Goal: Information Seeking & Learning: Learn about a topic

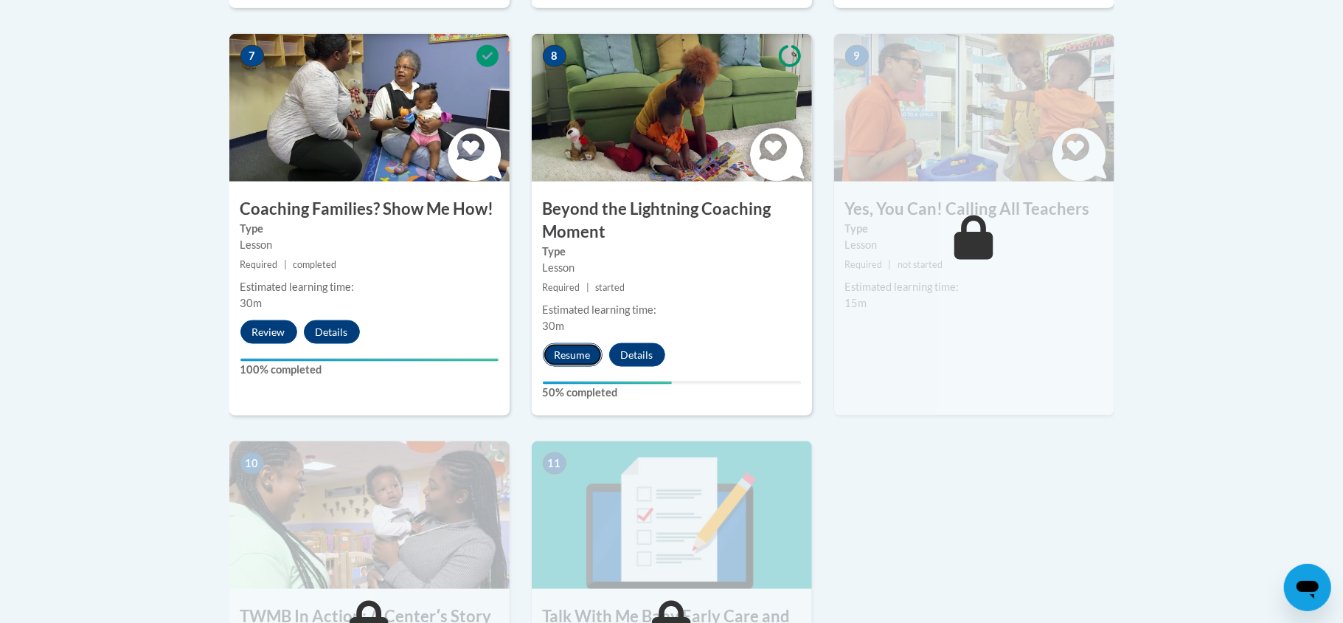
click at [561, 343] on button "Resume" at bounding box center [573, 355] width 60 height 24
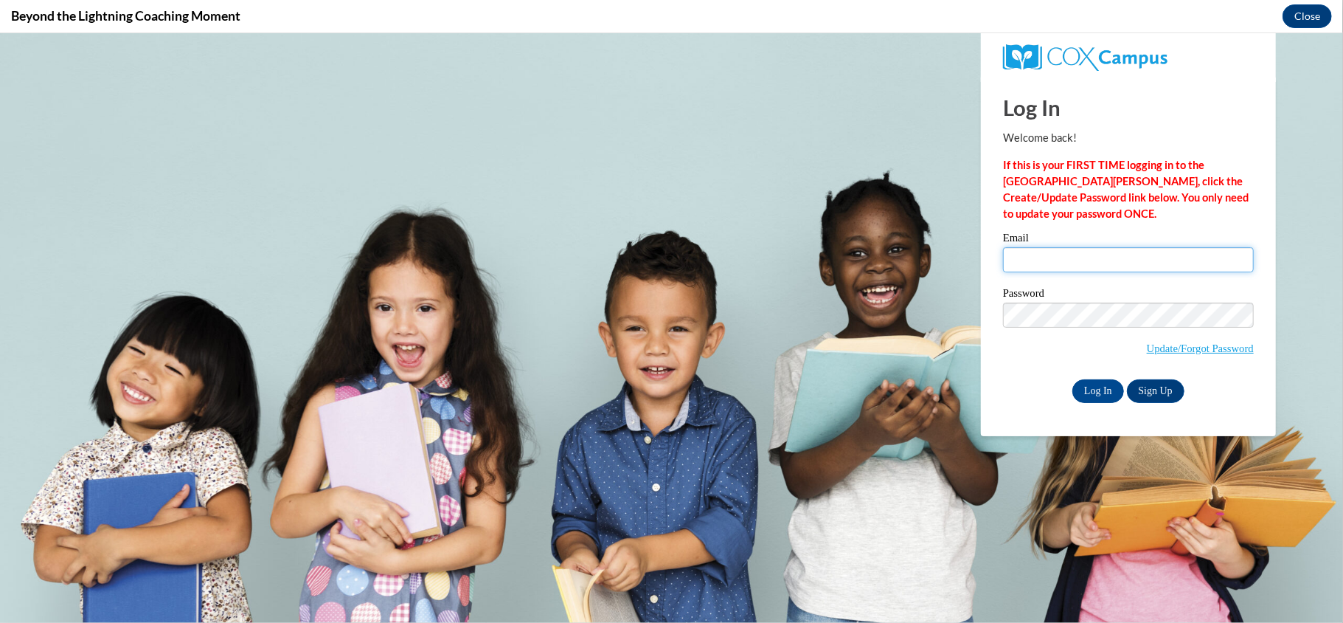
click at [1084, 257] on input "Email" at bounding box center [1128, 258] width 251 height 25
type input "nicholecrawley73@gmail.com"
click at [1091, 391] on input "Log In" at bounding box center [1099, 390] width 52 height 24
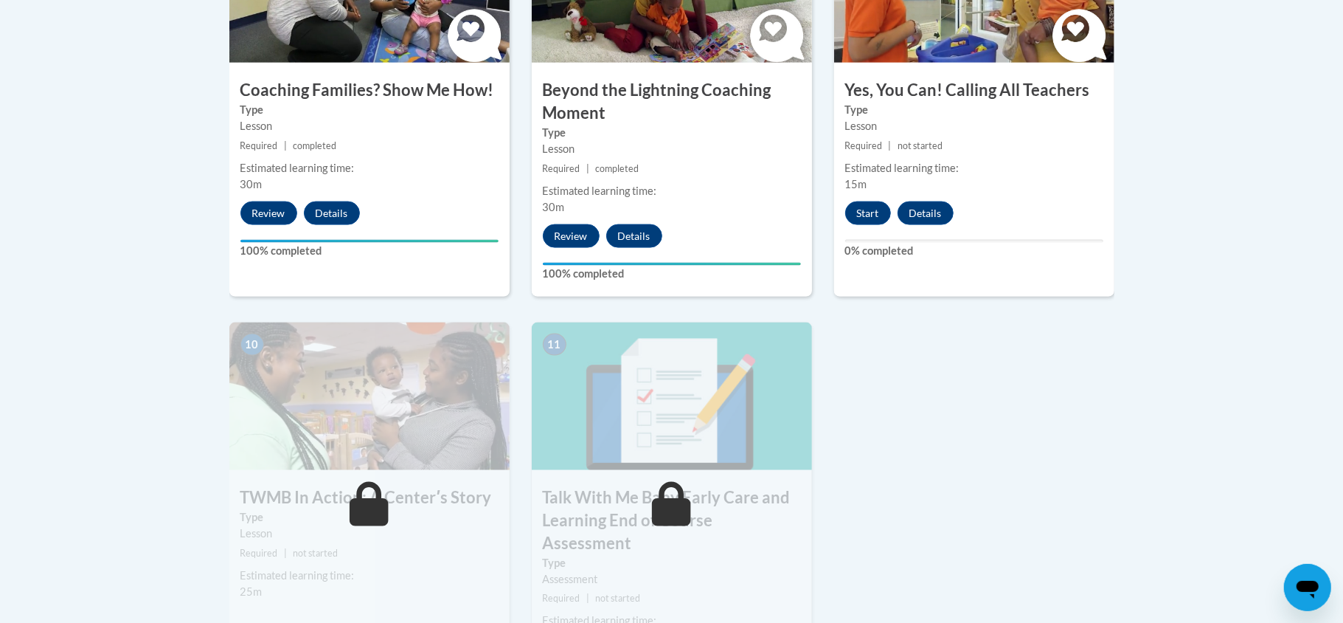
scroll to position [1377, 0]
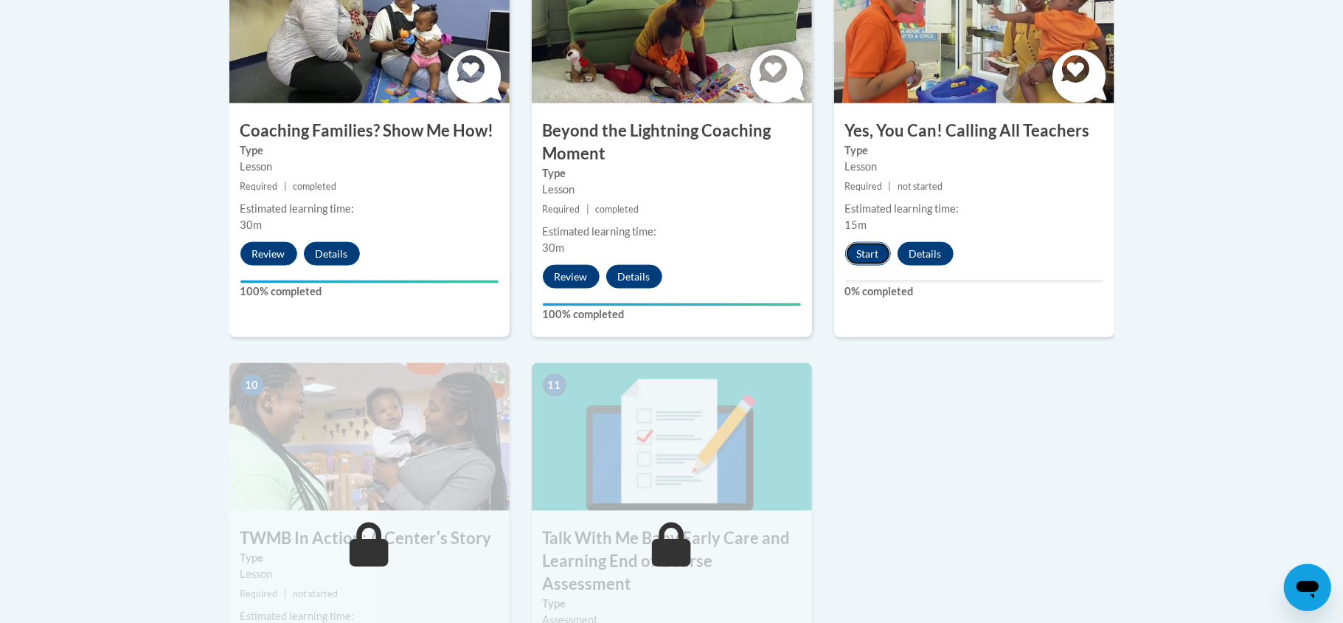
click at [876, 242] on button "Start" at bounding box center [868, 254] width 46 height 24
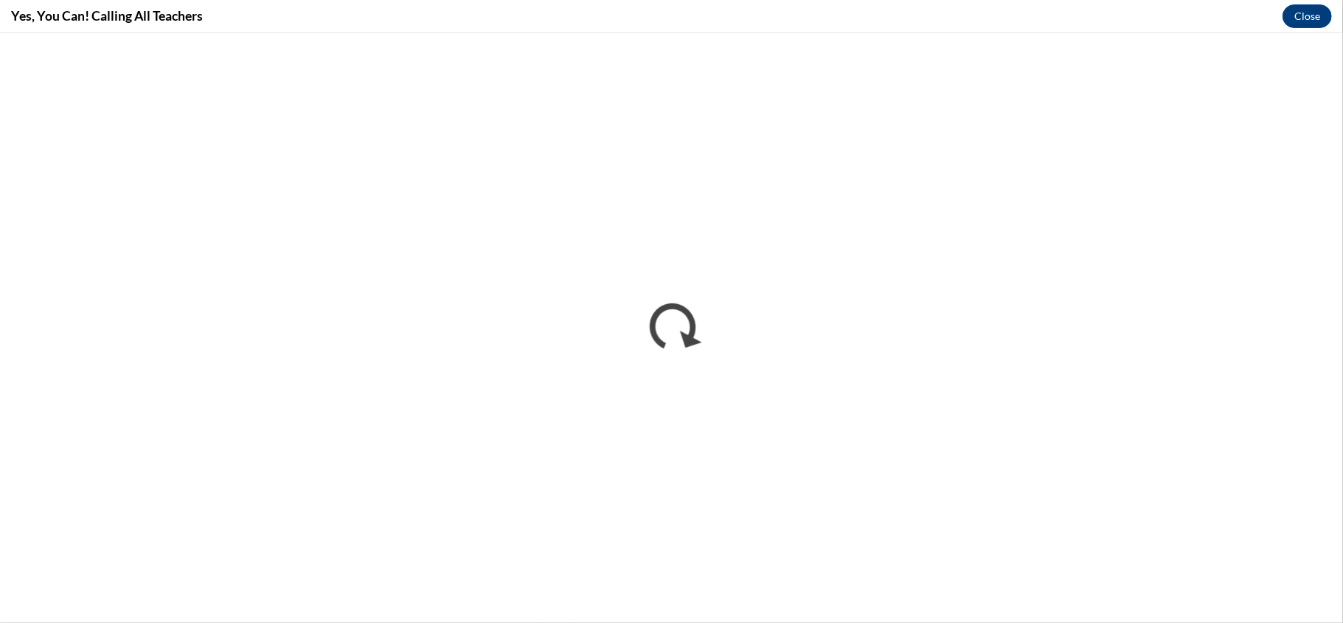
scroll to position [0, 0]
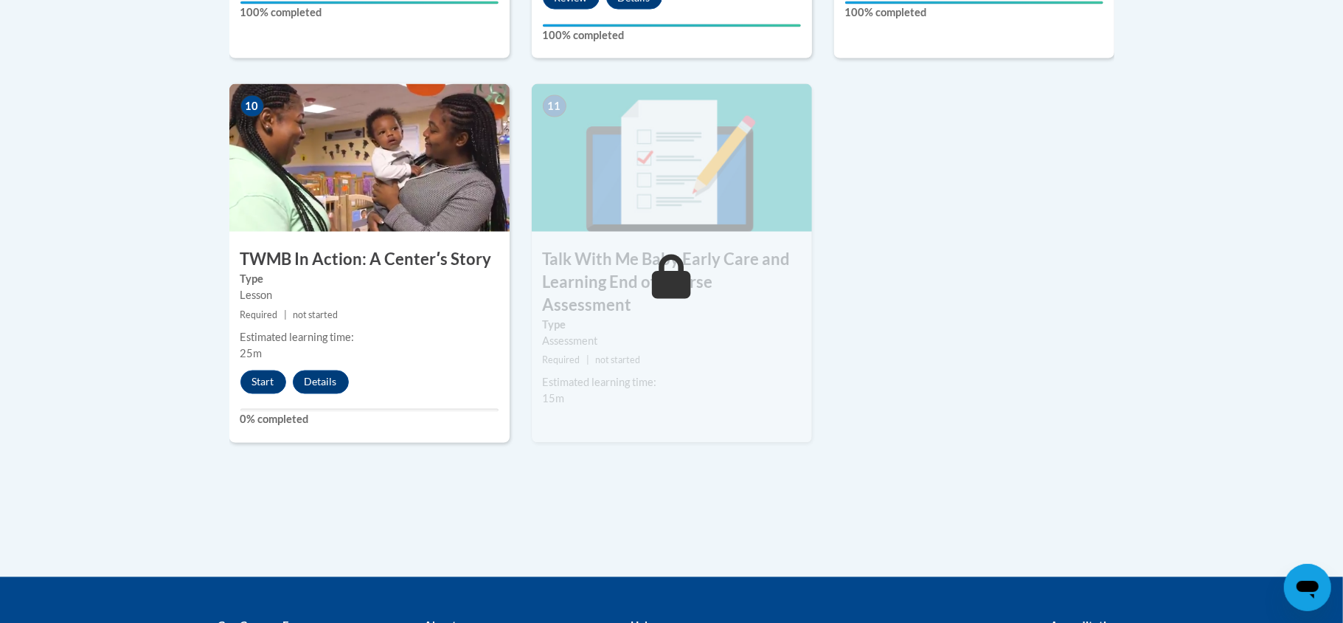
scroll to position [1673, 0]
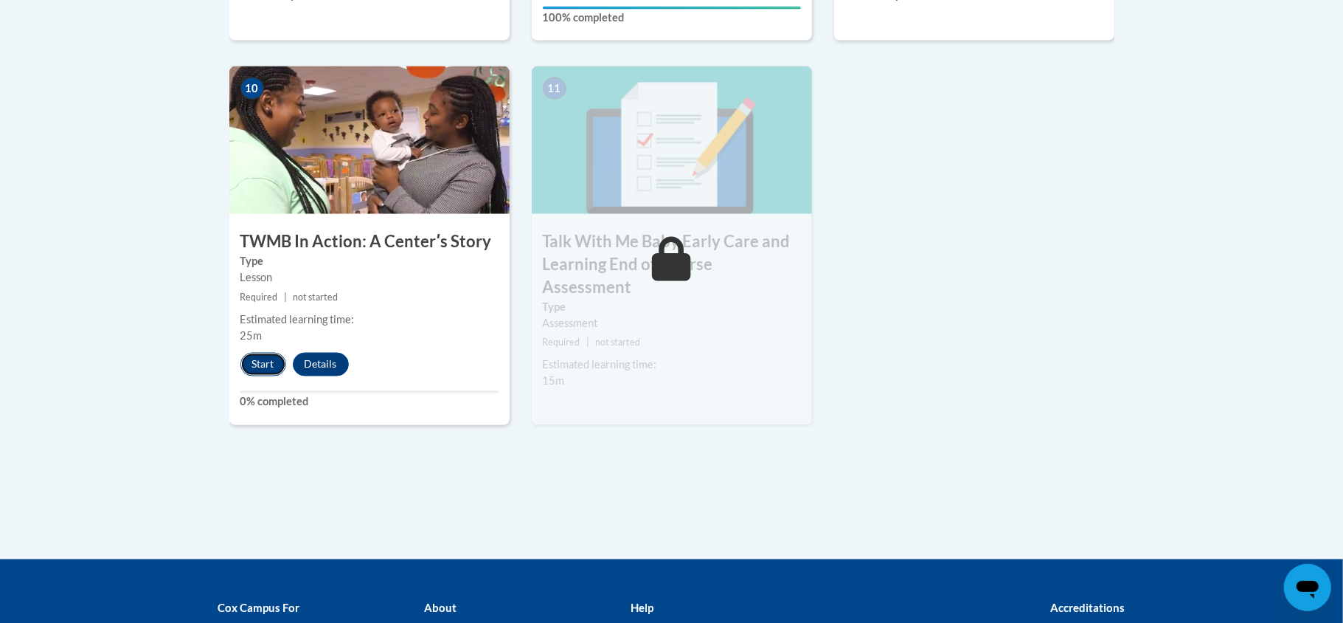
click at [261, 353] on button "Start" at bounding box center [263, 365] width 46 height 24
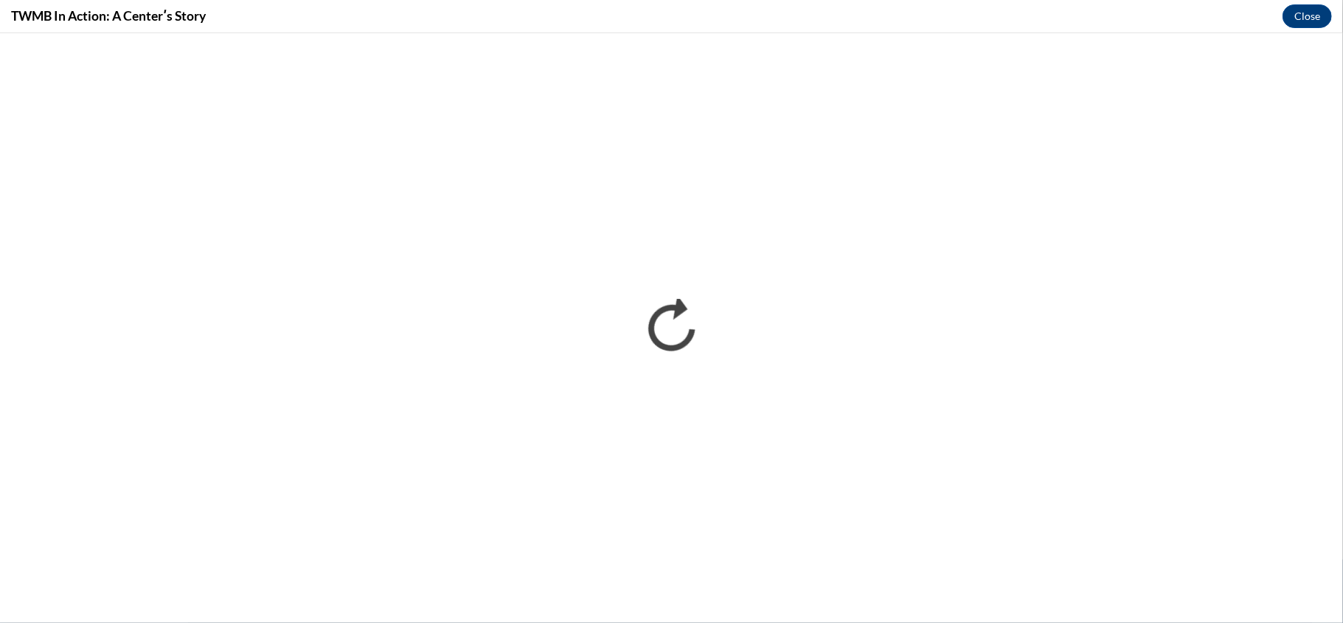
scroll to position [0, 0]
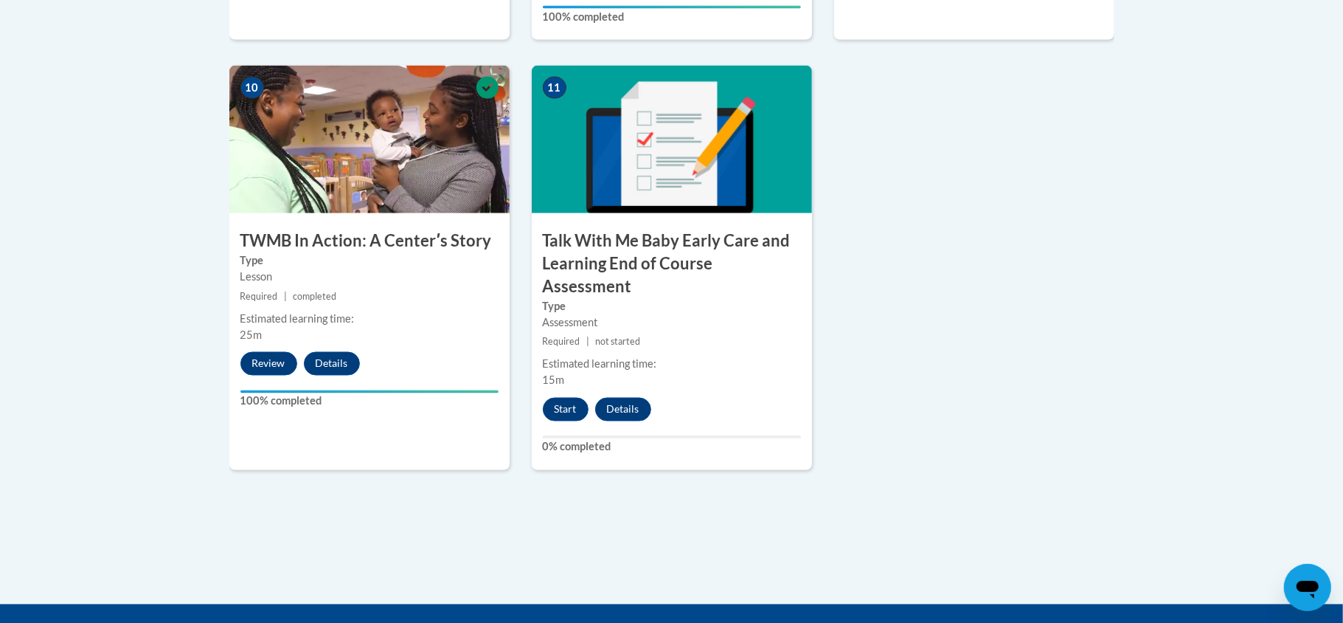
scroll to position [1692, 0]
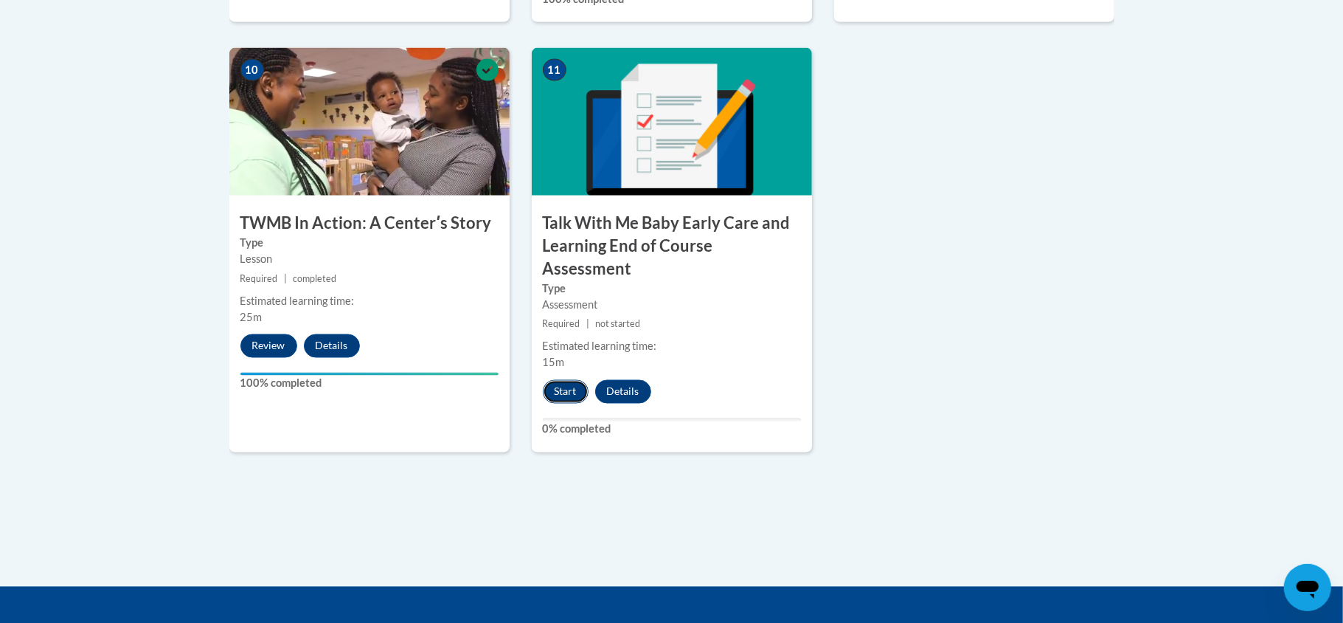
click at [581, 380] on button "Start" at bounding box center [566, 392] width 46 height 24
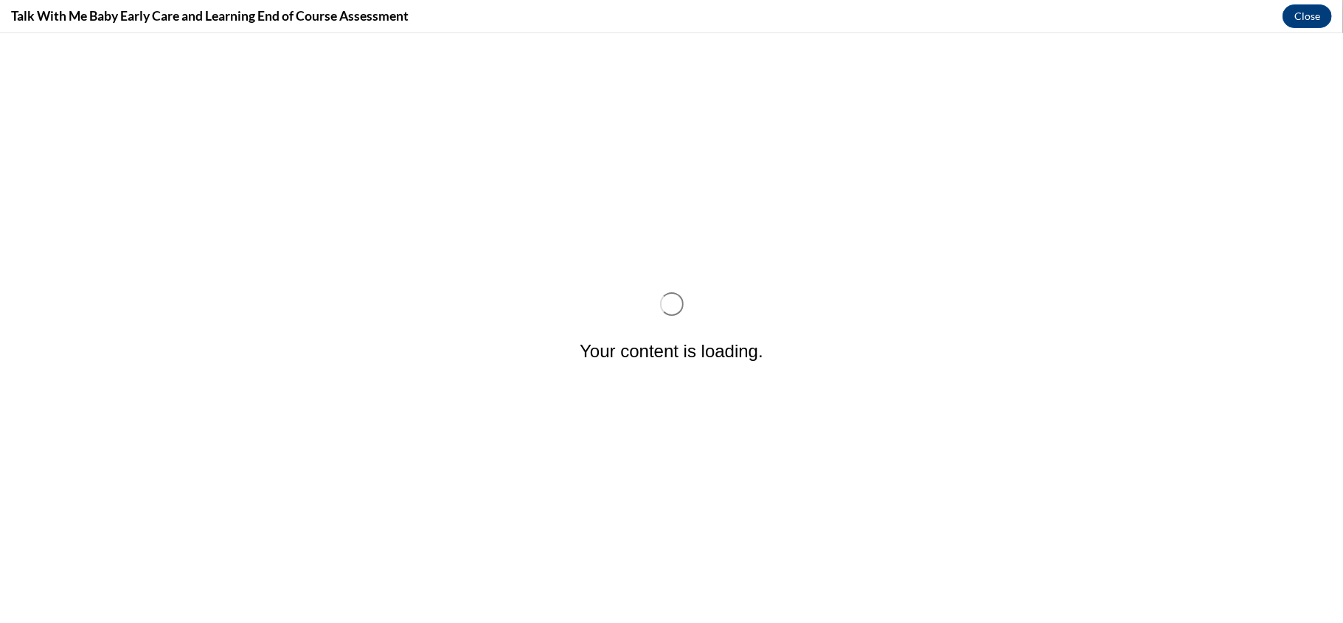
scroll to position [0, 0]
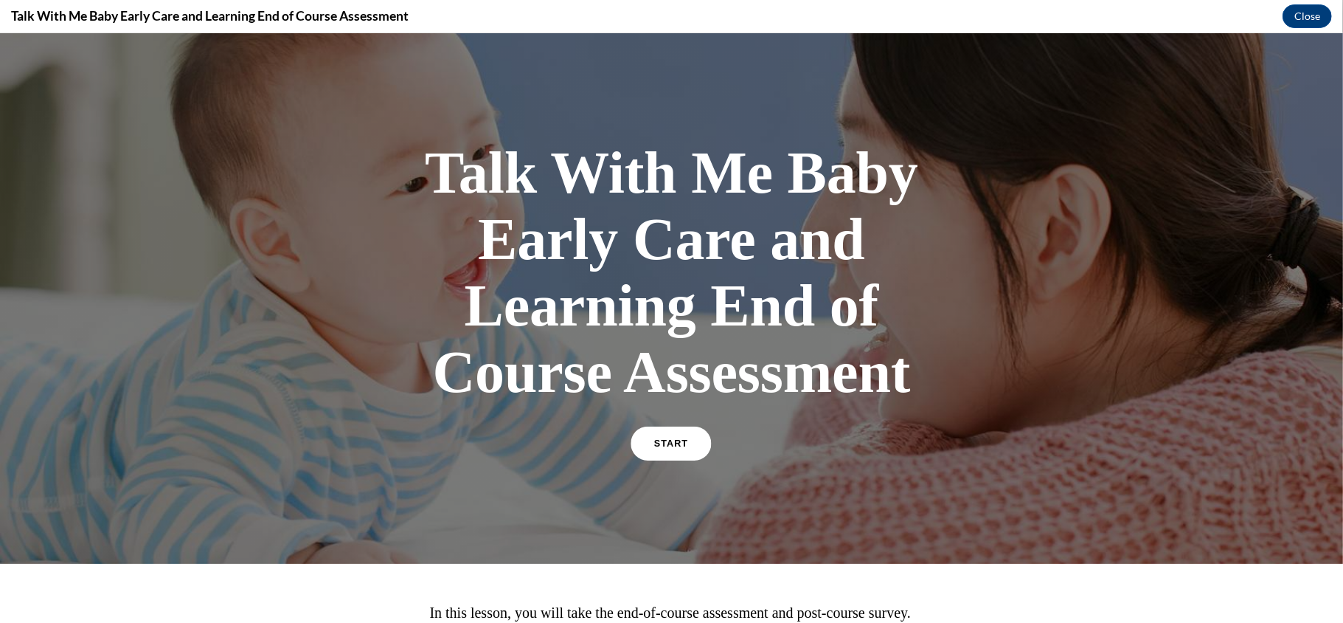
click at [690, 449] on link "START" at bounding box center [671, 443] width 80 height 34
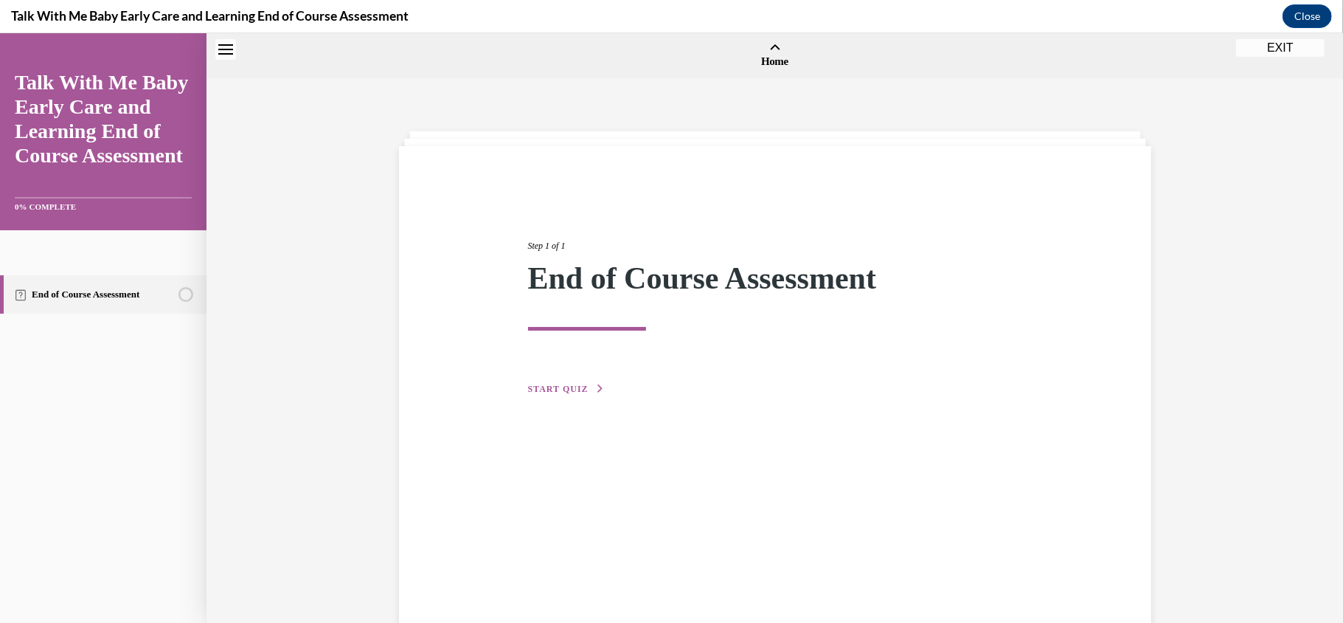
scroll to position [46, 0]
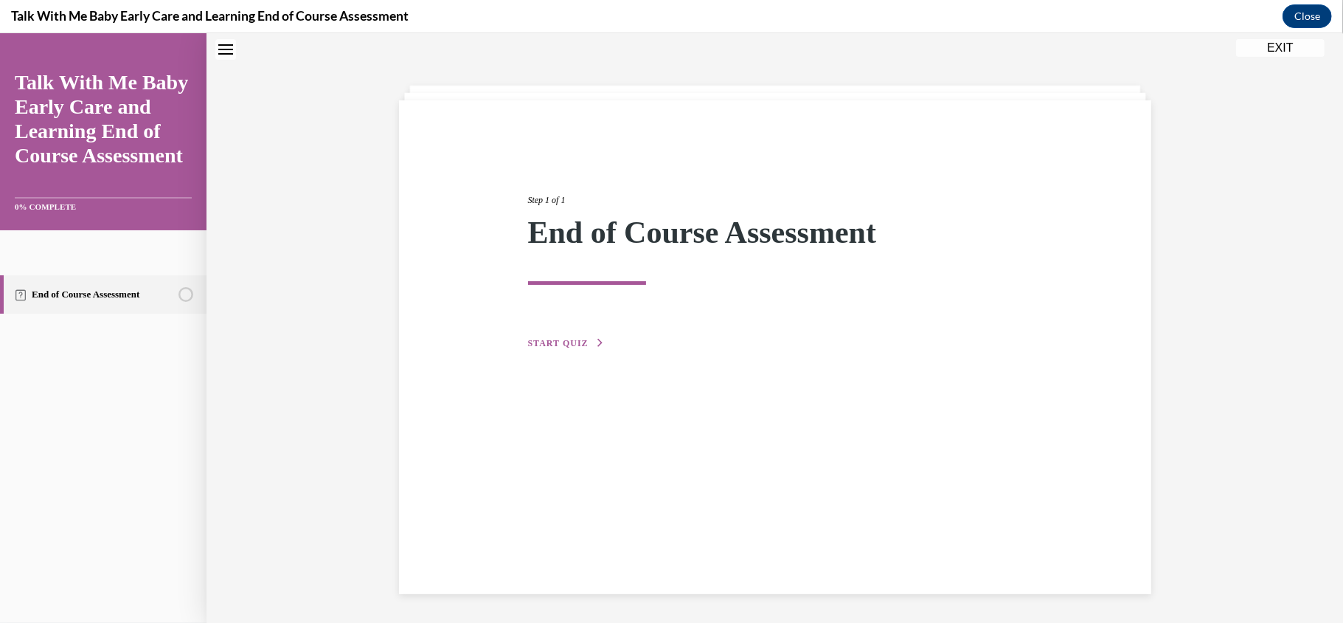
click at [572, 343] on span "START QUIZ" at bounding box center [558, 342] width 60 height 10
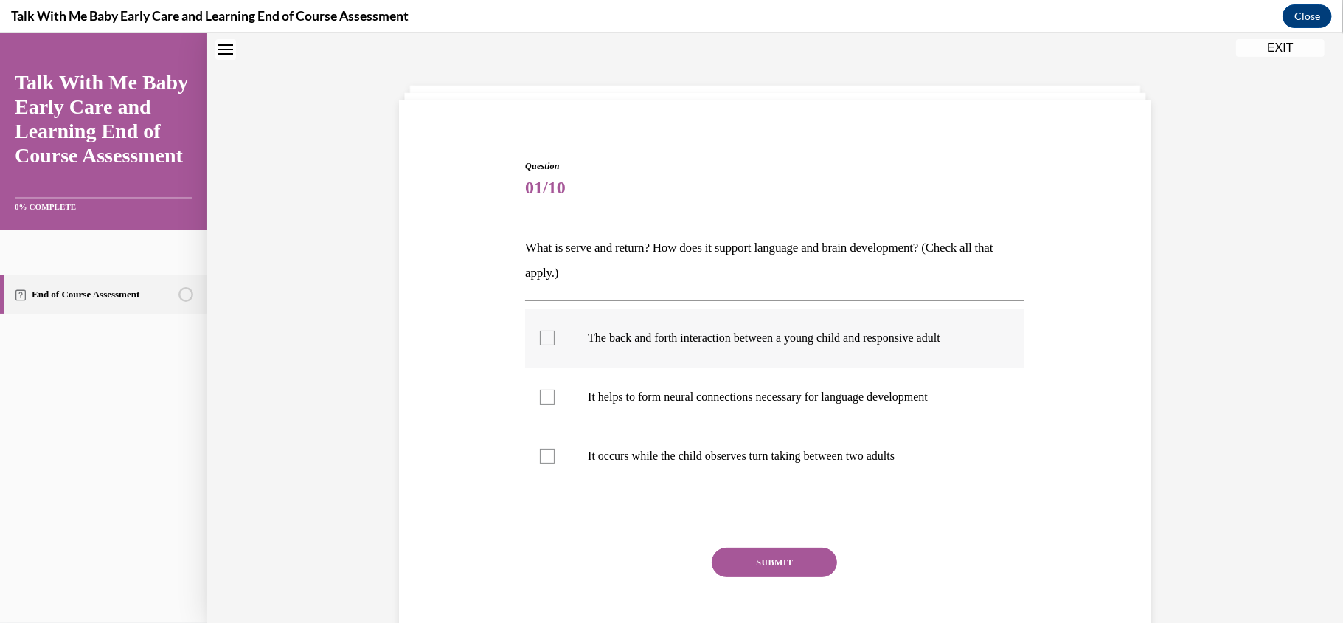
click at [555, 342] on label "The back and forth interaction between a young child and responsive adult" at bounding box center [774, 337] width 499 height 59
click at [555, 342] on input "The back and forth interaction between a young child and responsive adult" at bounding box center [547, 337] width 15 height 15
checkbox input "true"
click at [555, 398] on label "It helps to form neural connections necessary for language development" at bounding box center [774, 396] width 499 height 59
click at [555, 398] on input "It helps to form neural connections necessary for language development" at bounding box center [547, 396] width 15 height 15
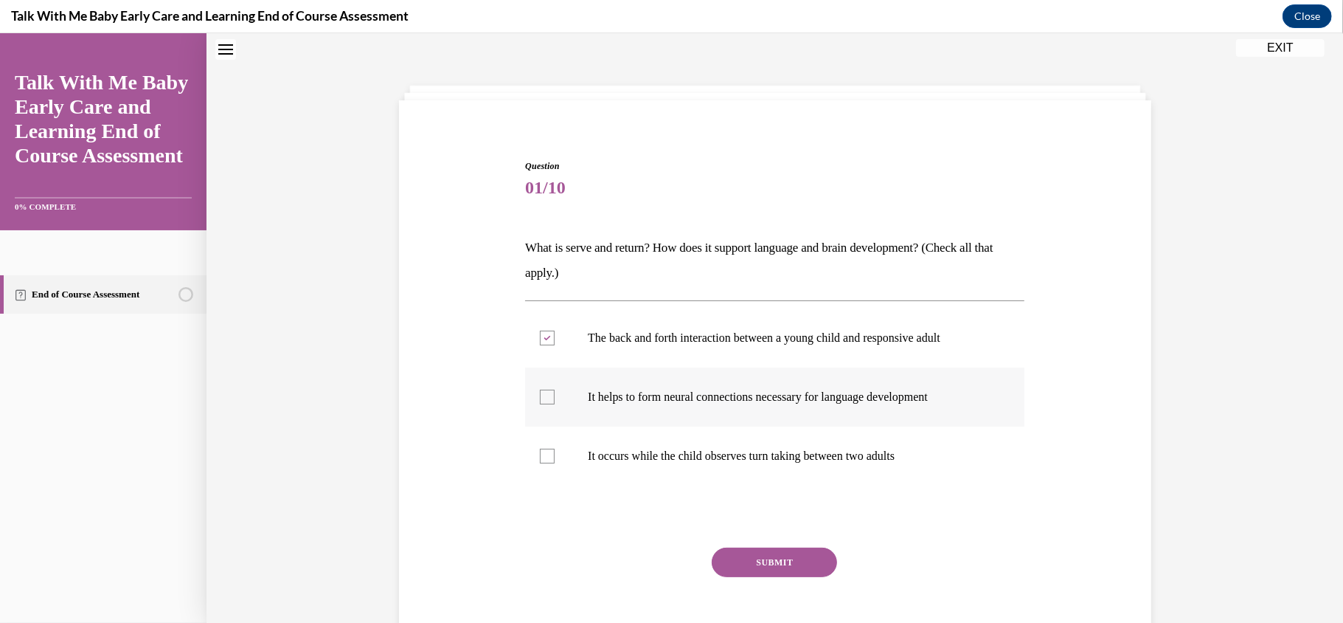
checkbox input "true"
click at [761, 550] on button "SUBMIT" at bounding box center [774, 562] width 125 height 30
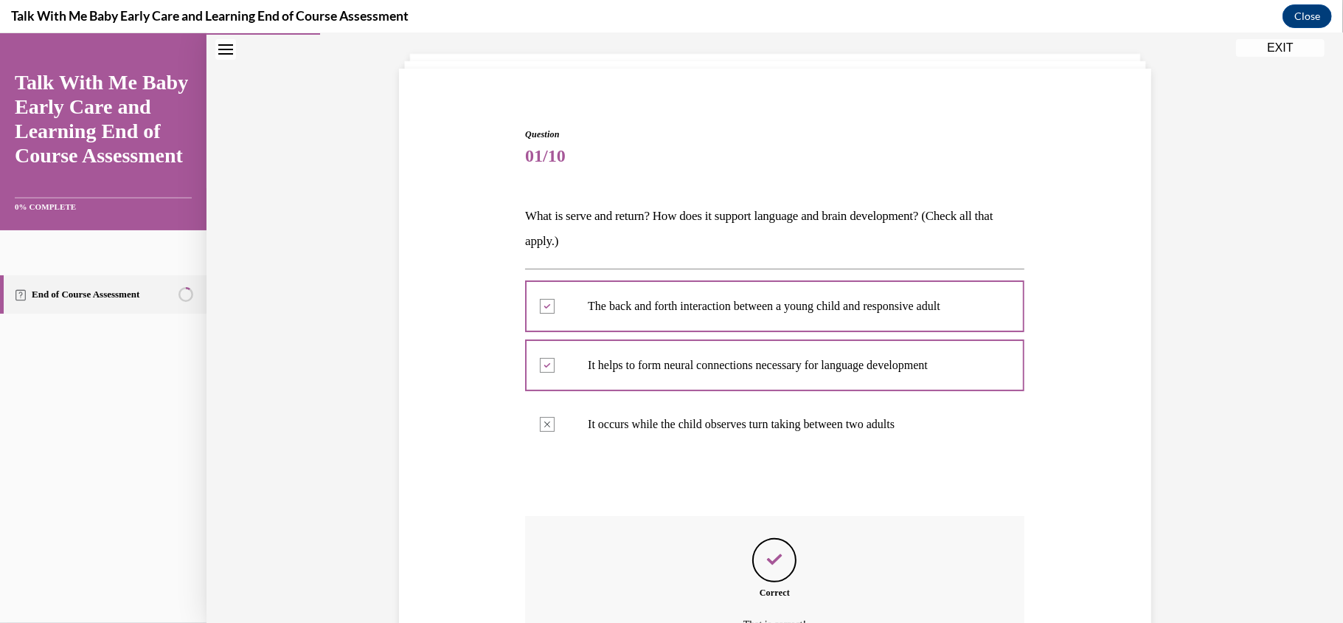
scroll to position [240, 0]
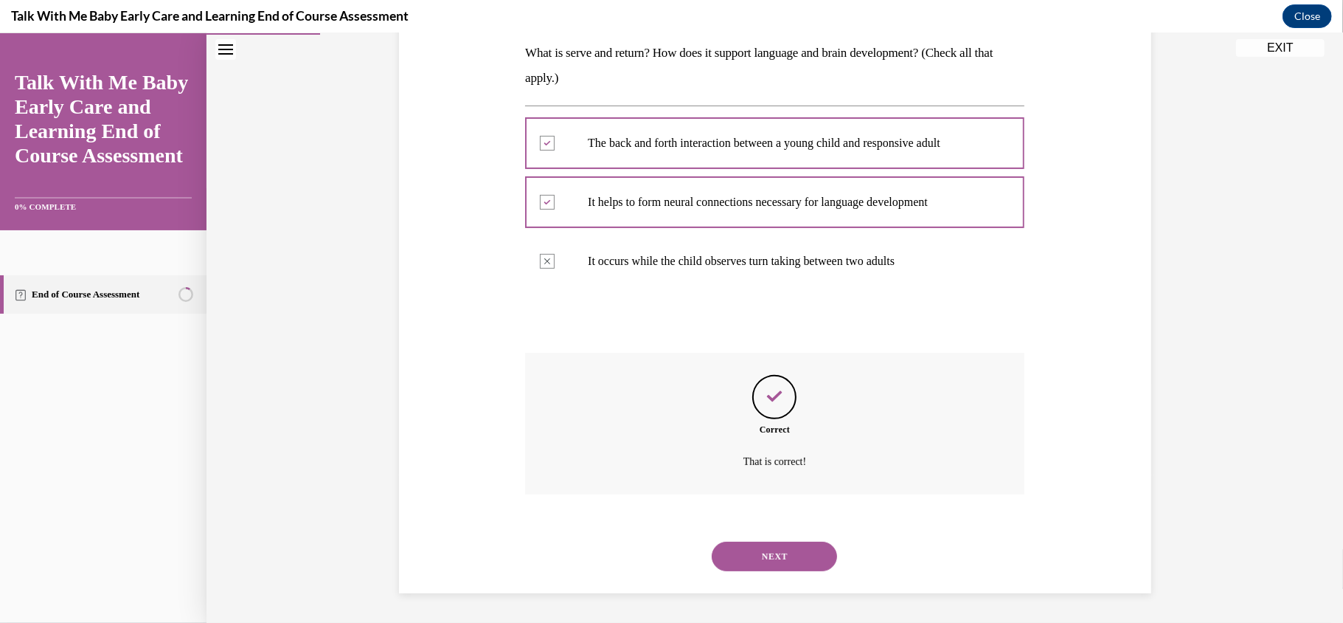
click at [782, 553] on button "NEXT" at bounding box center [774, 556] width 125 height 30
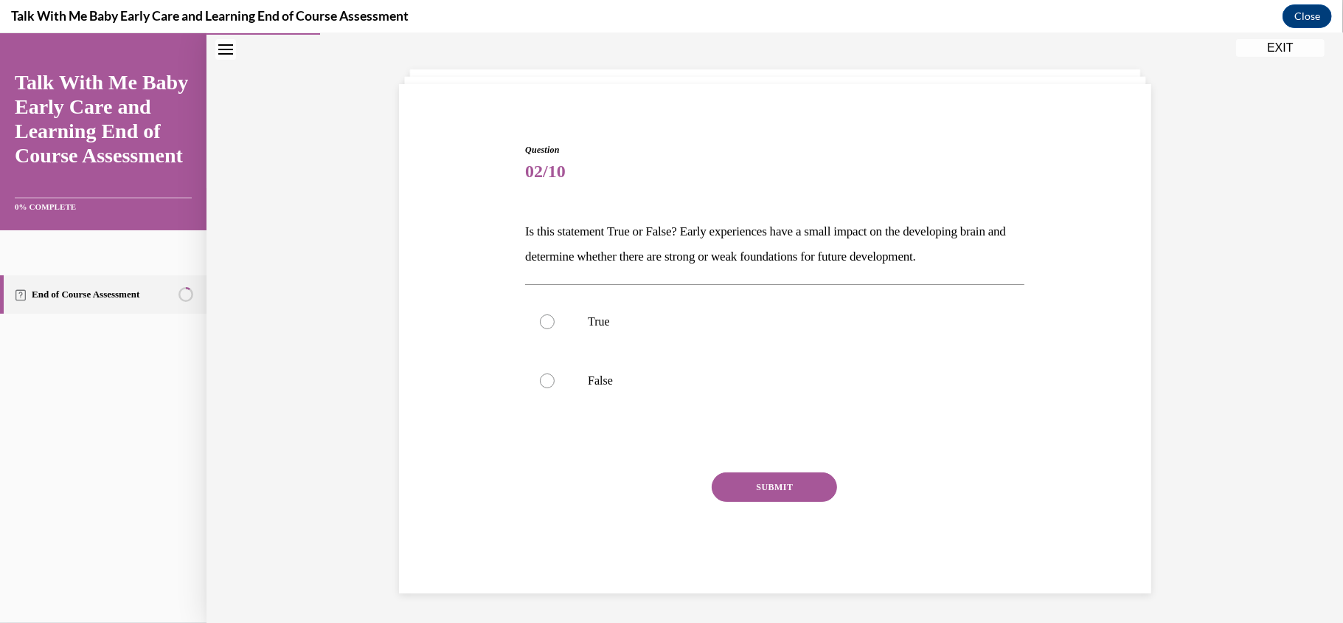
scroll to position [63, 0]
click at [683, 370] on label "False" at bounding box center [774, 379] width 499 height 59
click at [555, 373] on input "False" at bounding box center [547, 380] width 15 height 15
radio input "true"
click at [802, 477] on button "SUBMIT" at bounding box center [774, 486] width 125 height 30
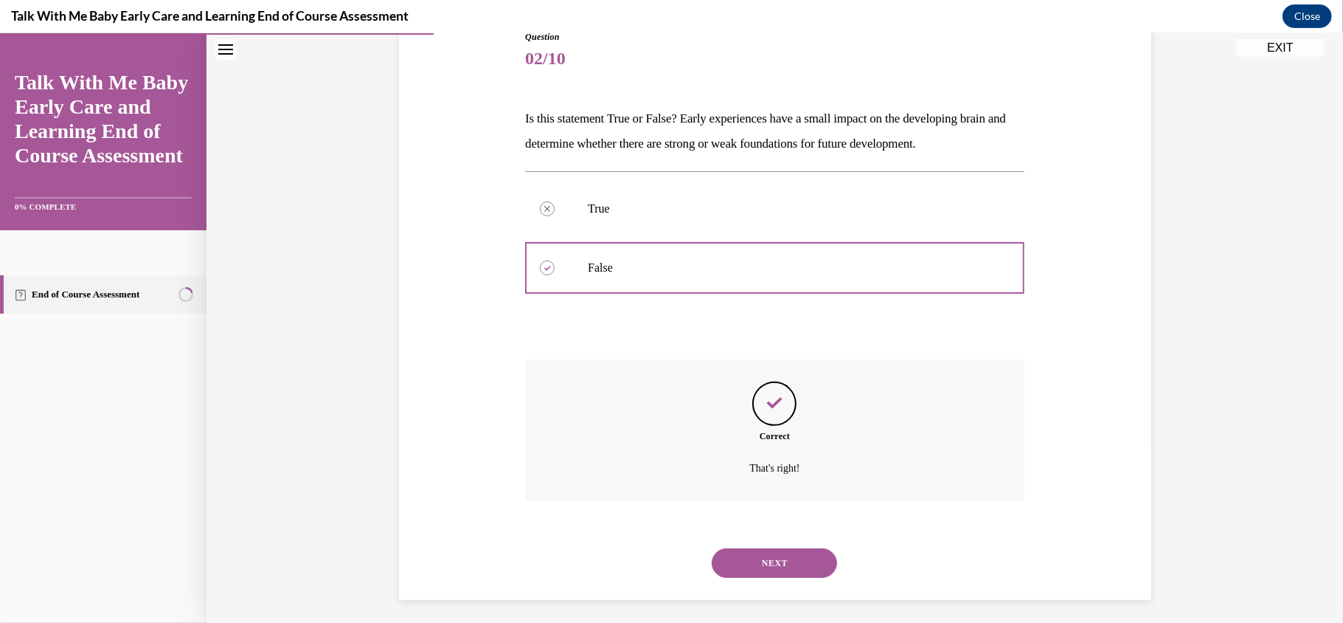
scroll to position [181, 0]
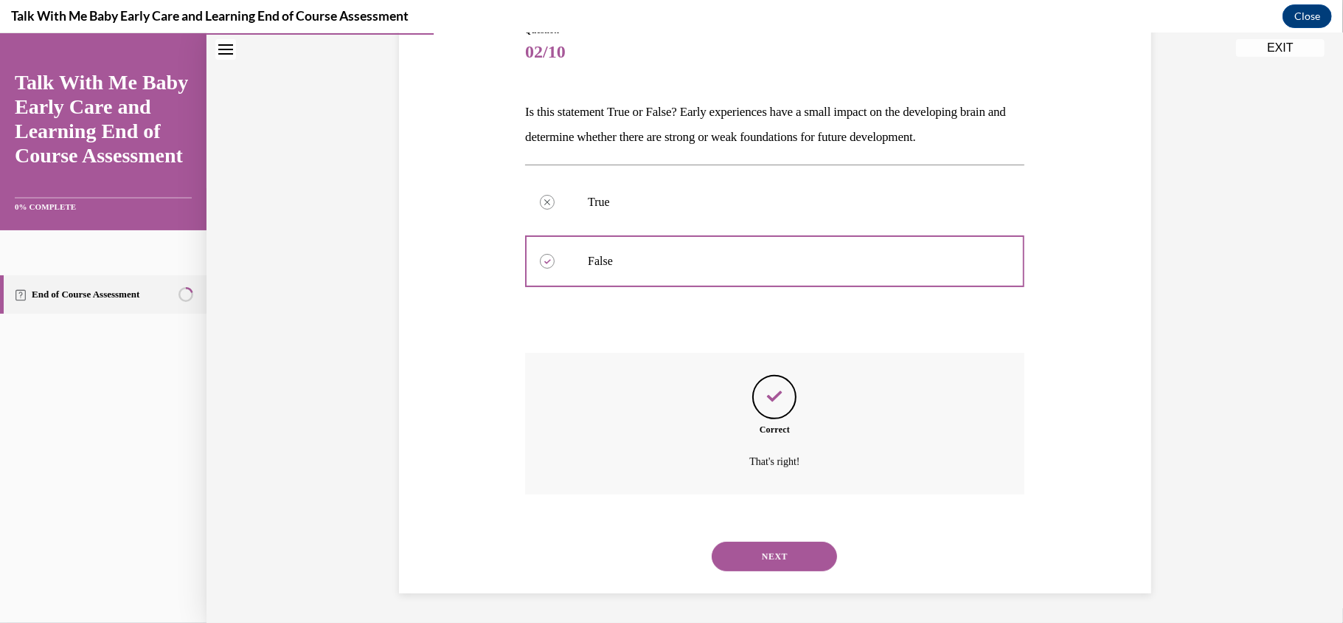
click at [797, 550] on button "NEXT" at bounding box center [774, 556] width 125 height 30
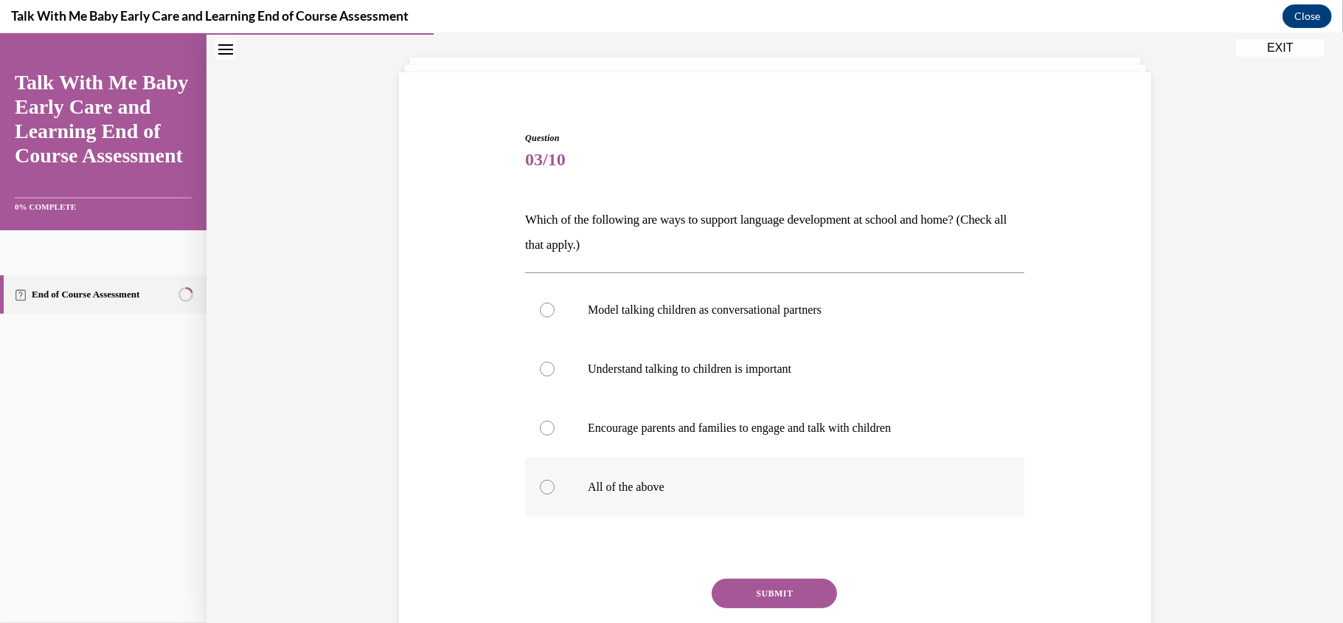
scroll to position [75, 0]
click at [577, 481] on label "All of the above" at bounding box center [774, 484] width 499 height 59
click at [555, 481] on input "All of the above" at bounding box center [547, 484] width 15 height 15
radio input "true"
click at [752, 586] on button "SUBMIT" at bounding box center [774, 591] width 125 height 30
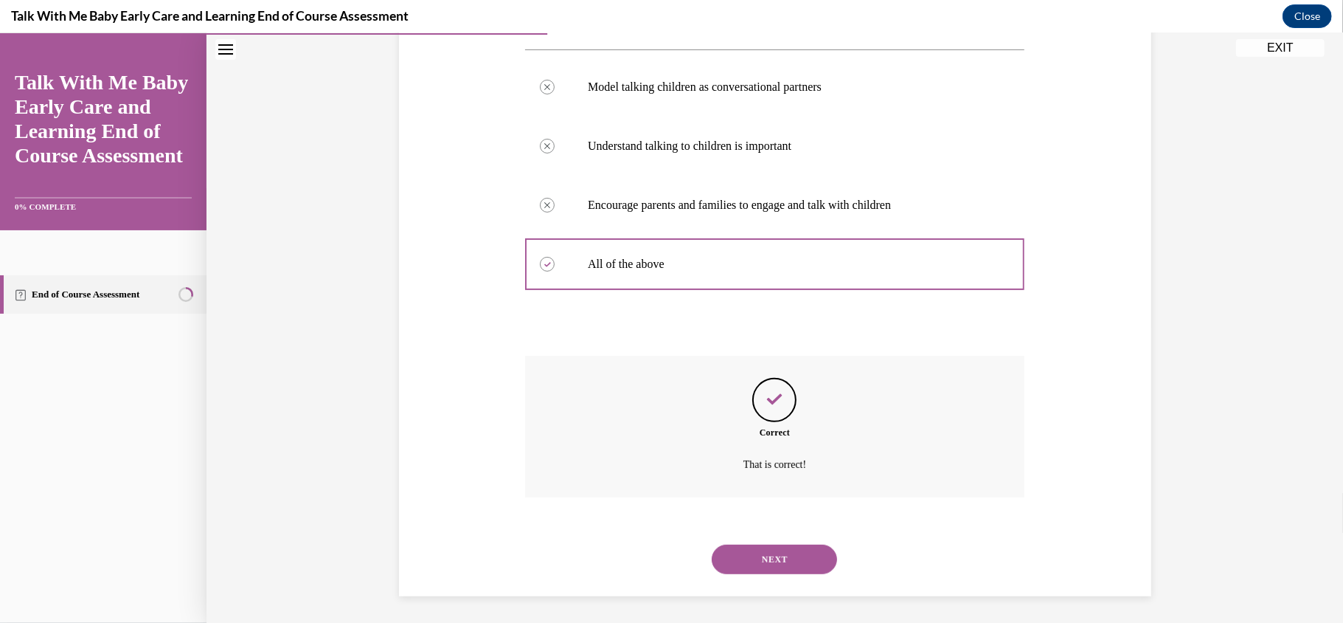
scroll to position [300, 0]
click at [758, 556] on button "NEXT" at bounding box center [774, 556] width 125 height 30
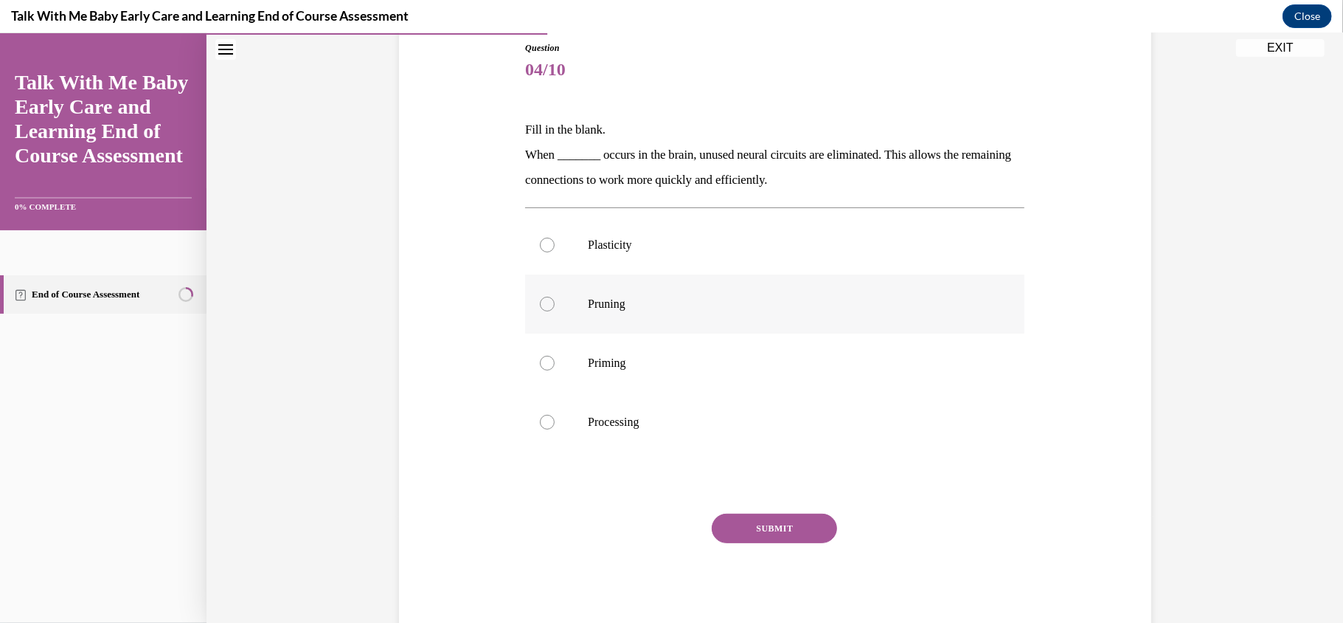
click at [582, 293] on label "Pruning" at bounding box center [774, 303] width 499 height 59
click at [555, 296] on input "Pruning" at bounding box center [547, 303] width 15 height 15
radio input "true"
click at [783, 533] on button "SUBMIT" at bounding box center [774, 528] width 125 height 30
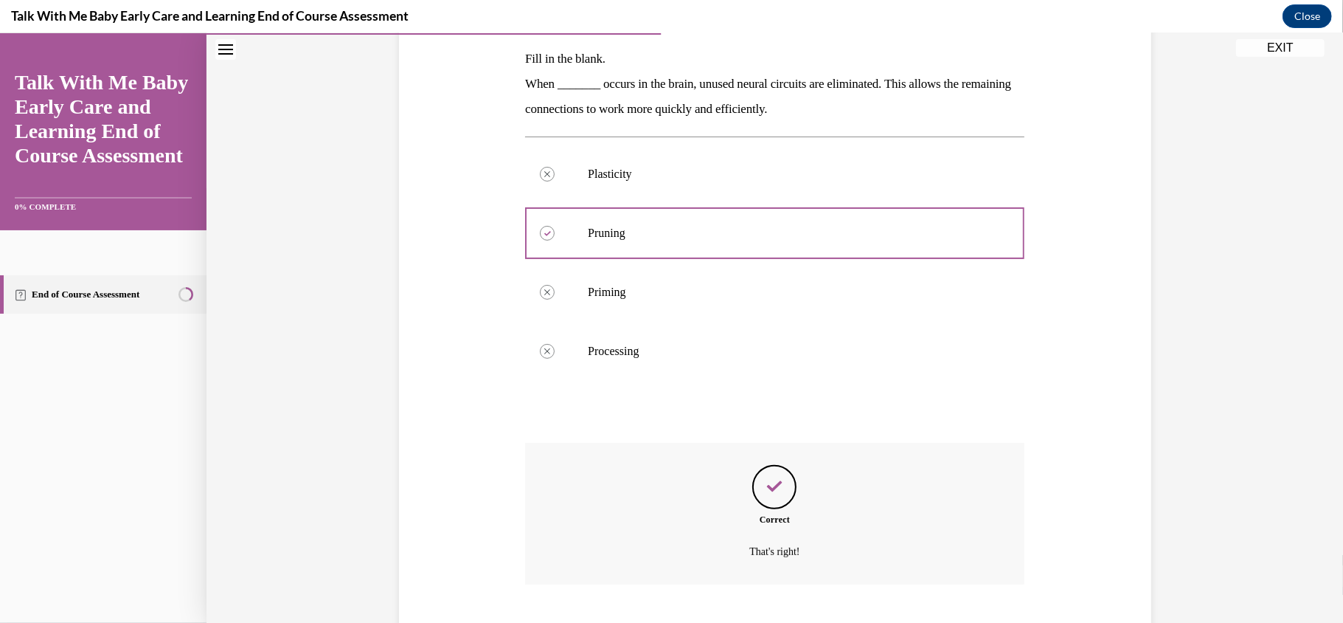
scroll to position [325, 0]
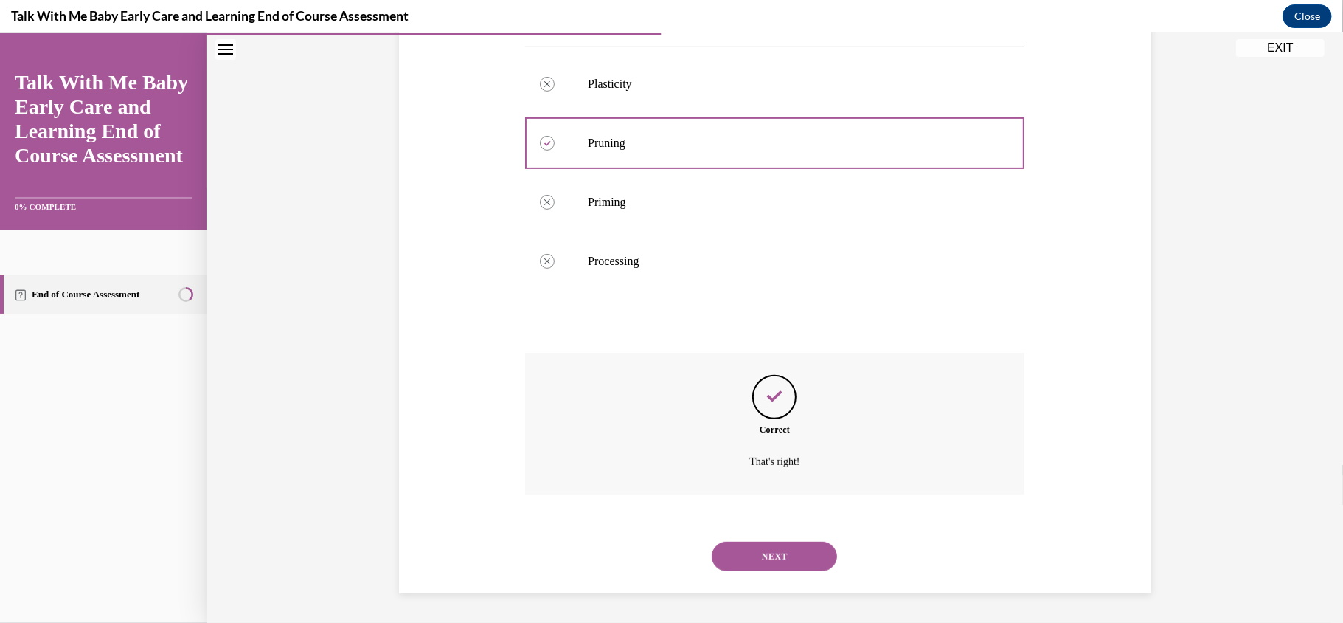
click at [783, 571] on div "NEXT" at bounding box center [774, 555] width 499 height 59
click at [781, 566] on button "NEXT" at bounding box center [774, 556] width 125 height 30
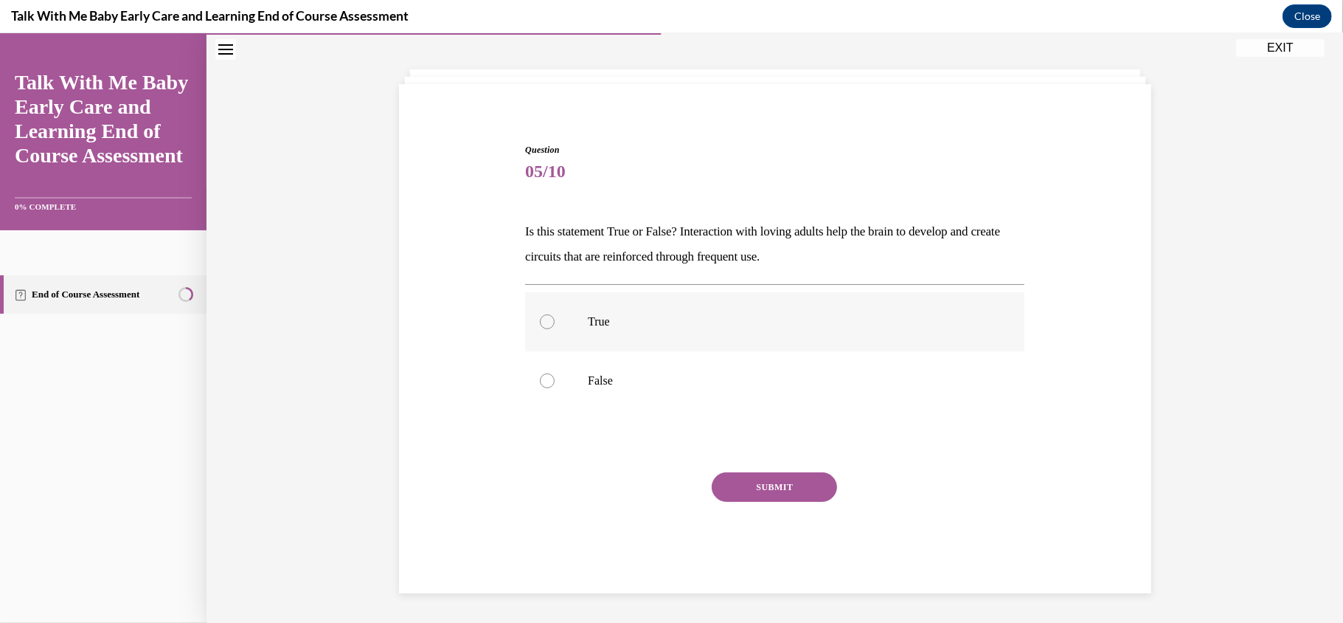
click at [690, 328] on label "True" at bounding box center [774, 320] width 499 height 59
click at [555, 328] on input "True" at bounding box center [547, 321] width 15 height 15
radio input "true"
click at [765, 489] on button "SUBMIT" at bounding box center [774, 486] width 125 height 30
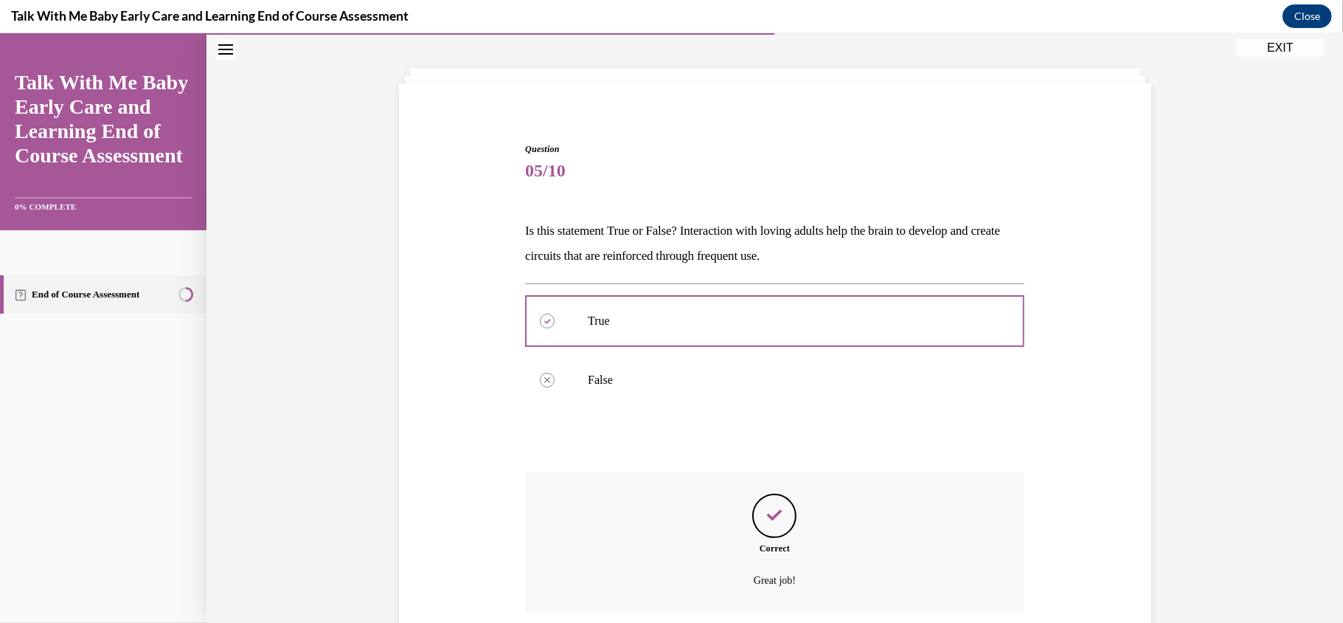
scroll to position [181, 0]
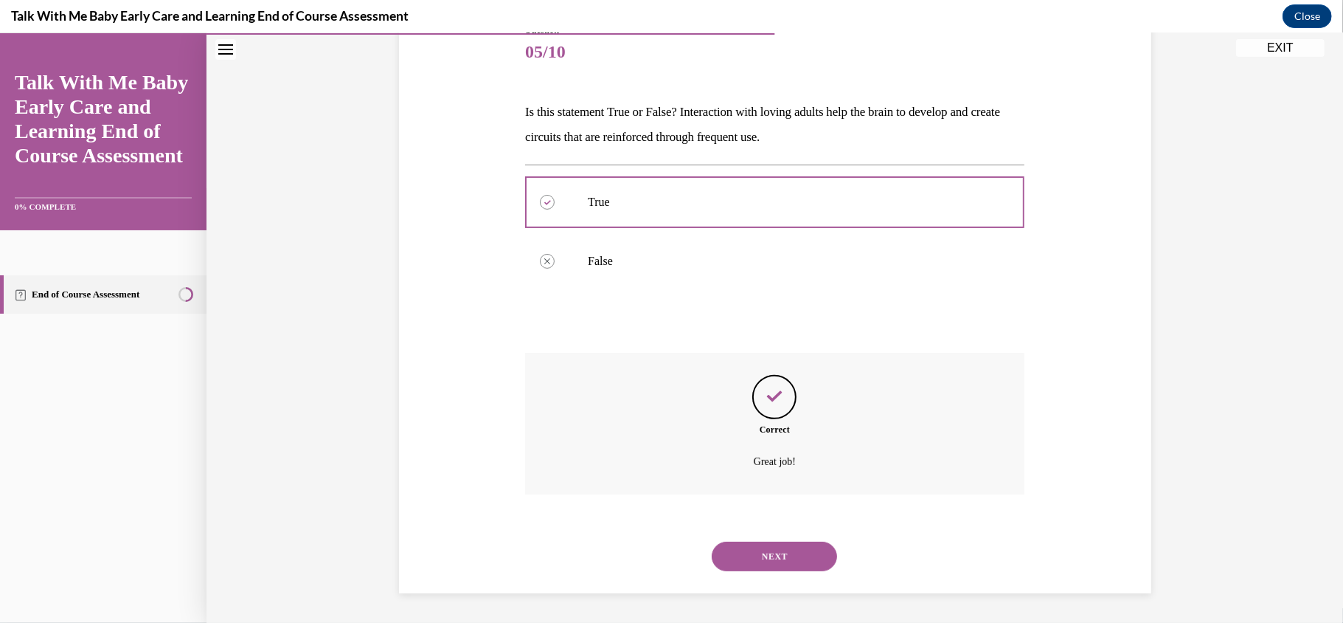
click at [752, 553] on button "NEXT" at bounding box center [774, 556] width 125 height 30
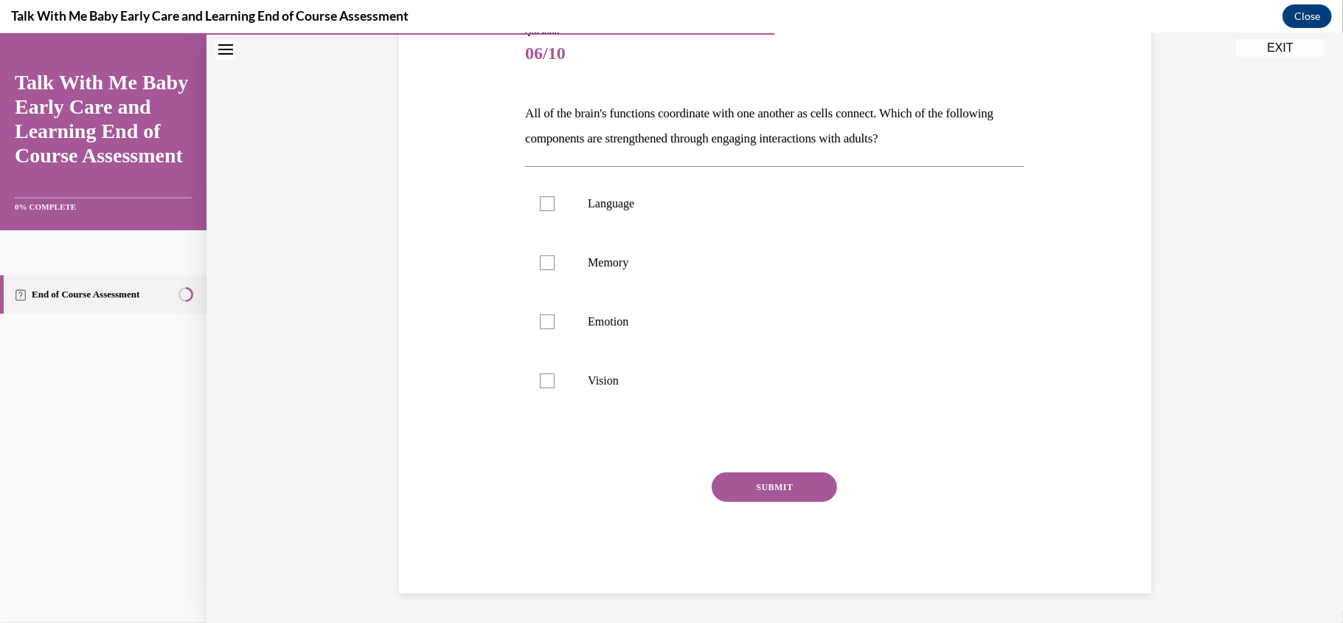
scroll to position [164, 0]
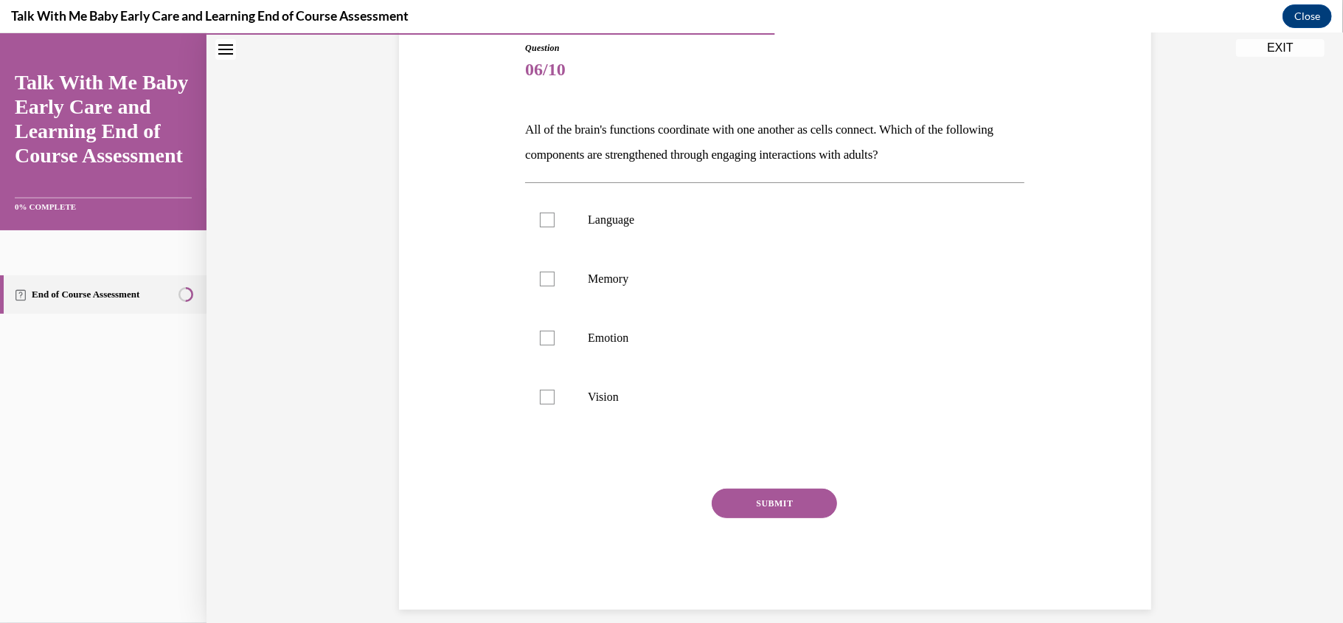
click at [752, 553] on div "SUBMIT" at bounding box center [774, 525] width 499 height 74
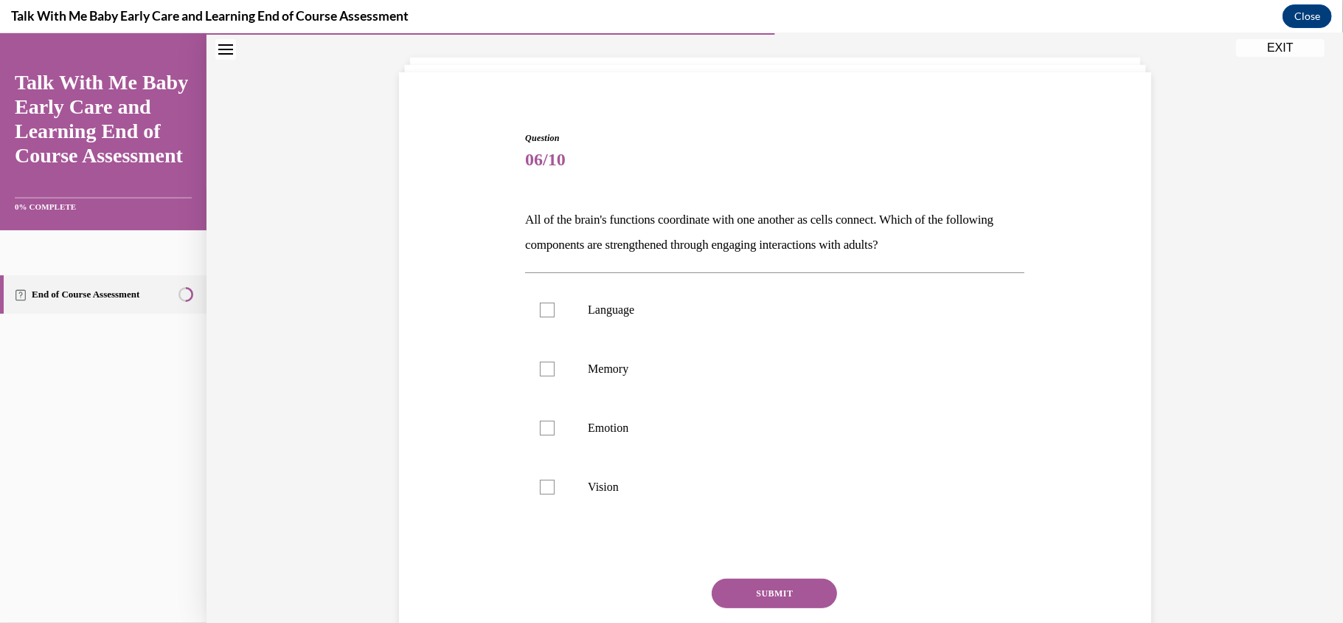
scroll to position [75, 0]
click at [582, 326] on label "Language" at bounding box center [774, 307] width 499 height 59
click at [555, 315] on input "Language" at bounding box center [547, 307] width 15 height 15
checkbox input "true"
click at [595, 422] on p "Emotion" at bounding box center [788, 425] width 400 height 15
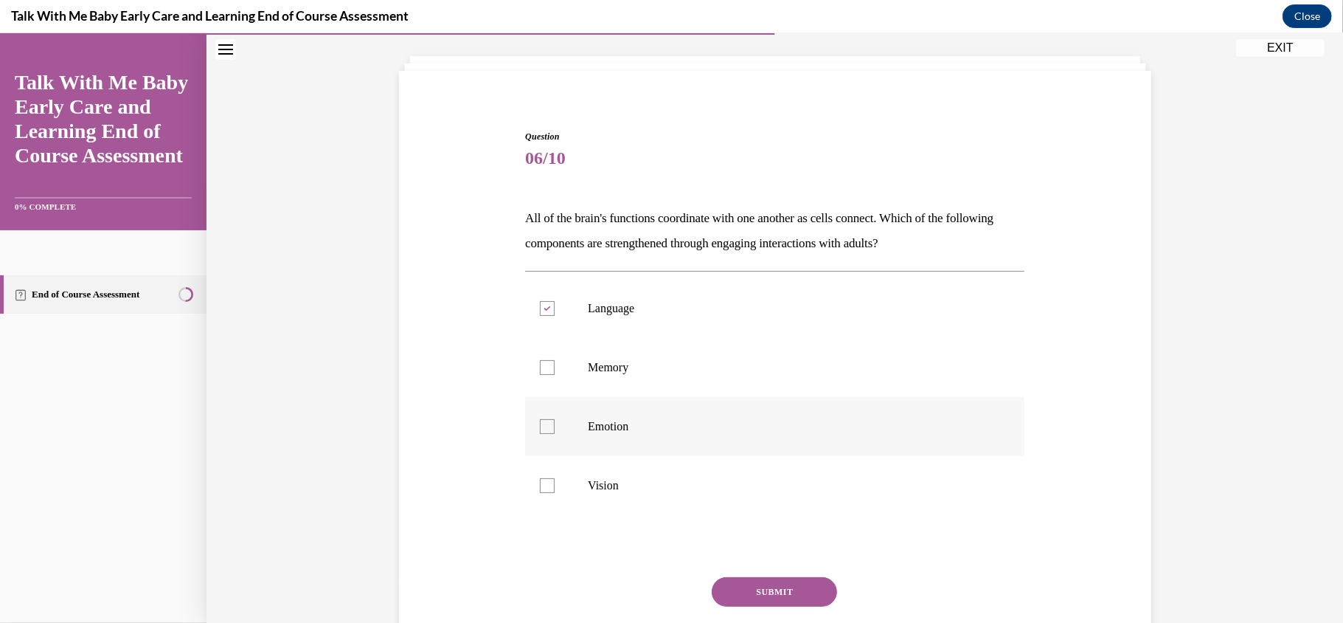
click at [555, 422] on input "Emotion" at bounding box center [547, 425] width 15 height 15
checkbox input "true"
click at [744, 584] on button "SUBMIT" at bounding box center [774, 591] width 125 height 30
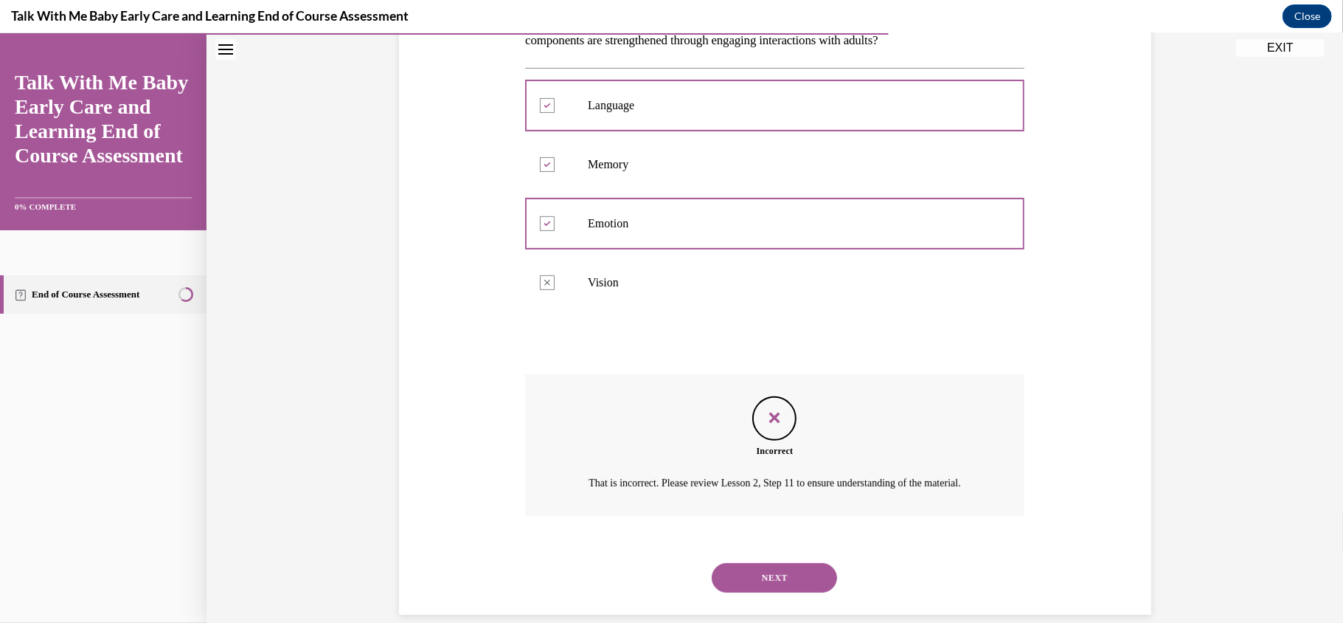
scroll to position [239, 0]
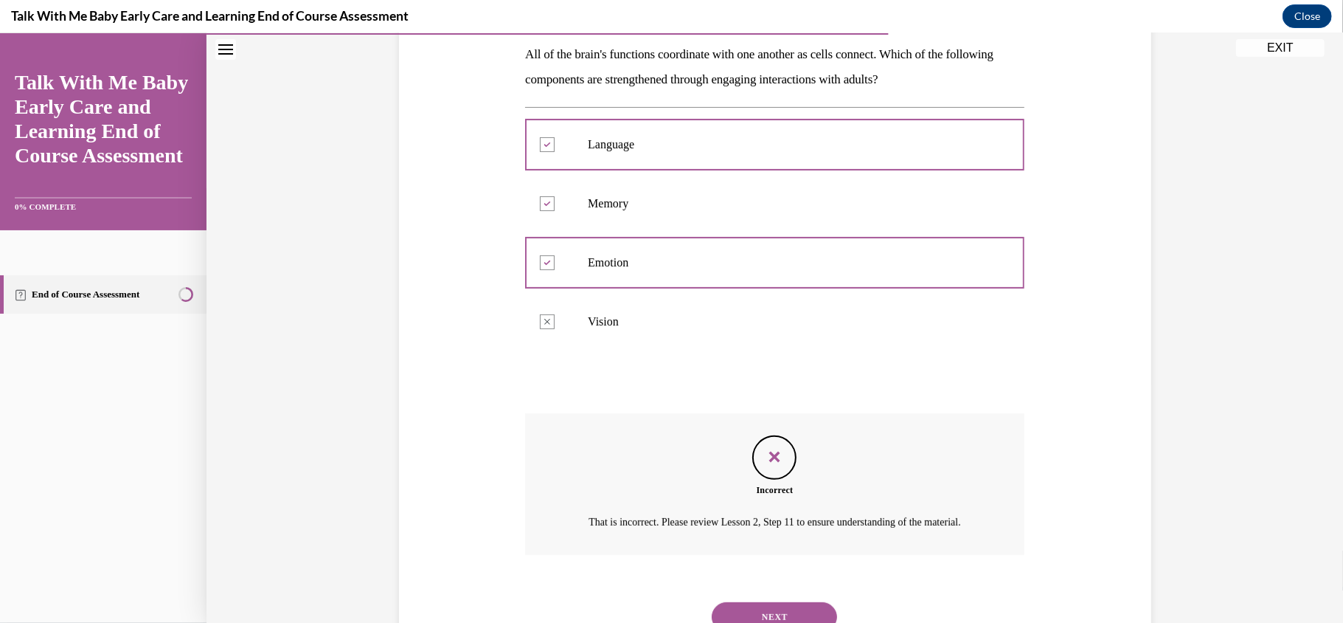
click at [1035, 494] on div "Question 06/10 All of the brain's functions coordinate with one another as cell…" at bounding box center [775, 287] width 760 height 732
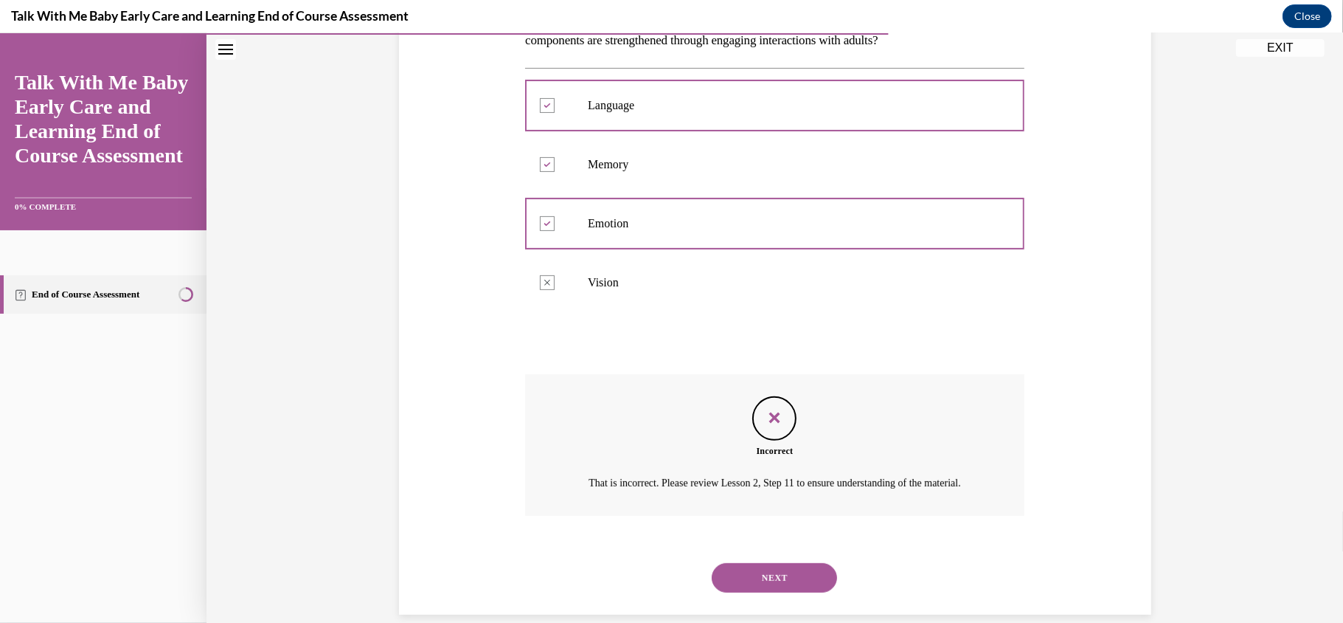
scroll to position [317, 0]
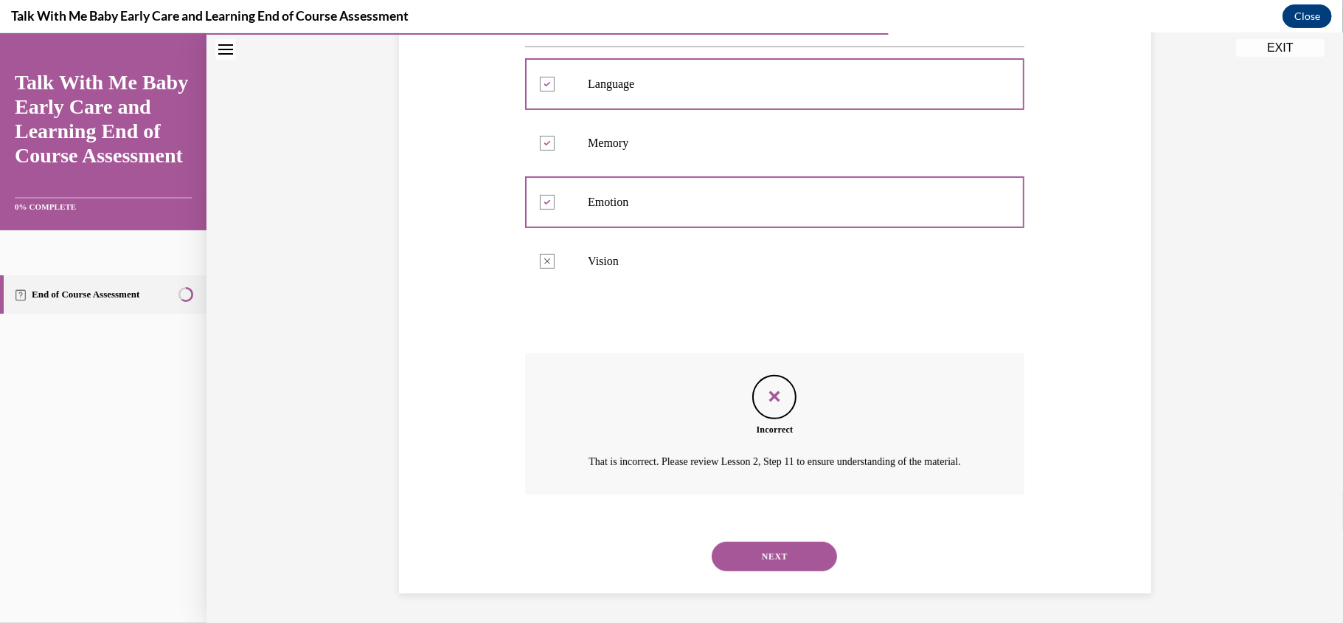
click at [772, 568] on button "NEXT" at bounding box center [774, 556] width 125 height 30
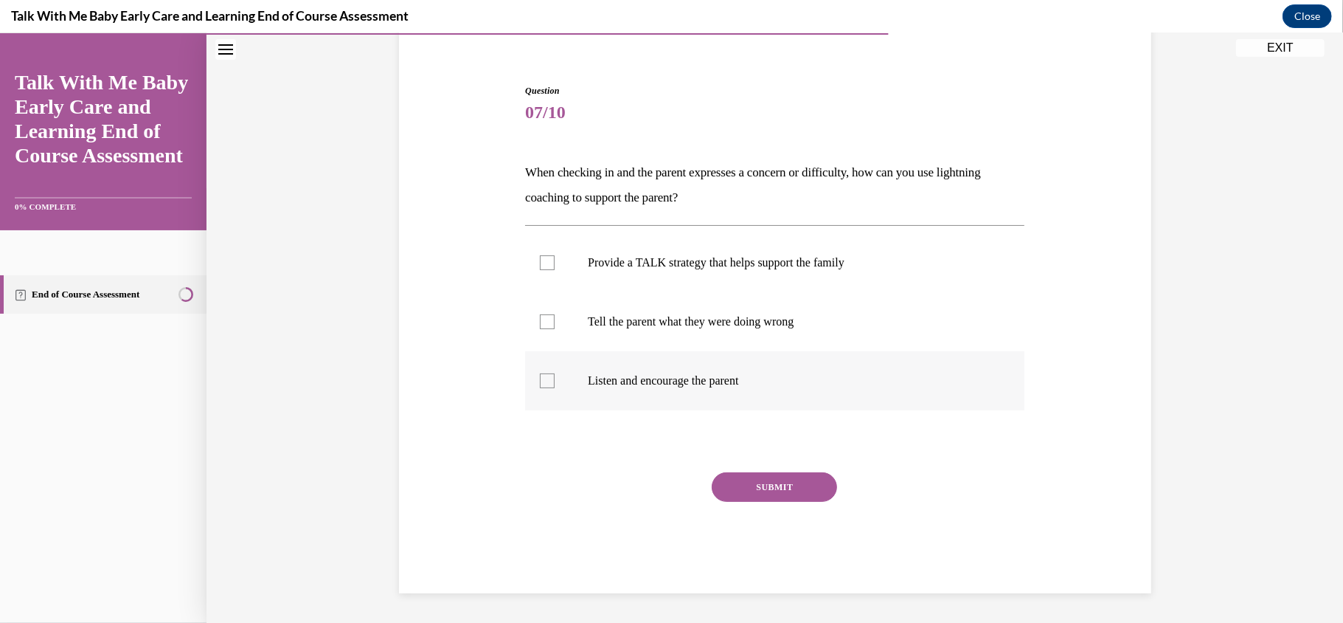
click at [709, 381] on p "Listen and encourage the parent" at bounding box center [788, 380] width 400 height 15
click at [555, 381] on input "Listen and encourage the parent" at bounding box center [547, 380] width 15 height 15
checkbox input "true"
click at [681, 266] on p "Provide a TALK strategy that helps support the family" at bounding box center [788, 262] width 400 height 15
click at [555, 266] on input "Provide a TALK strategy that helps support the family" at bounding box center [547, 262] width 15 height 15
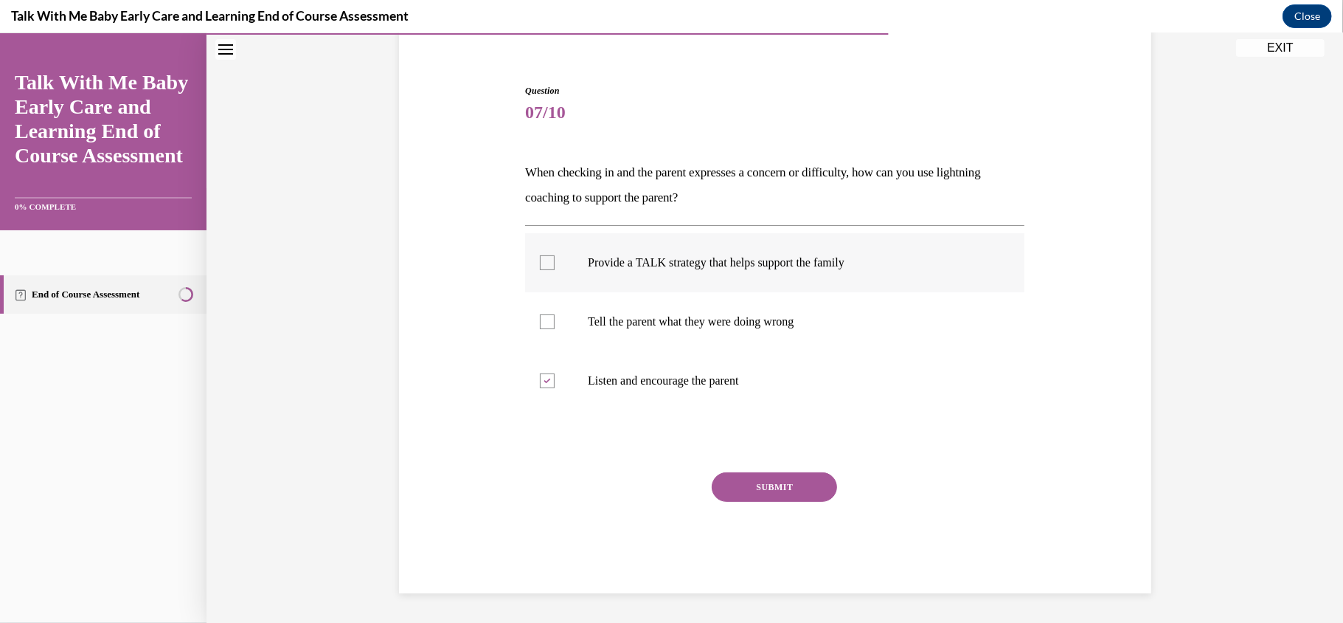
checkbox input "true"
click at [784, 485] on button "SUBMIT" at bounding box center [774, 486] width 125 height 30
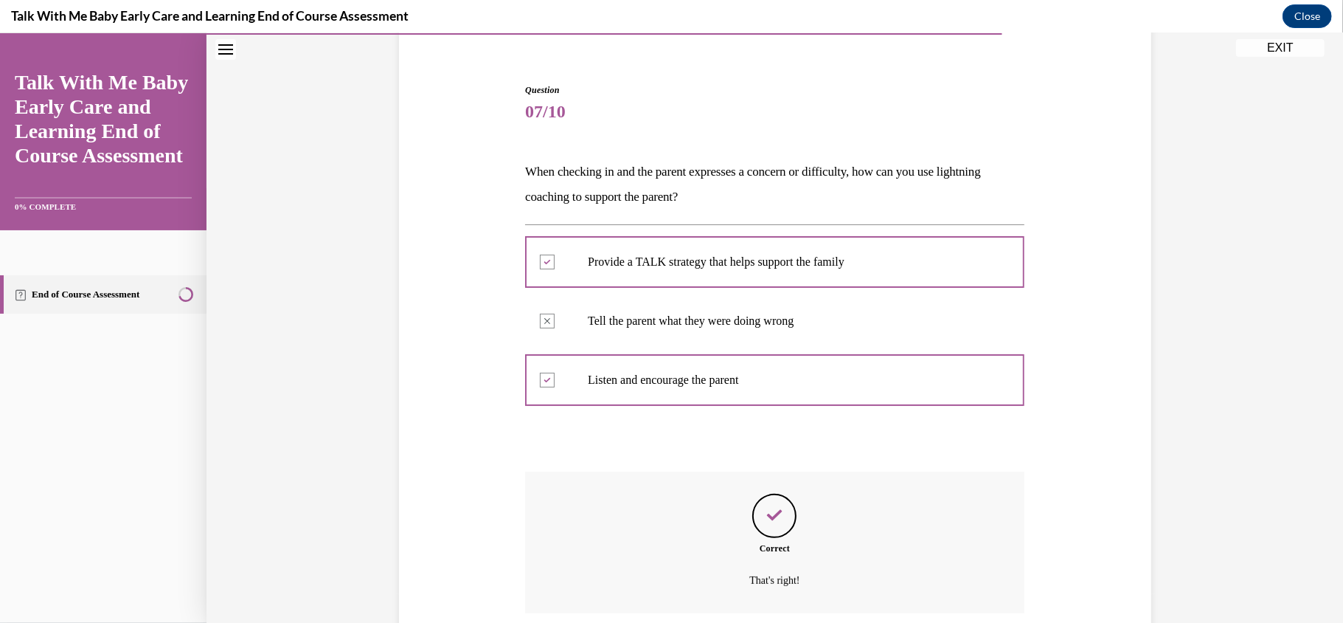
scroll to position [240, 0]
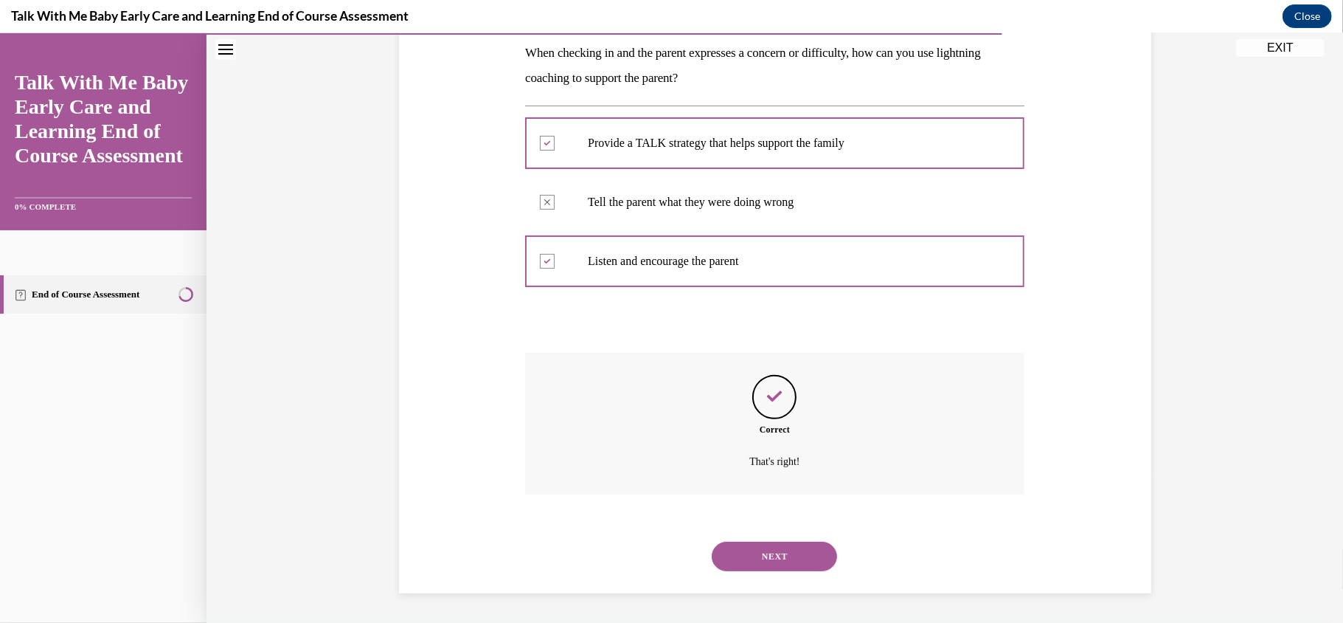
click at [798, 555] on button "NEXT" at bounding box center [774, 556] width 125 height 30
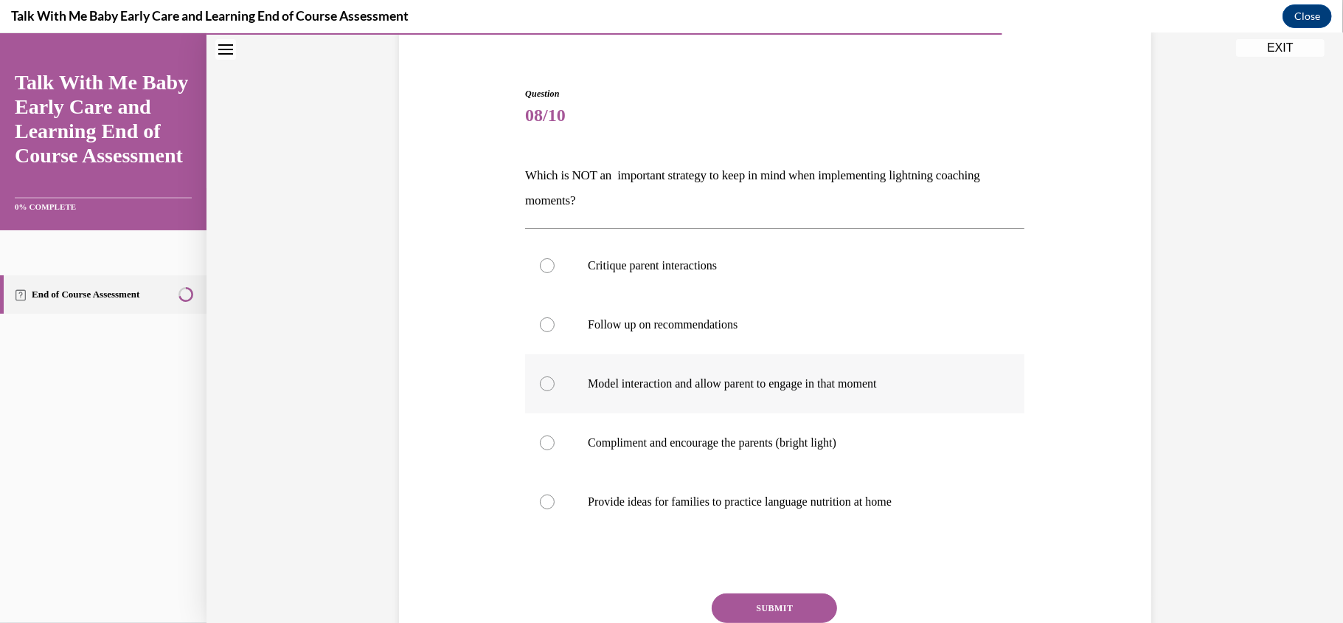
scroll to position [157, 0]
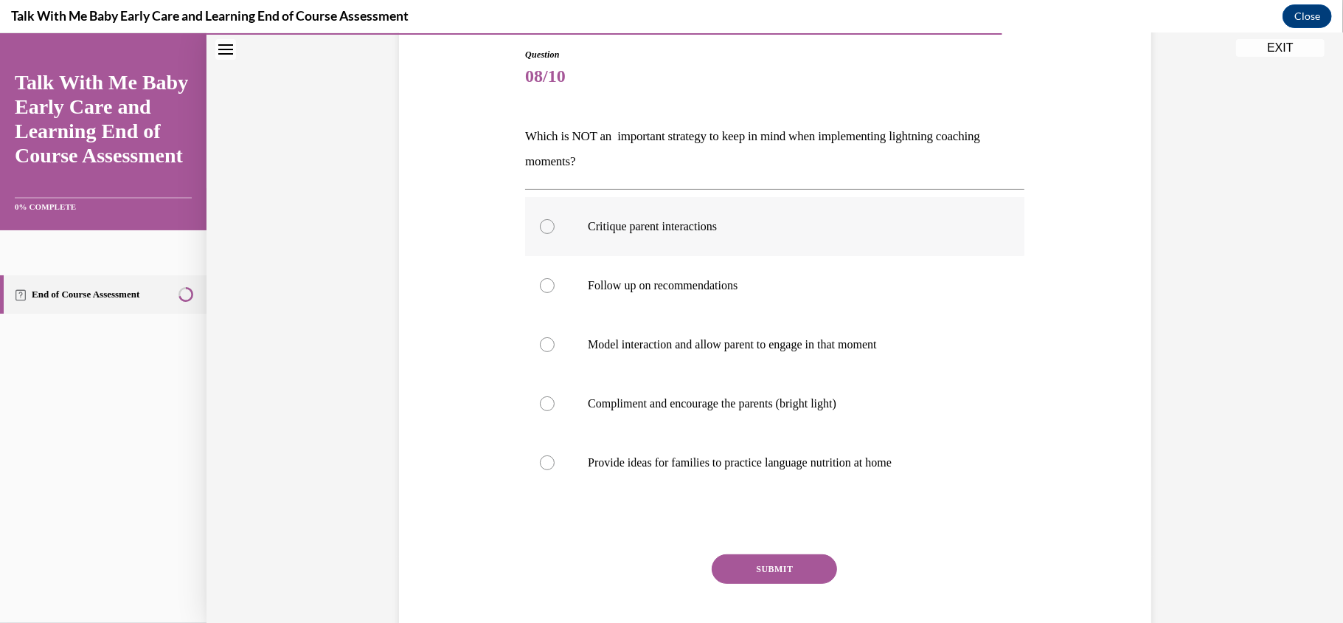
click at [789, 235] on label "Critique parent interactions" at bounding box center [774, 225] width 499 height 59
click at [555, 233] on input "Critique parent interactions" at bounding box center [547, 225] width 15 height 15
radio input "true"
click at [787, 566] on button "SUBMIT" at bounding box center [774, 568] width 125 height 30
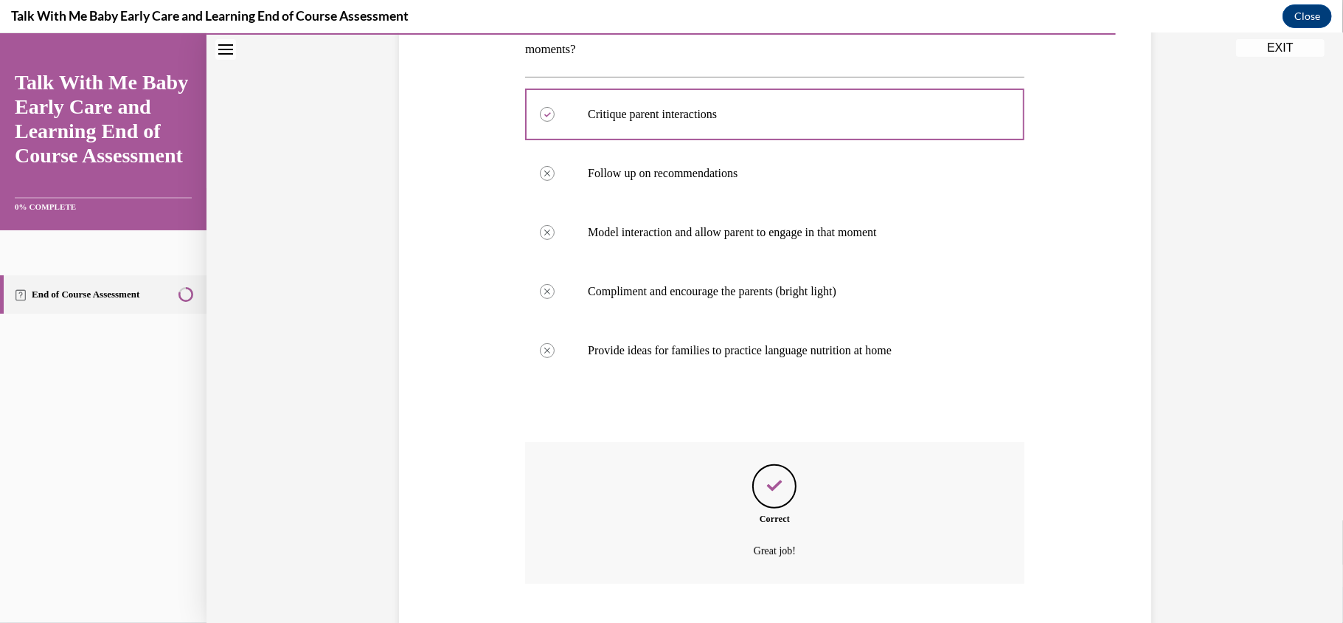
scroll to position [359, 0]
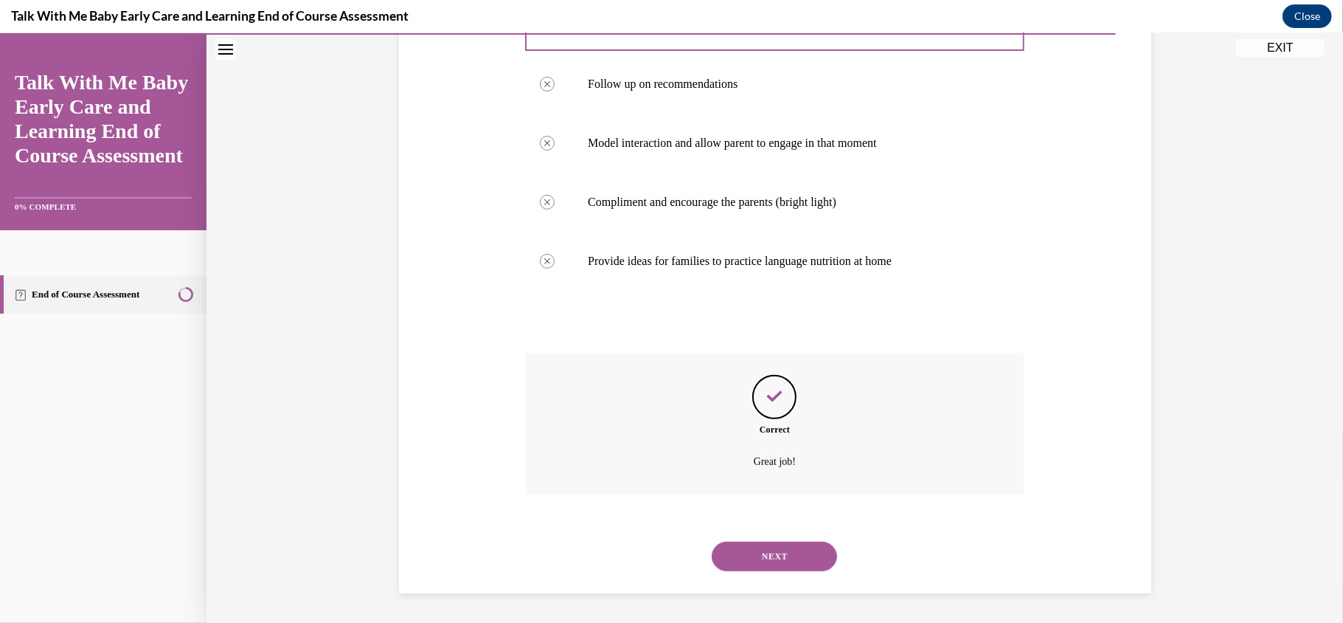
click at [787, 566] on button "NEXT" at bounding box center [774, 556] width 125 height 30
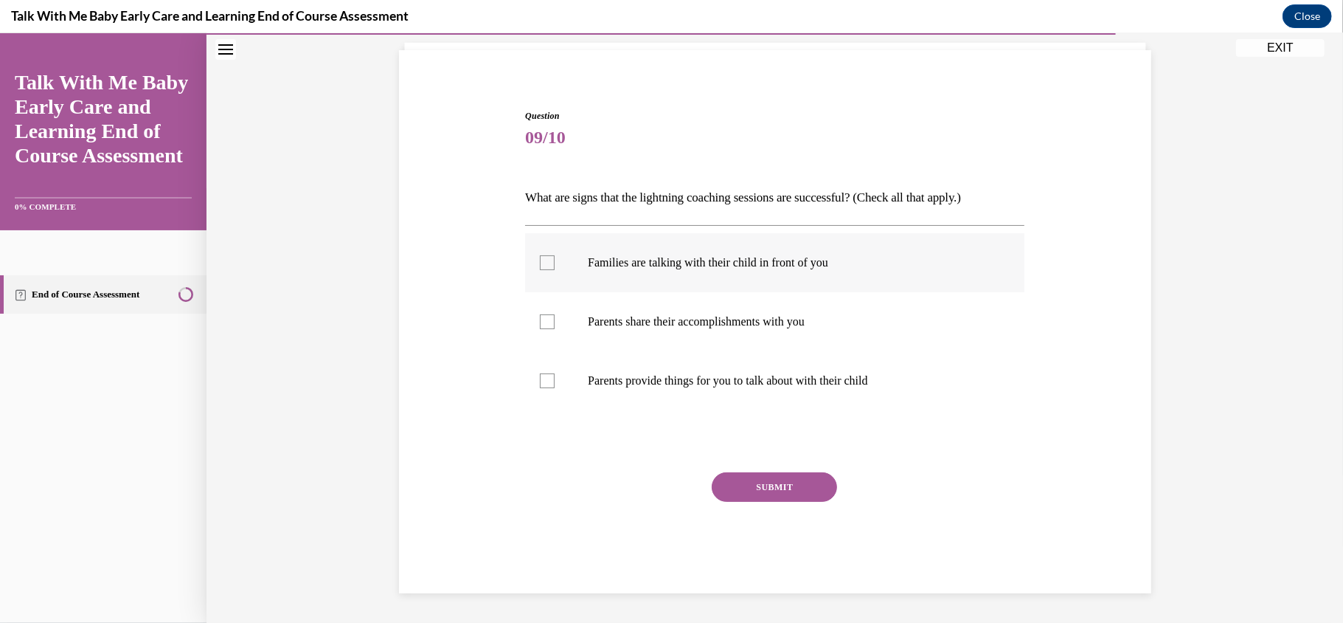
click at [762, 264] on p "Families are talking with their child in front of you" at bounding box center [788, 262] width 400 height 15
click at [555, 264] on input "Families are talking with their child in front of you" at bounding box center [547, 262] width 15 height 15
checkbox input "true"
click at [773, 329] on label "Parents share their accomplishments with you" at bounding box center [774, 320] width 499 height 59
click at [555, 328] on input "Parents share their accomplishments with you" at bounding box center [547, 321] width 15 height 15
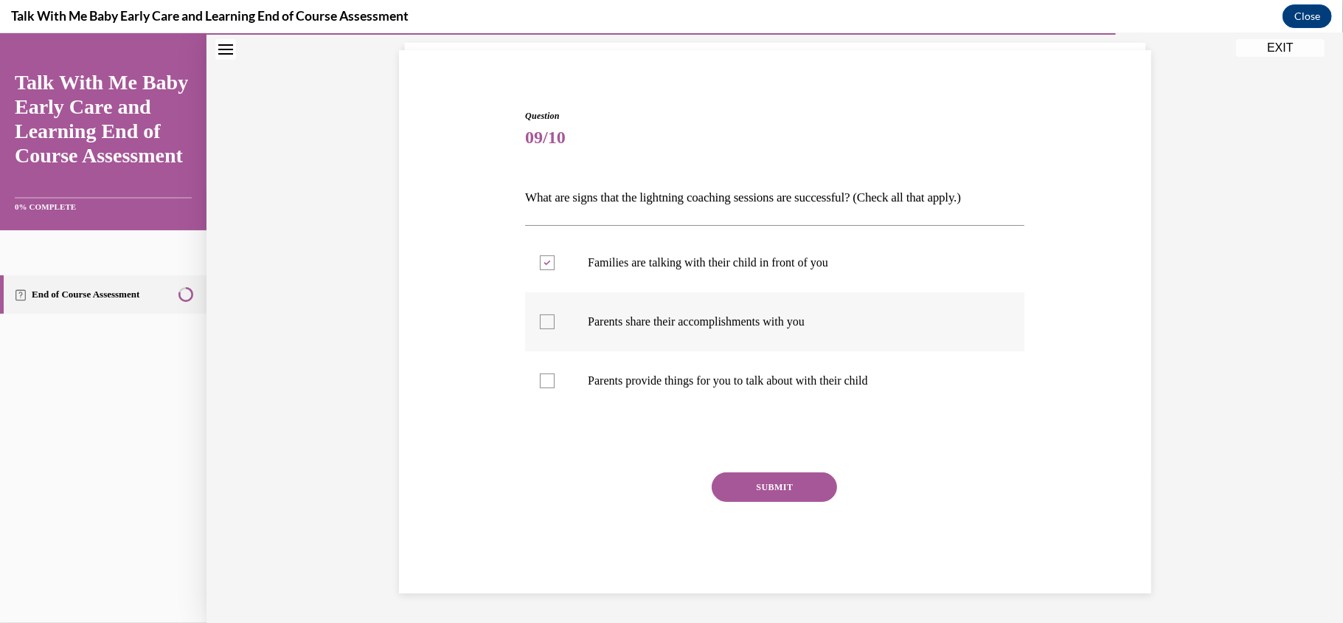
checkbox input "true"
click at [764, 486] on button "SUBMIT" at bounding box center [774, 486] width 125 height 30
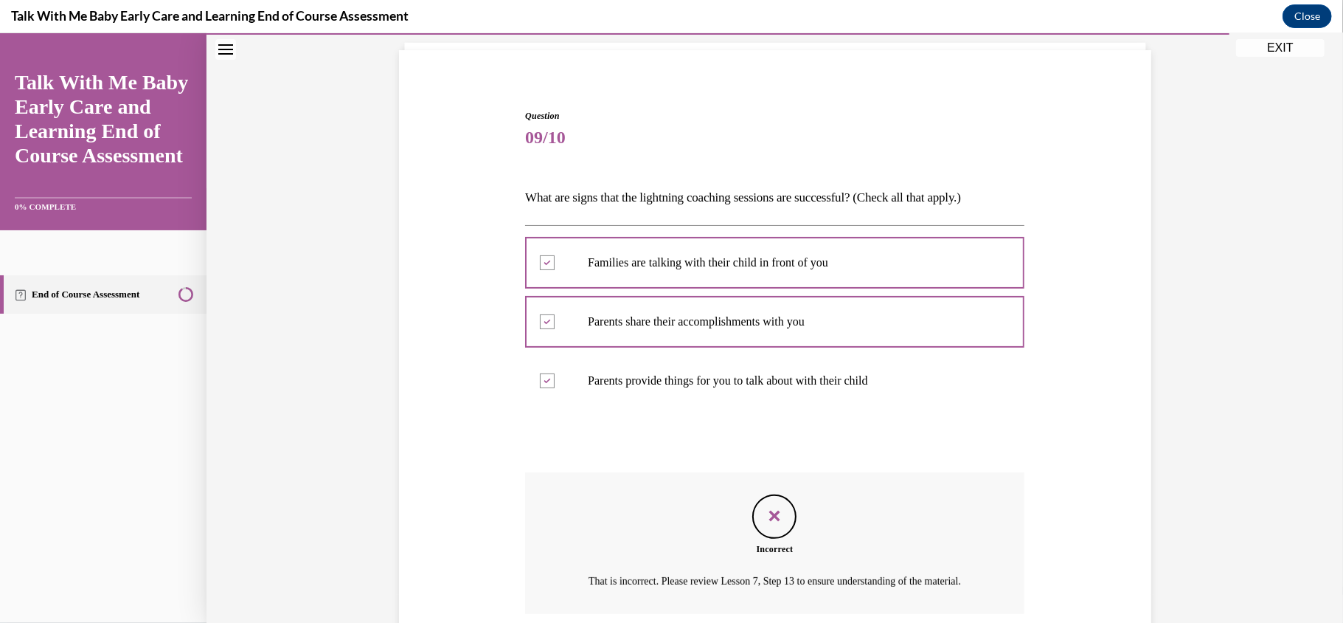
scroll to position [233, 0]
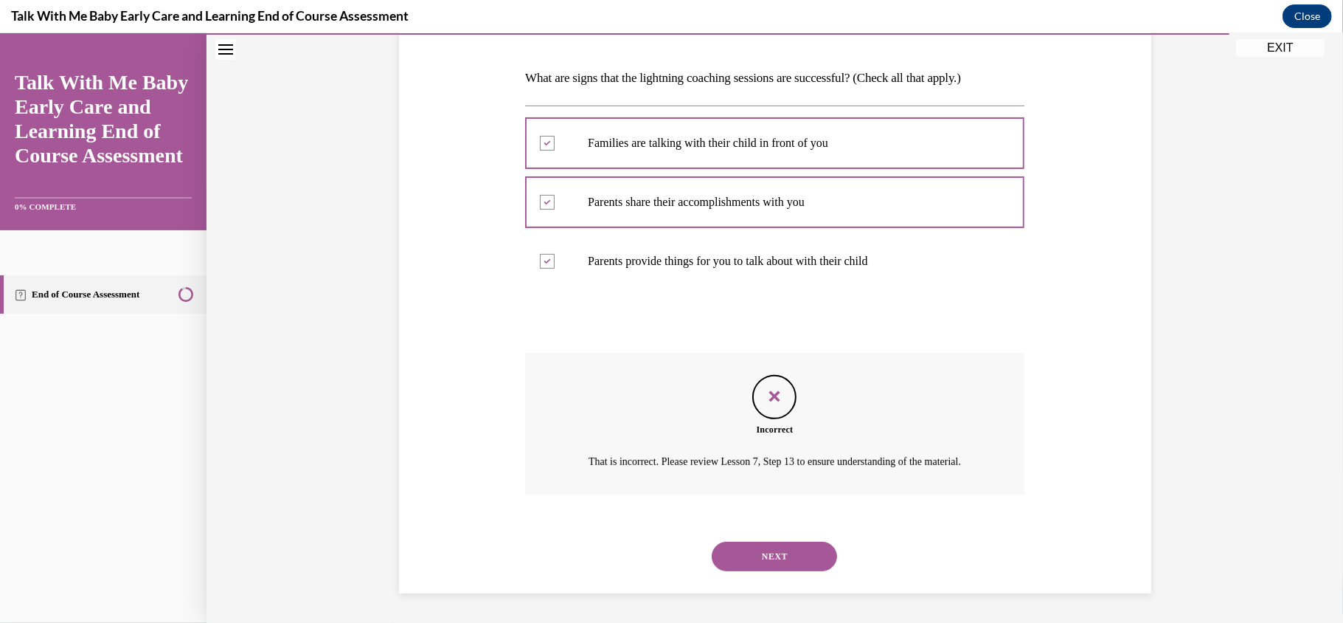
click at [775, 549] on button "NEXT" at bounding box center [774, 556] width 125 height 30
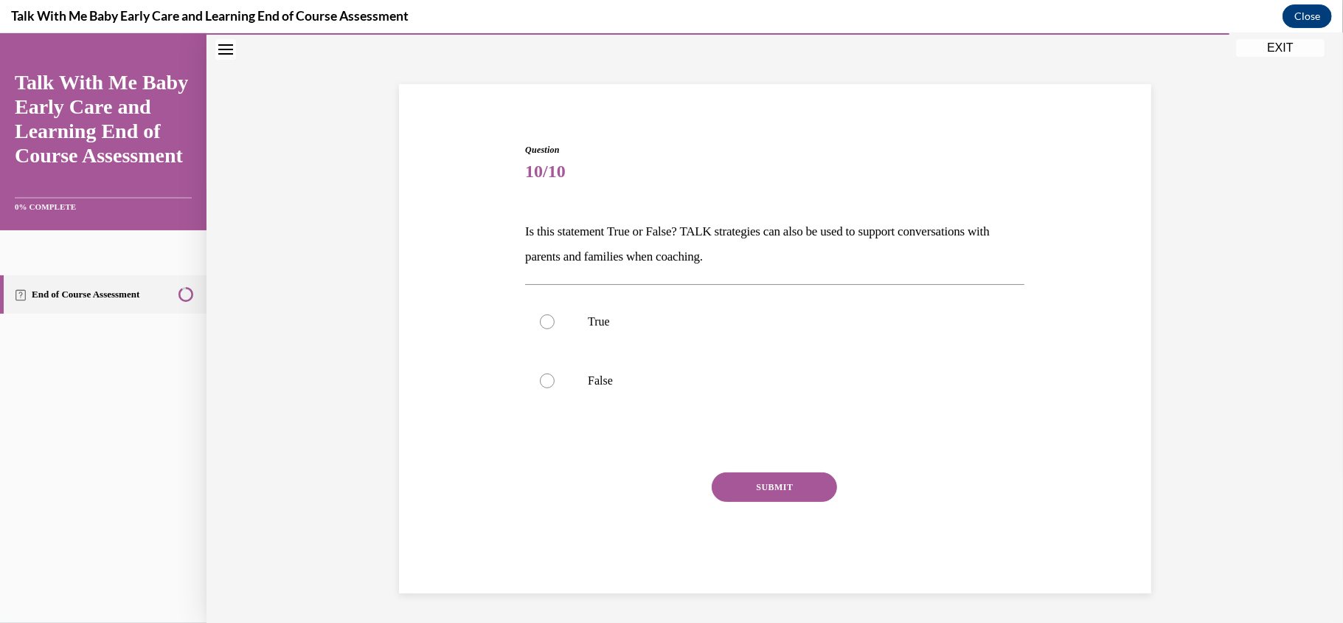
scroll to position [63, 0]
click at [712, 332] on label "True" at bounding box center [774, 320] width 499 height 59
click at [555, 328] on input "True" at bounding box center [547, 321] width 15 height 15
radio input "true"
click at [758, 480] on button "SUBMIT" at bounding box center [774, 486] width 125 height 30
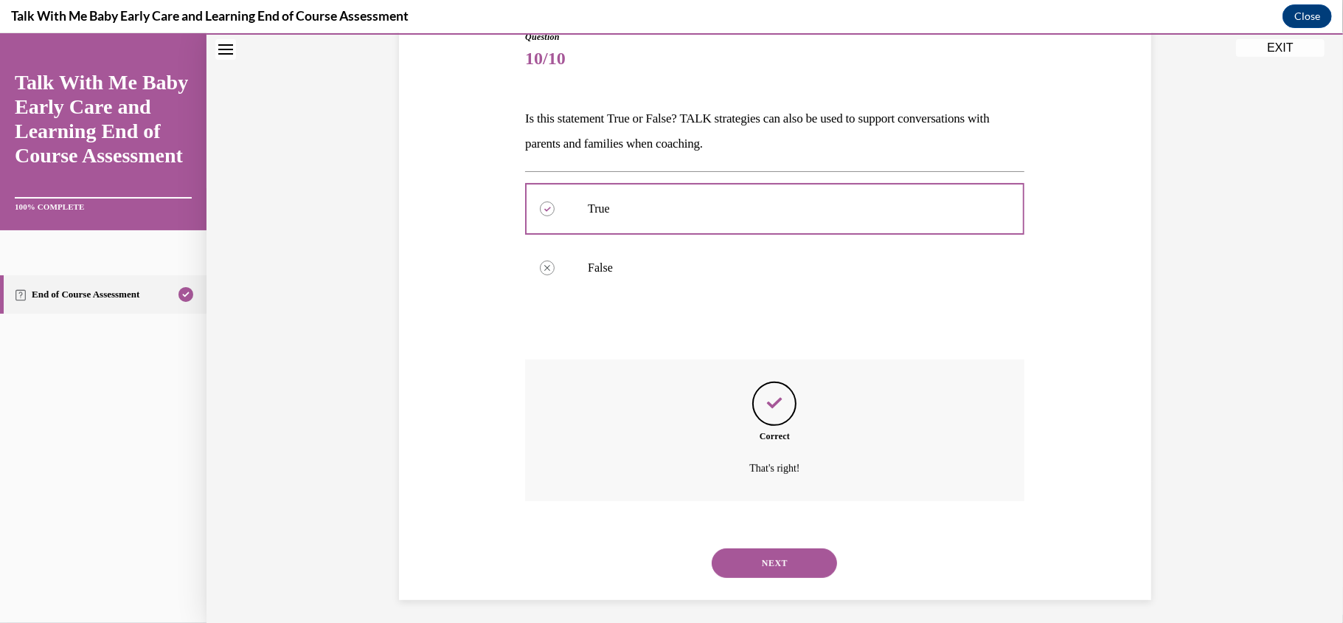
scroll to position [181, 0]
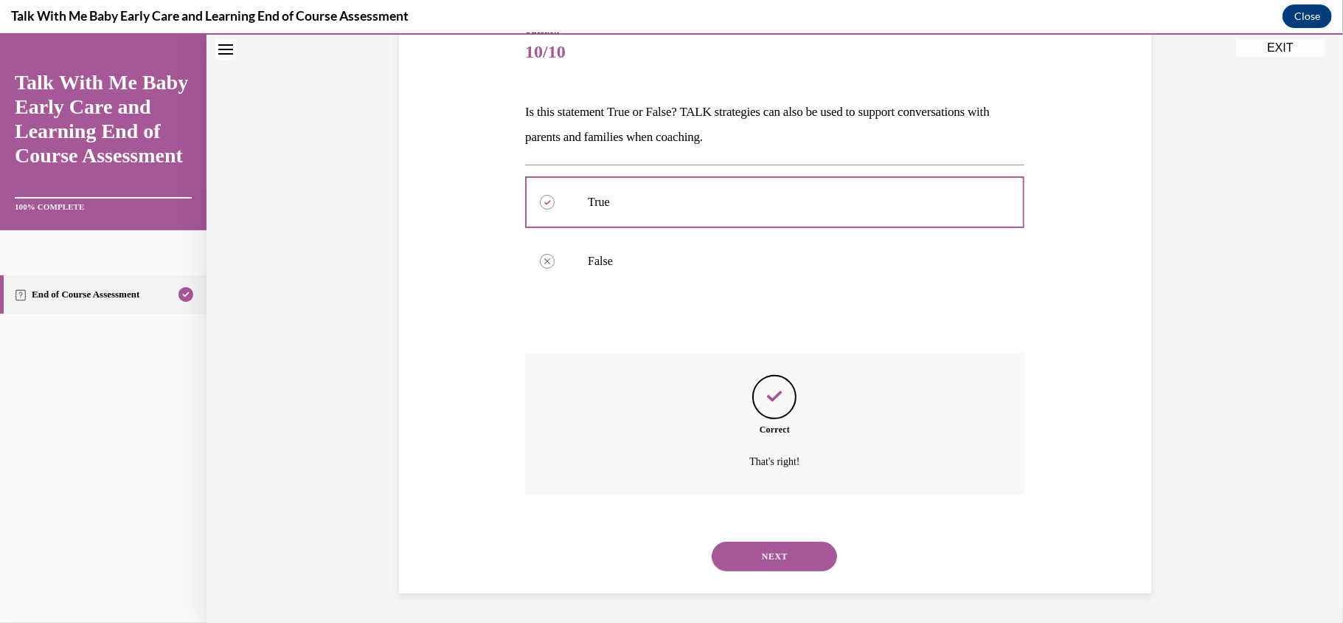
click at [765, 567] on button "NEXT" at bounding box center [774, 556] width 125 height 30
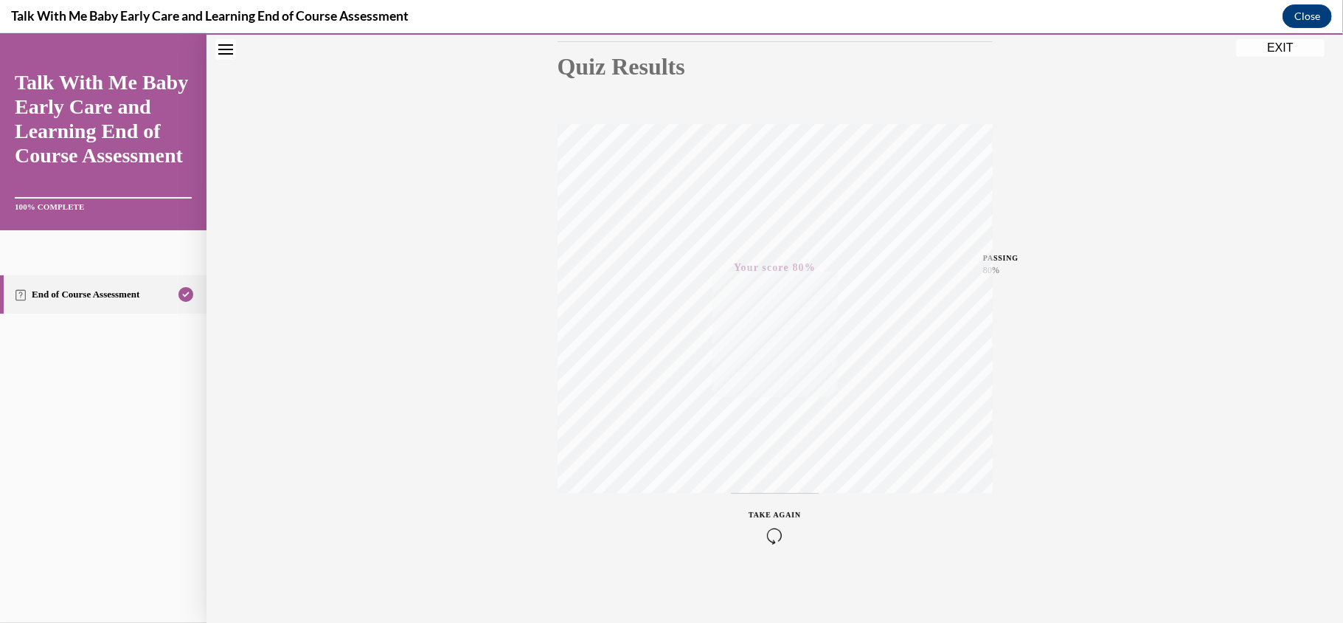
scroll to position [167, 0]
click at [1284, 52] on button "EXIT" at bounding box center [1280, 47] width 89 height 18
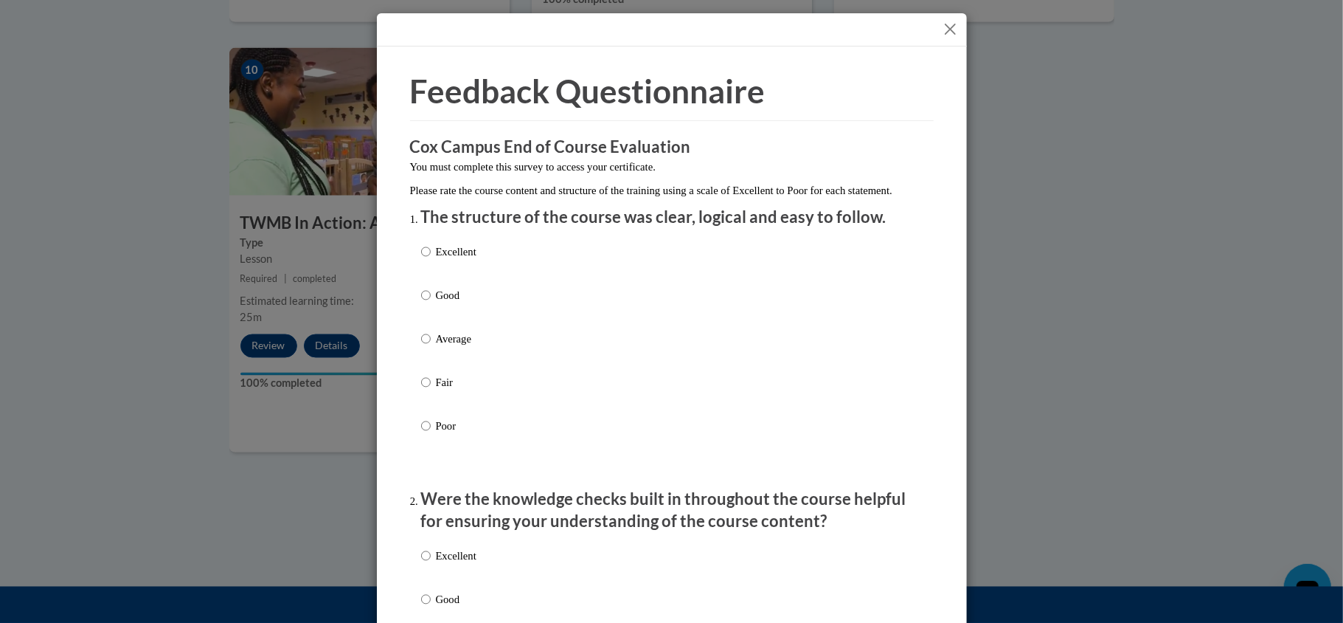
click at [440, 260] on p "Excellent" at bounding box center [456, 251] width 41 height 16
click at [431, 260] on input "Excellent" at bounding box center [426, 251] width 10 height 16
radio input "true"
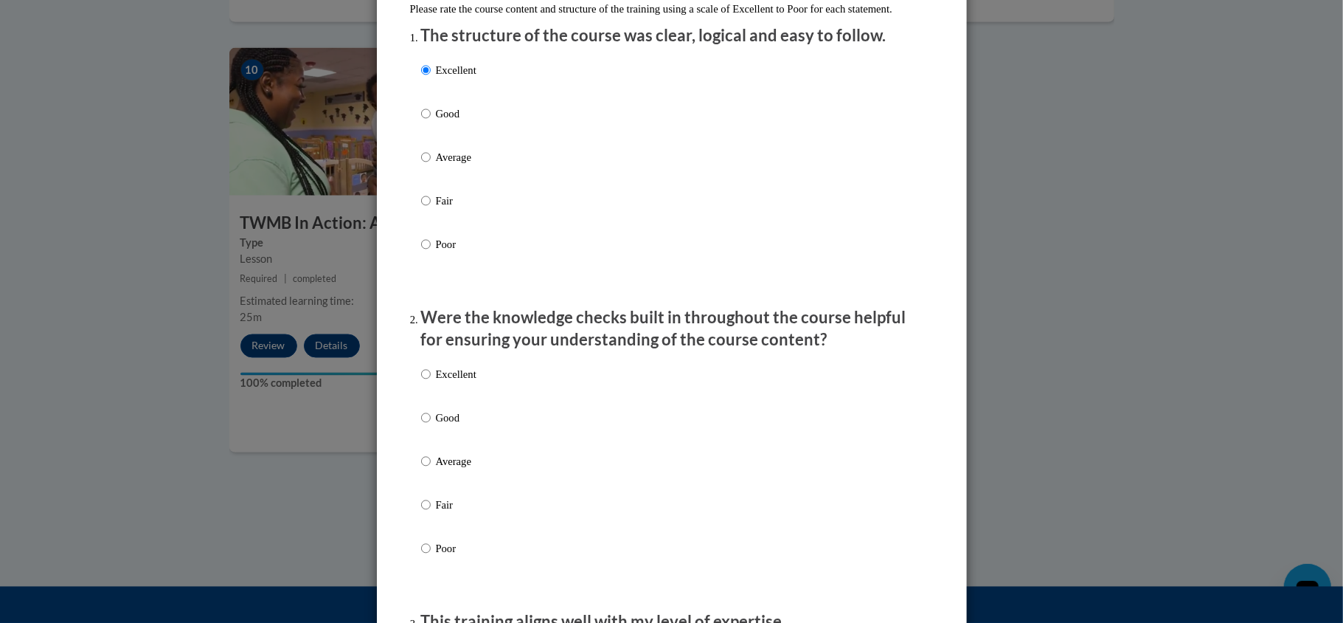
scroll to position [275, 0]
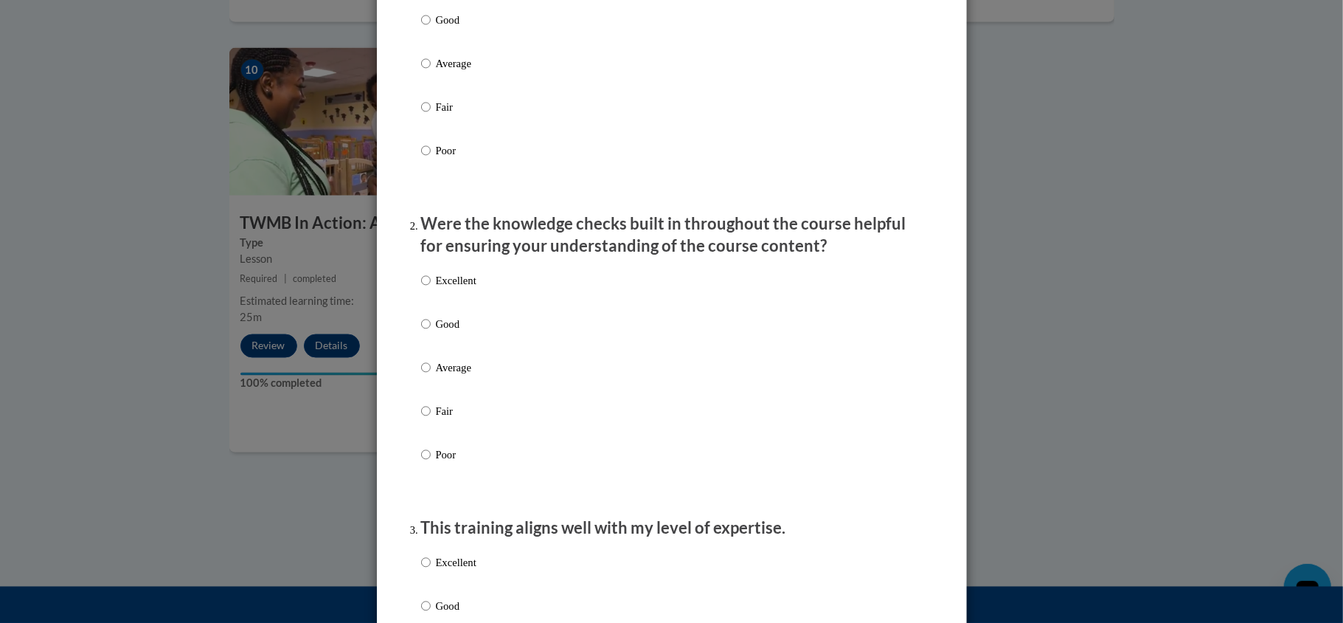
click at [452, 288] on p "Excellent" at bounding box center [456, 280] width 41 height 16
click at [431, 288] on input "Excellent" at bounding box center [426, 280] width 10 height 16
radio input "true"
click at [421, 316] on input "Good" at bounding box center [426, 324] width 10 height 16
radio input "true"
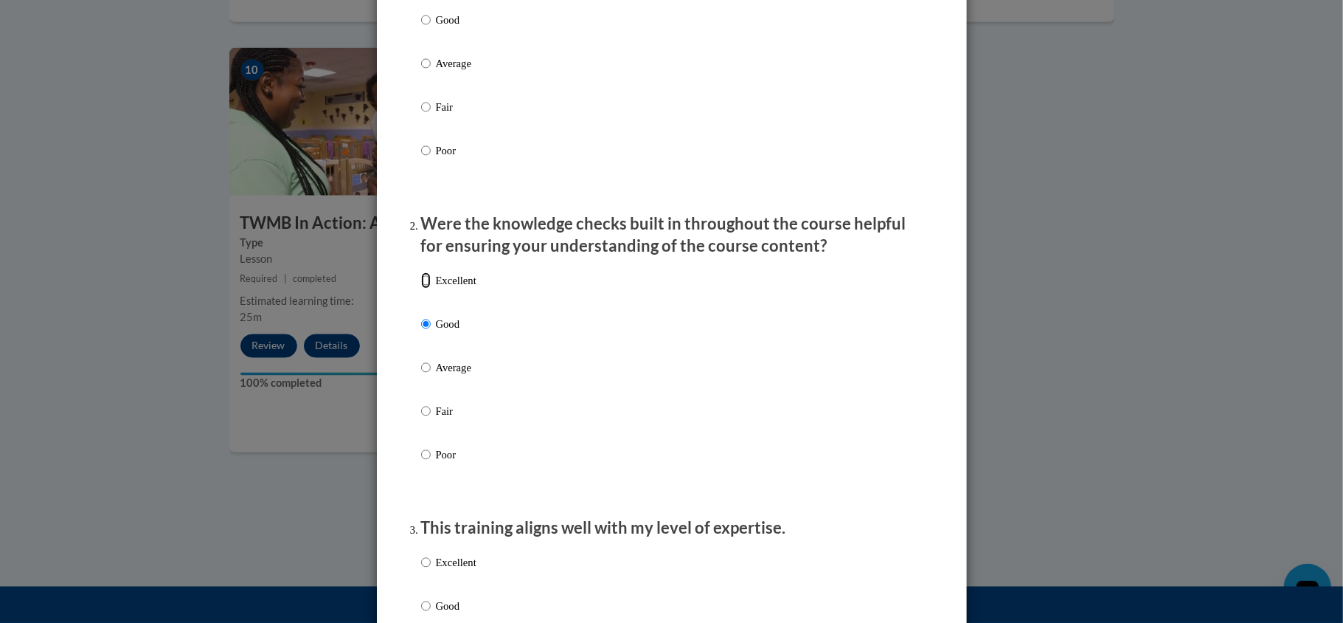
click at [421, 272] on input "Excellent" at bounding box center [426, 280] width 10 height 16
radio input "true"
click at [809, 412] on div "Excellent Good Average Fair Poor" at bounding box center [672, 385] width 502 height 240
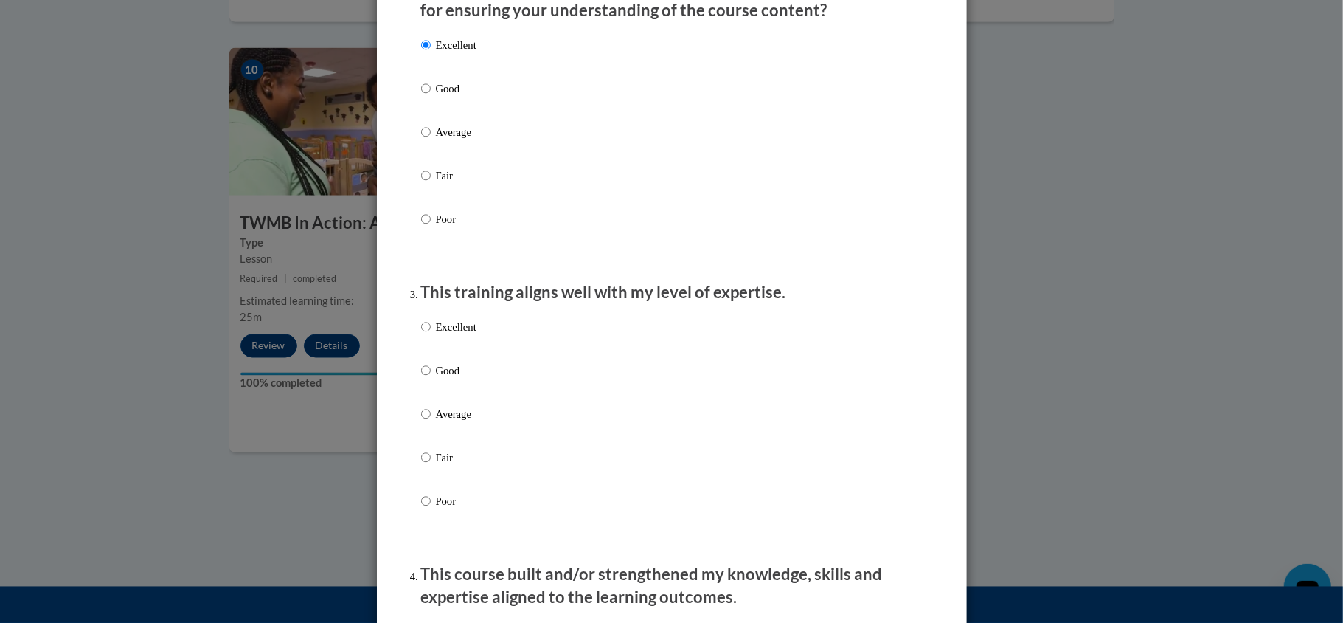
scroll to position [511, 0]
click at [449, 334] on p "Excellent" at bounding box center [456, 326] width 41 height 16
click at [431, 334] on input "Excellent" at bounding box center [426, 326] width 10 height 16
radio input "true"
click at [855, 453] on div "Excellent Good Average Fair Poor" at bounding box center [672, 431] width 502 height 240
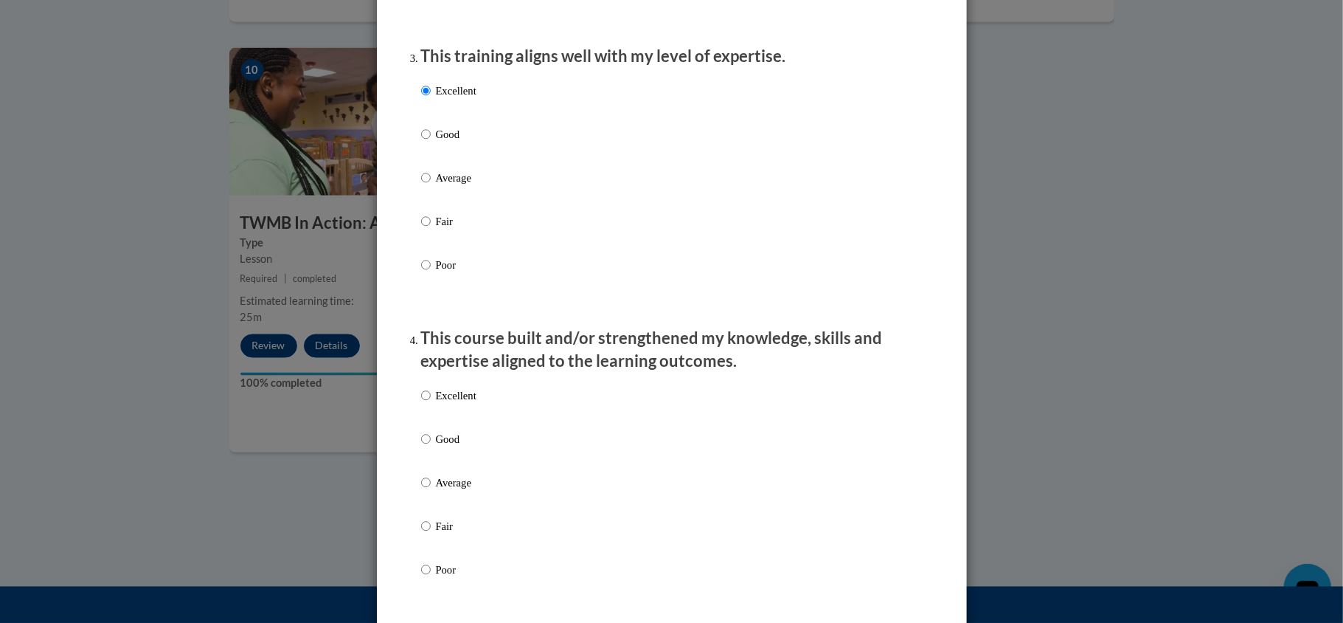
scroll to position [747, 0]
click at [437, 403] on p "Excellent" at bounding box center [456, 395] width 41 height 16
click at [431, 403] on input "Excellent" at bounding box center [426, 395] width 10 height 16
radio input "true"
click at [765, 515] on div "Excellent Good Average Fair Poor" at bounding box center [672, 499] width 502 height 240
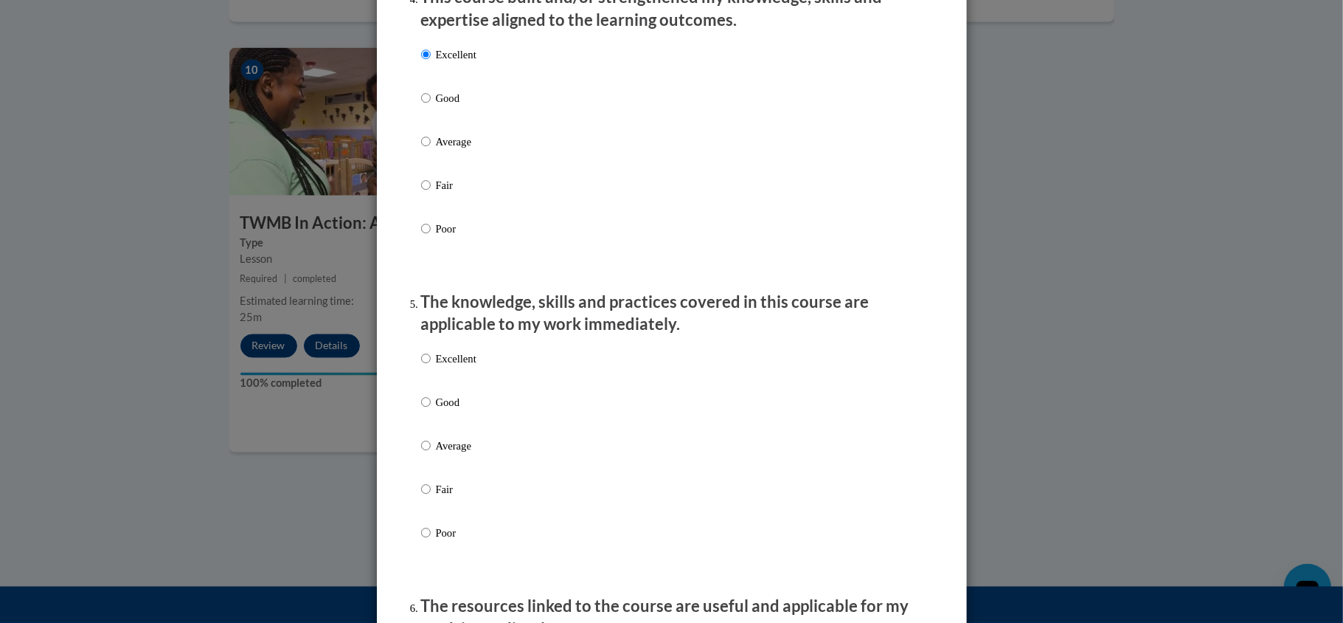
scroll to position [1140, 0]
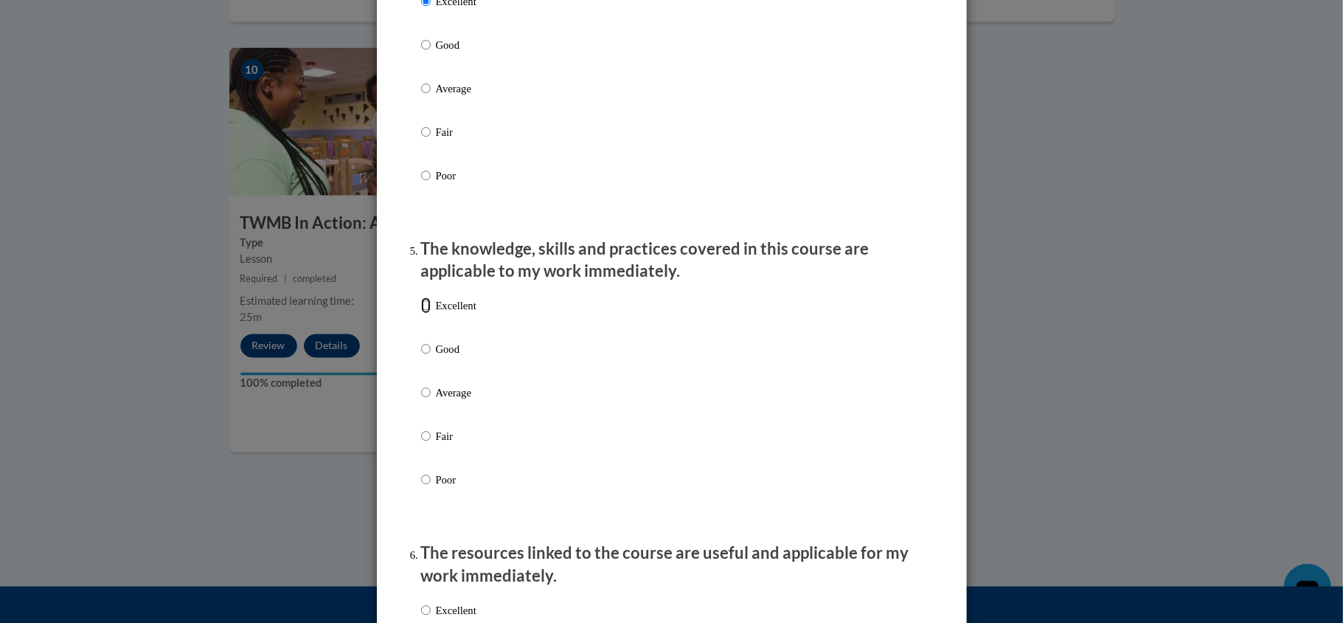
click at [426, 314] on input "Excellent" at bounding box center [426, 305] width 10 height 16
radio input "true"
click at [421, 341] on input "Good" at bounding box center [426, 349] width 10 height 16
radio input "true"
click at [421, 297] on input "Excellent" at bounding box center [426, 305] width 10 height 16
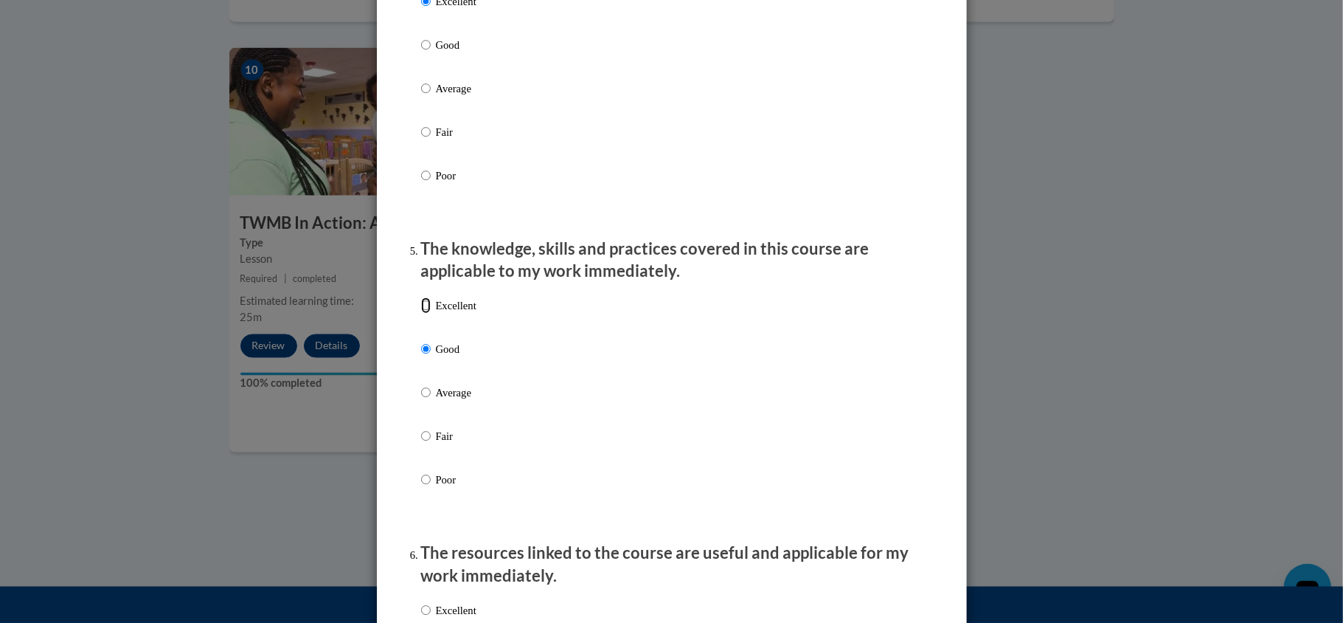
radio input "true"
click at [899, 485] on div "Excellent Good Average Fair Poor" at bounding box center [672, 410] width 502 height 240
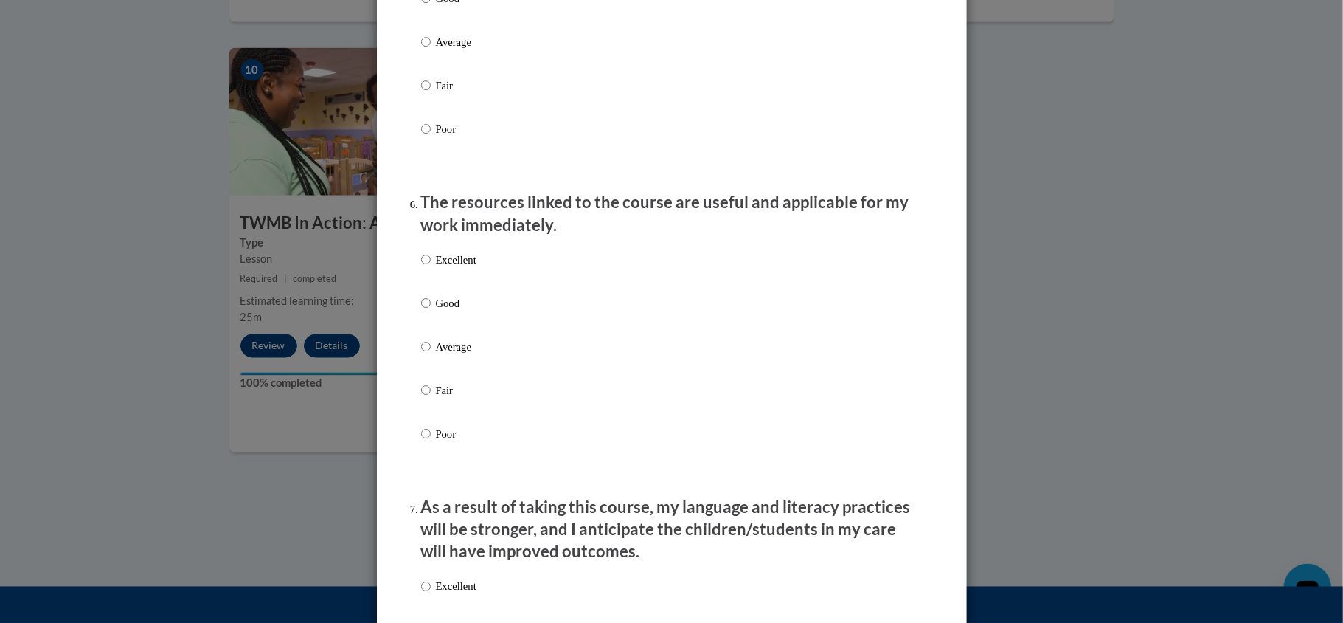
scroll to position [1495, 0]
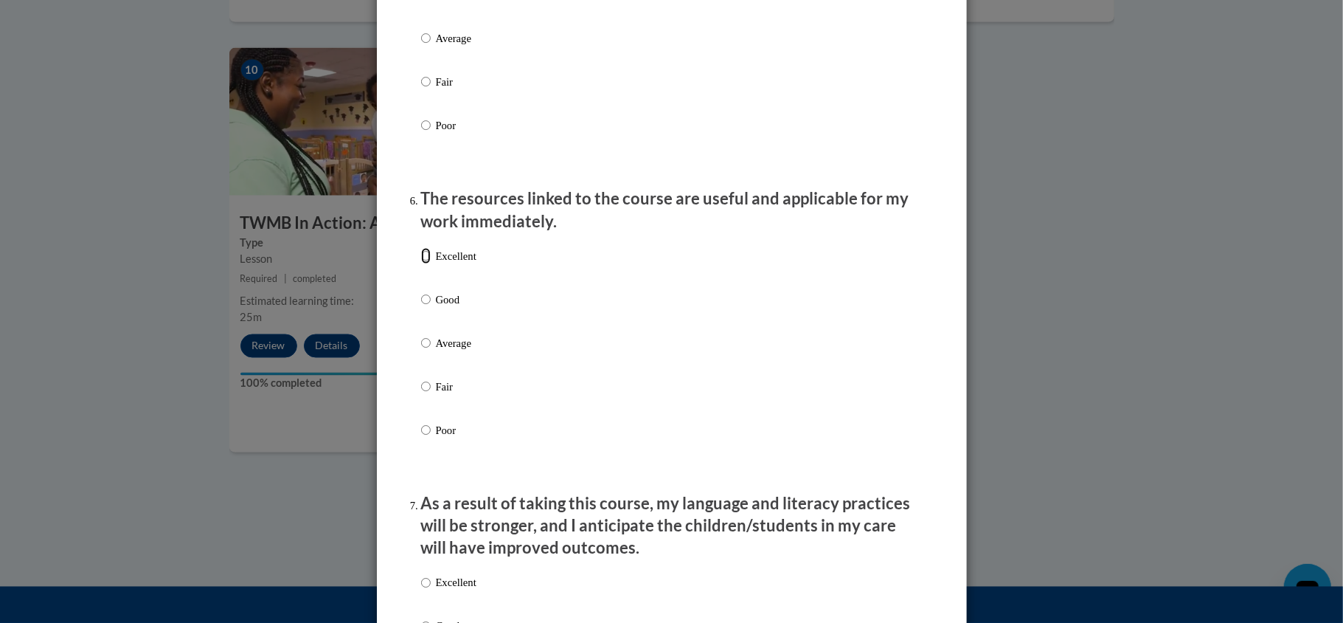
click at [423, 264] on input "Excellent" at bounding box center [426, 256] width 10 height 16
radio input "true"
click at [575, 380] on div "Excellent Good Average Fair Poor" at bounding box center [672, 360] width 502 height 240
click at [800, 373] on div "Excellent Good Average Fair Poor" at bounding box center [672, 360] width 502 height 240
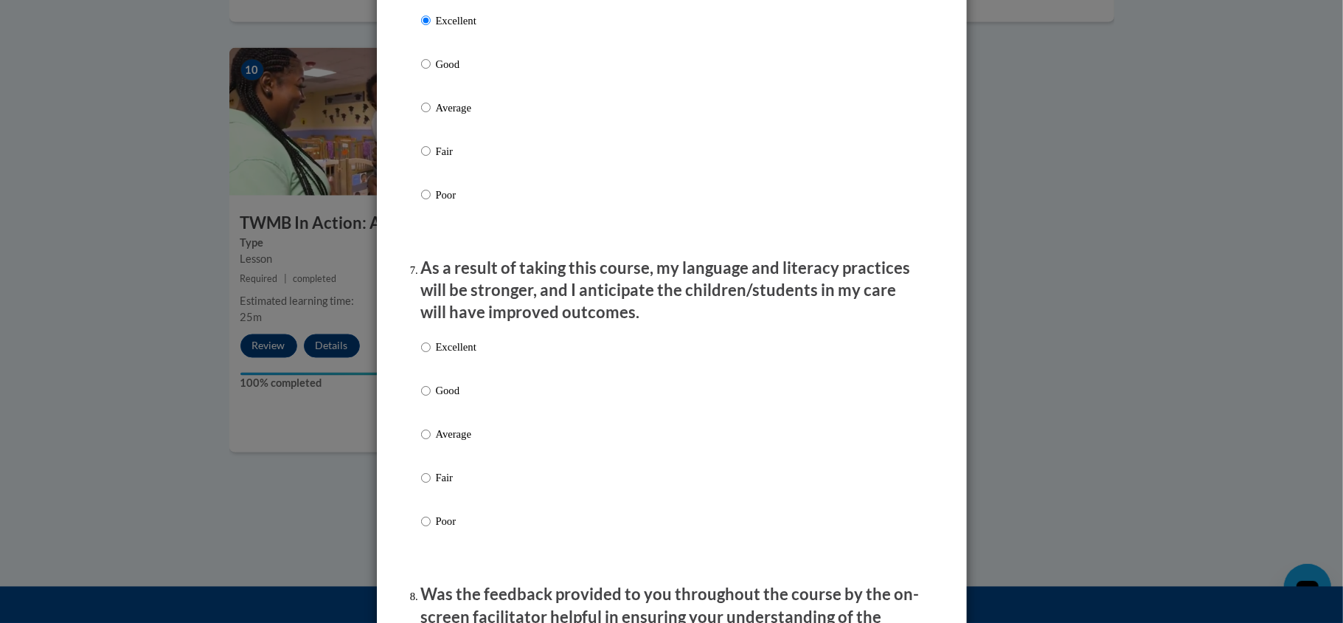
scroll to position [1731, 0]
click at [433, 367] on label "Excellent" at bounding box center [448, 359] width 55 height 40
click at [431, 355] on input "Excellent" at bounding box center [426, 347] width 10 height 16
radio input "true"
click at [850, 453] on div "Excellent Good Average Fair Poor" at bounding box center [672, 451] width 502 height 240
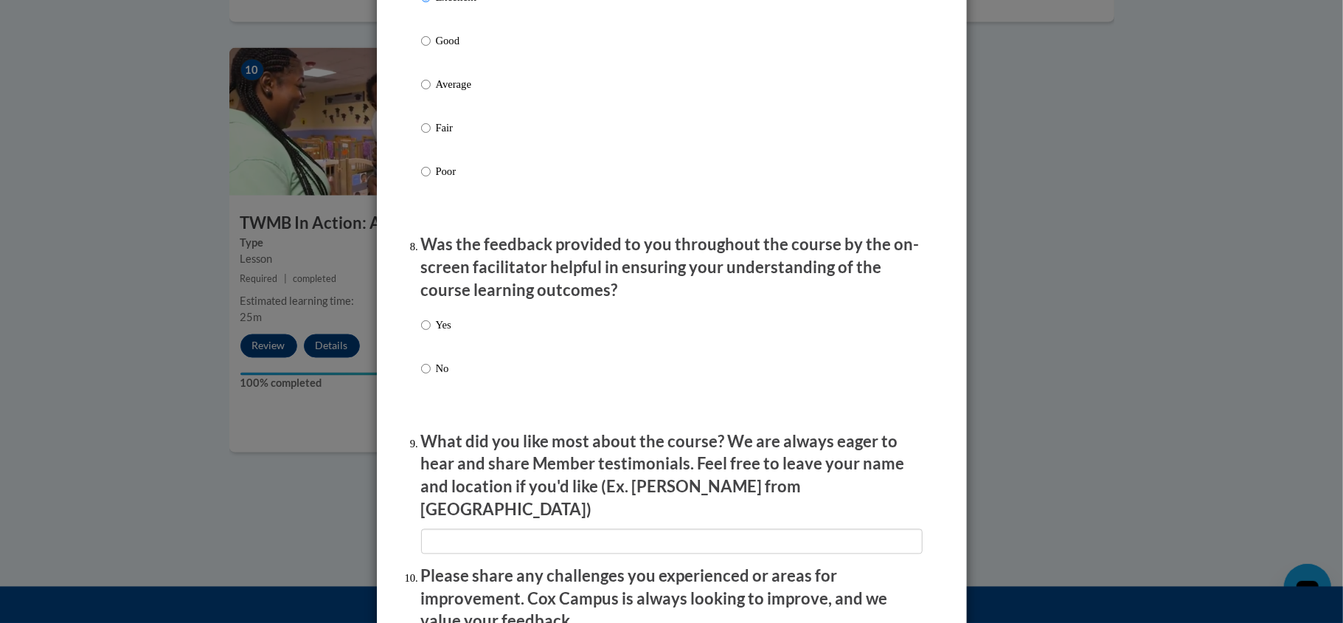
scroll to position [2125, 0]
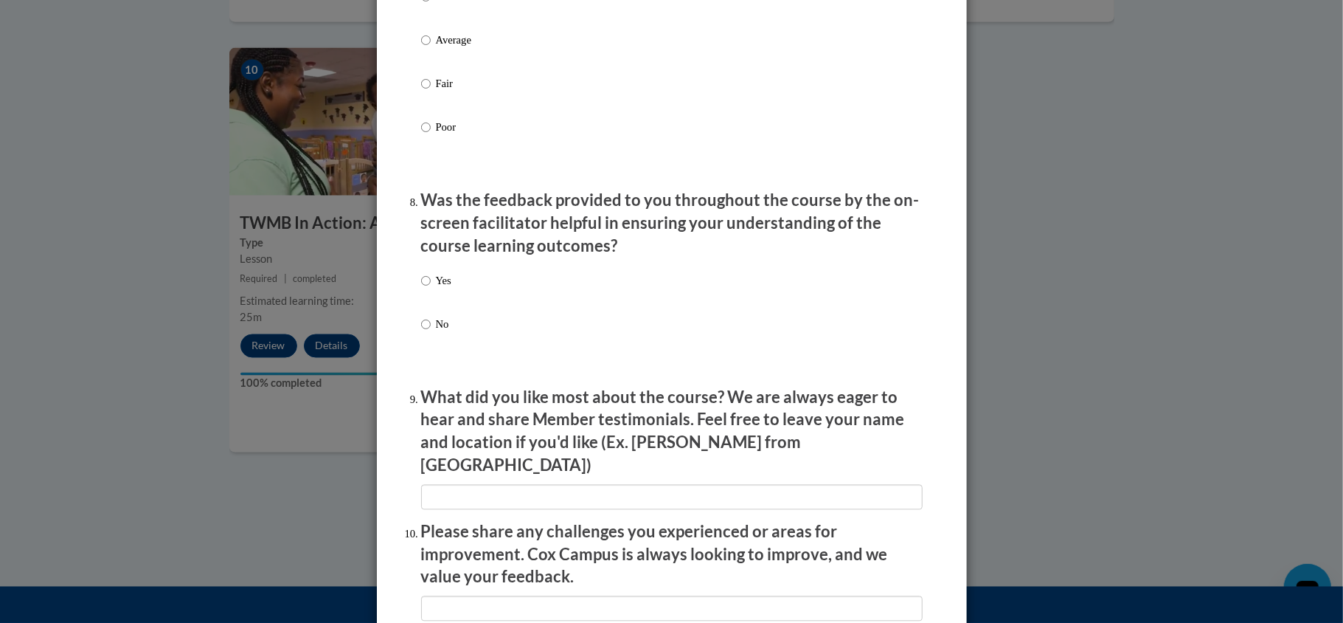
click at [719, 304] on div "Yes No" at bounding box center [672, 320] width 502 height 110
click at [719, 308] on div "Yes No" at bounding box center [672, 320] width 502 height 110
click at [630, 305] on div "Yes No" at bounding box center [672, 320] width 502 height 110
click at [424, 288] on input "Yes" at bounding box center [426, 280] width 10 height 16
radio input "true"
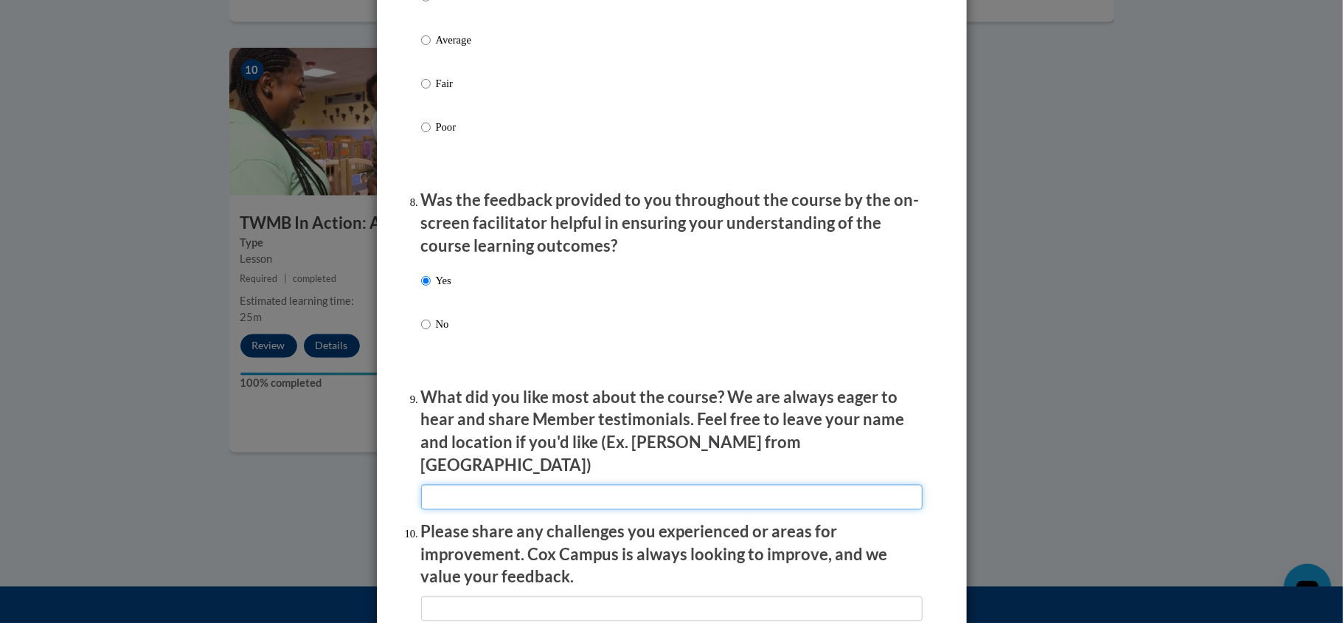
click at [510, 495] on input "textbox" at bounding box center [672, 496] width 502 height 25
type input "the videos"
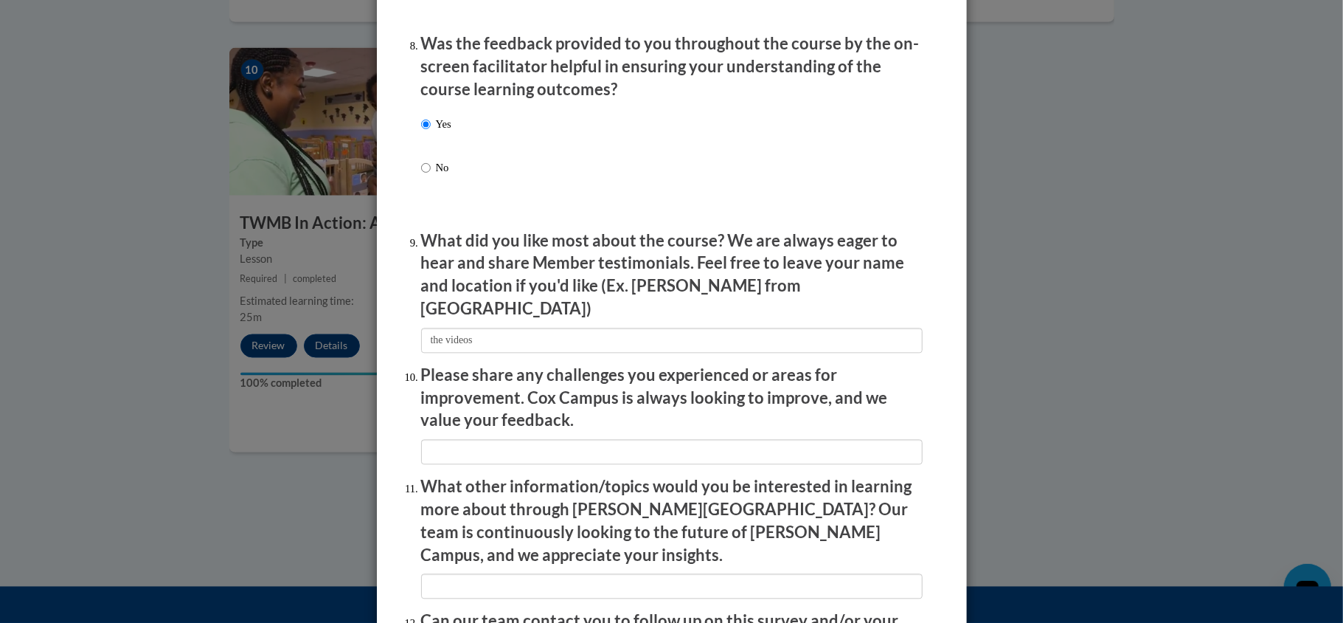
scroll to position [2282, 0]
click at [834, 438] on input "textbox" at bounding box center [672, 450] width 502 height 25
type input "nothing"
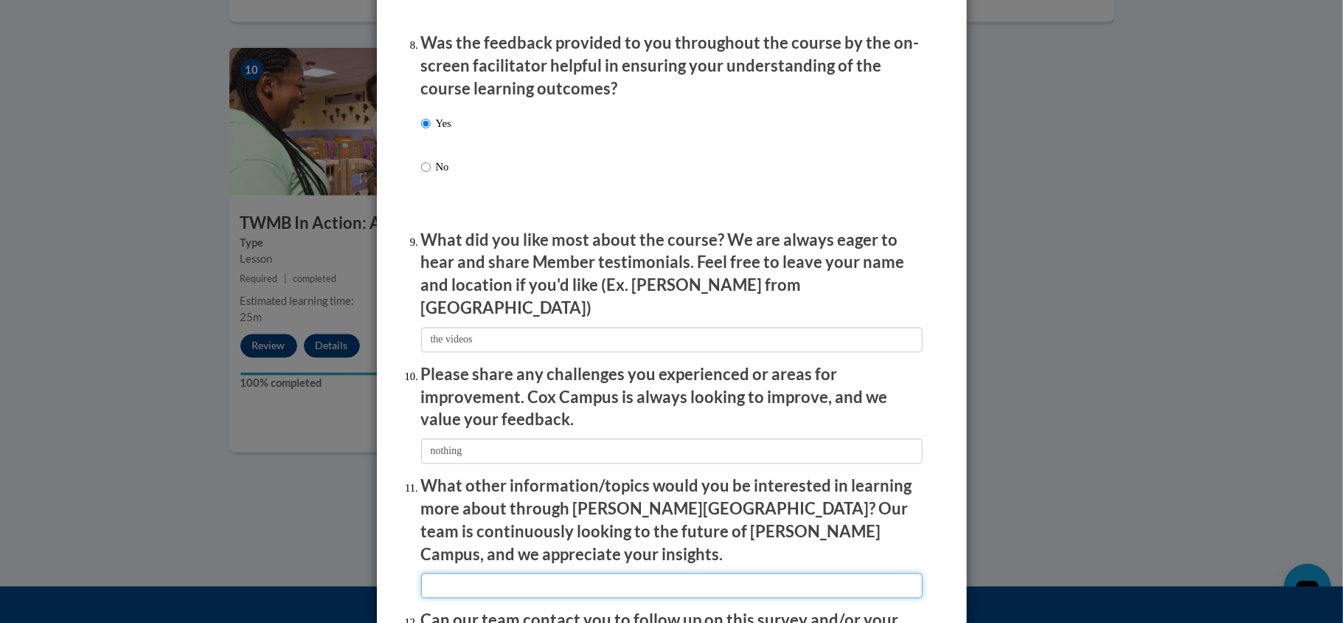
click at [756, 572] on input "textbox" at bounding box center [672, 584] width 502 height 25
type input "no"
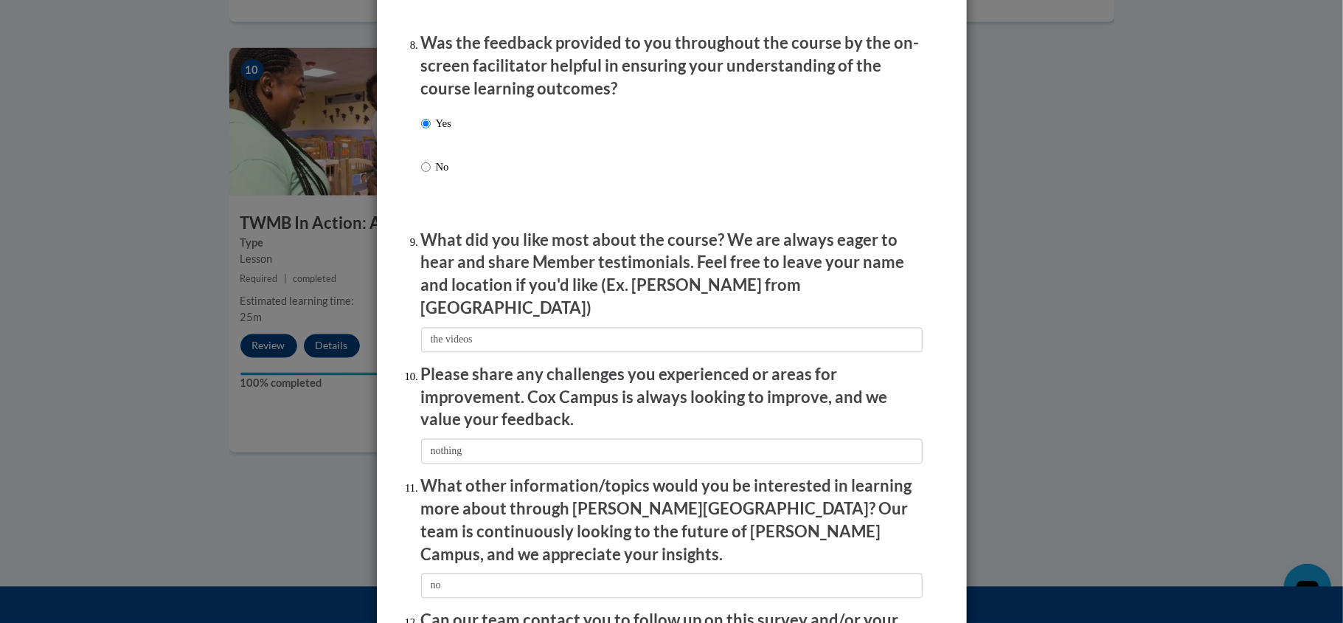
click at [890, 525] on p "What other information/topics would you be interested in learning more about th…" at bounding box center [672, 519] width 502 height 91
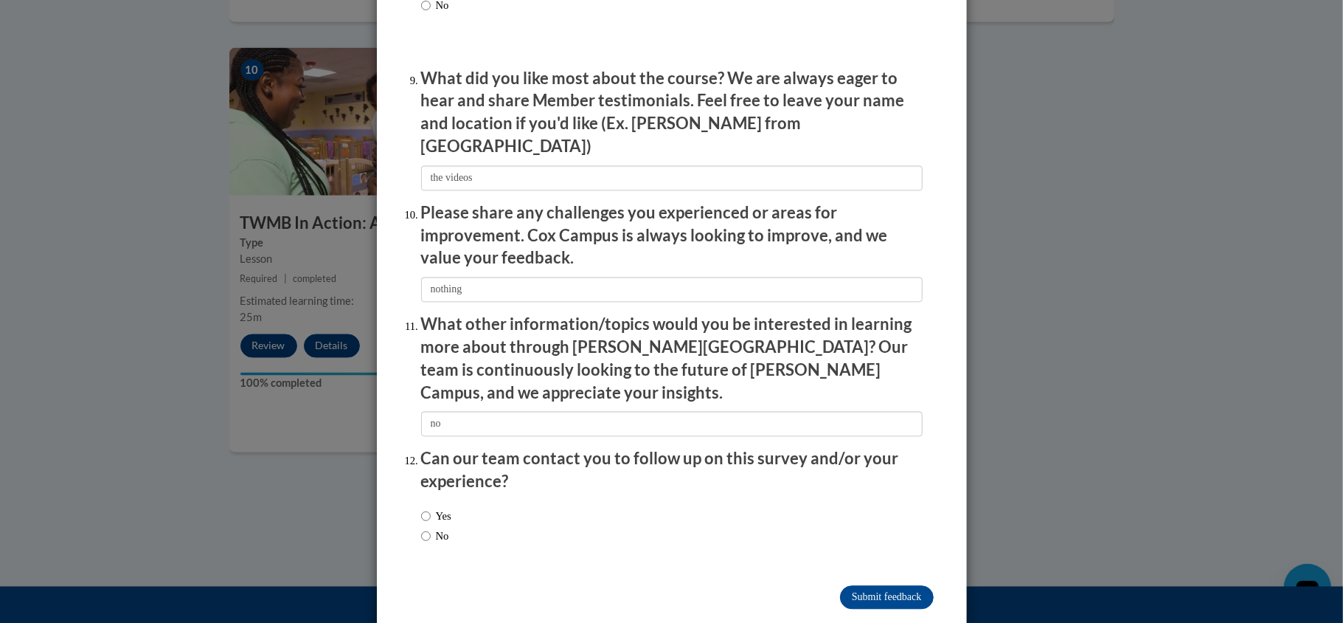
scroll to position [2450, 0]
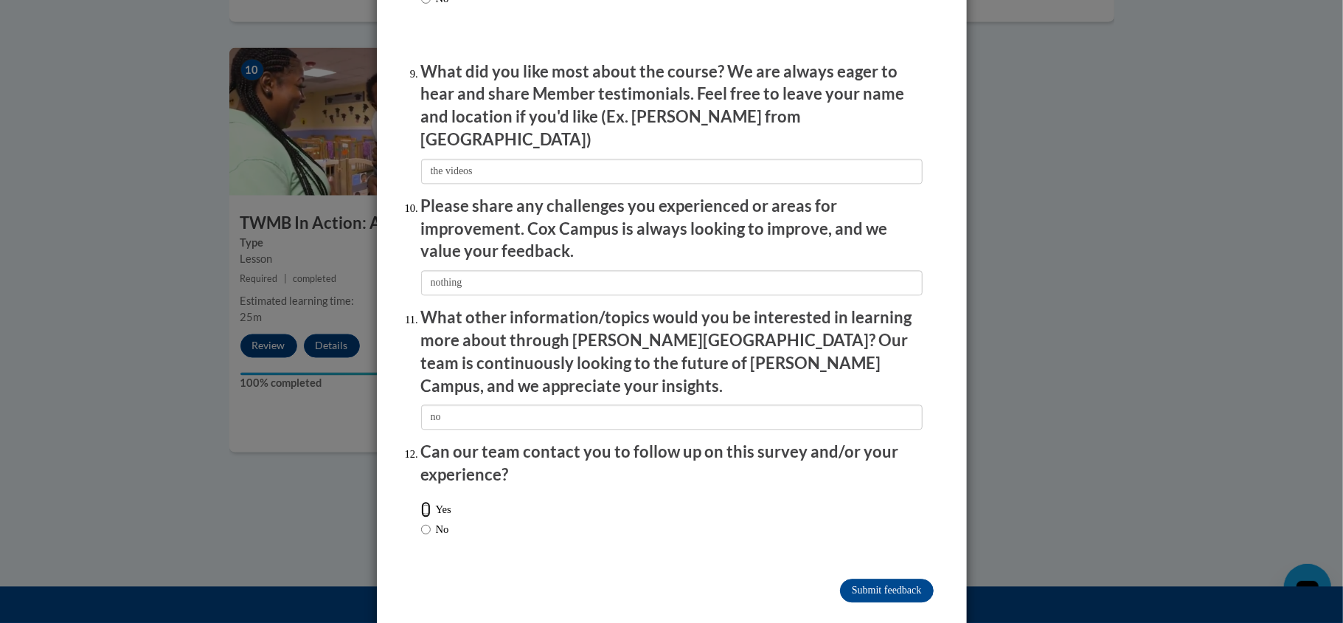
click at [429, 501] on input "Yes" at bounding box center [426, 509] width 10 height 16
radio input "true"
click at [850, 578] on input "Submit feedback" at bounding box center [886, 590] width 93 height 24
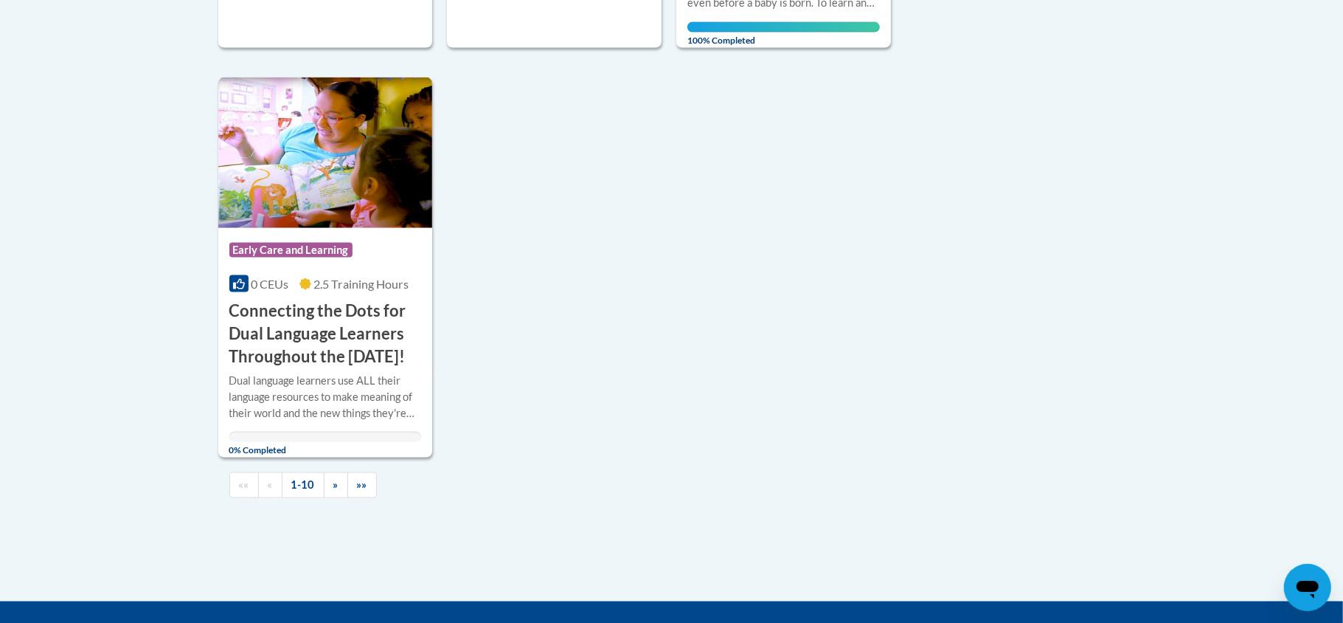
scroll to position [1495, 0]
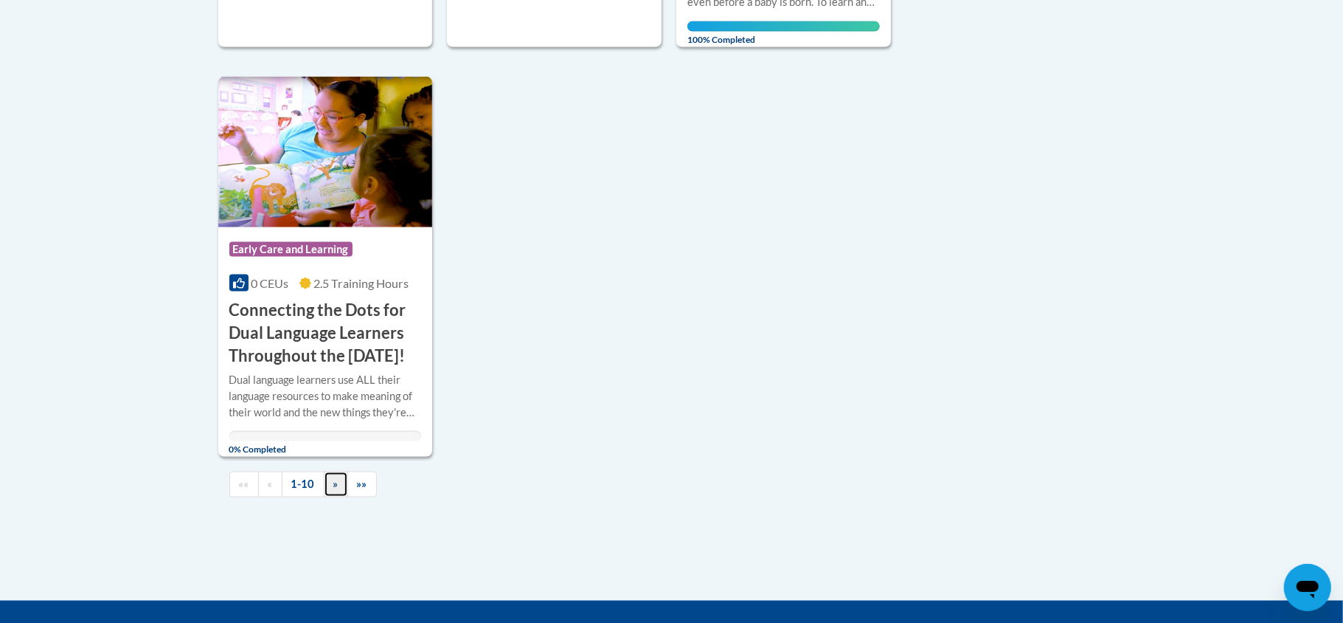
click at [336, 490] on span "»" at bounding box center [335, 483] width 5 height 13
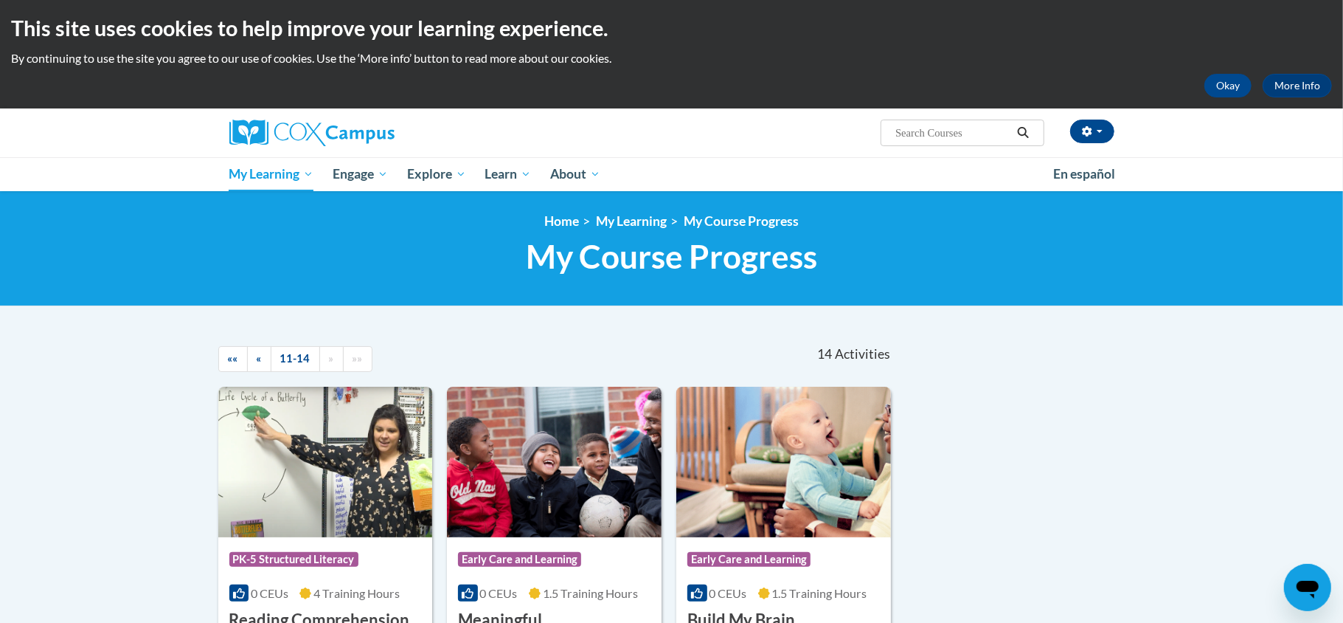
scroll to position [0, 0]
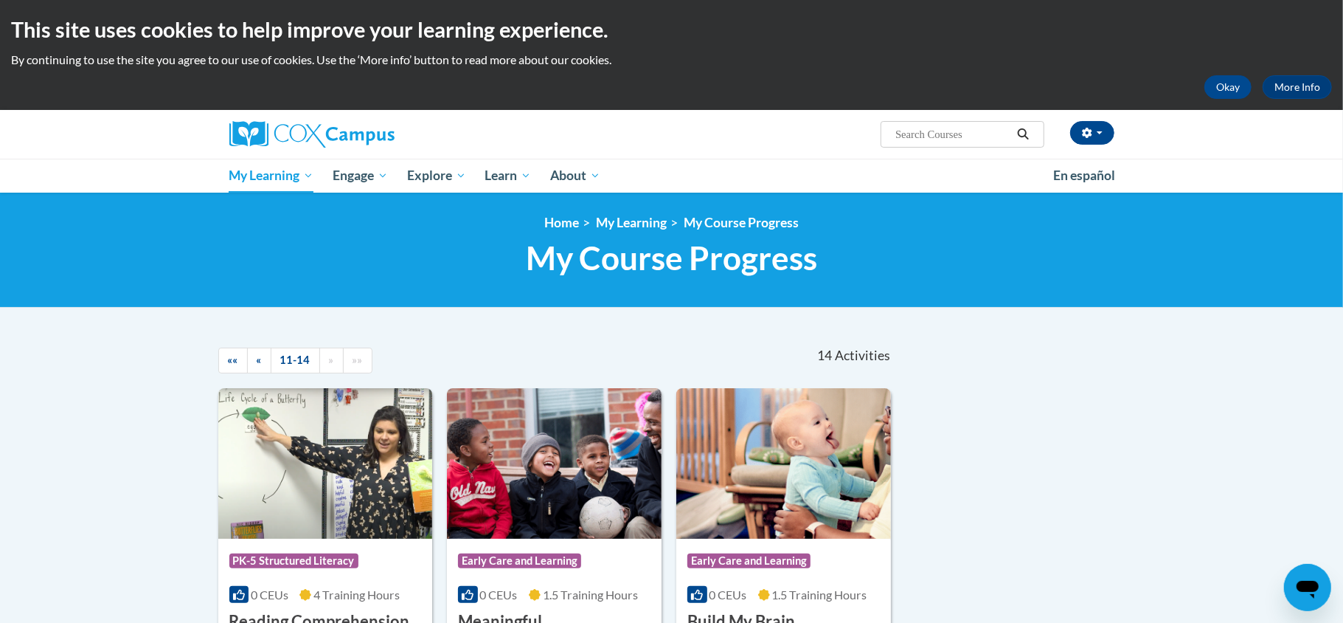
click at [932, 138] on input "Search..." at bounding box center [953, 134] width 118 height 18
type input "rhyme with me"
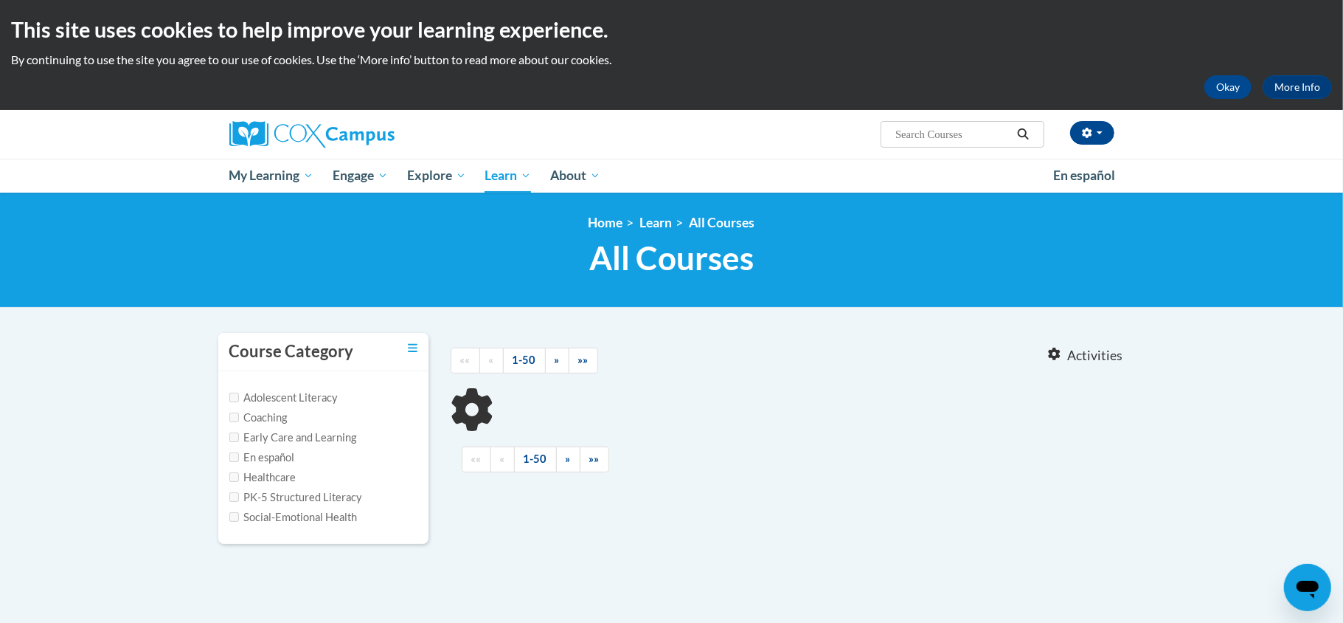
type input "rhyme with me"
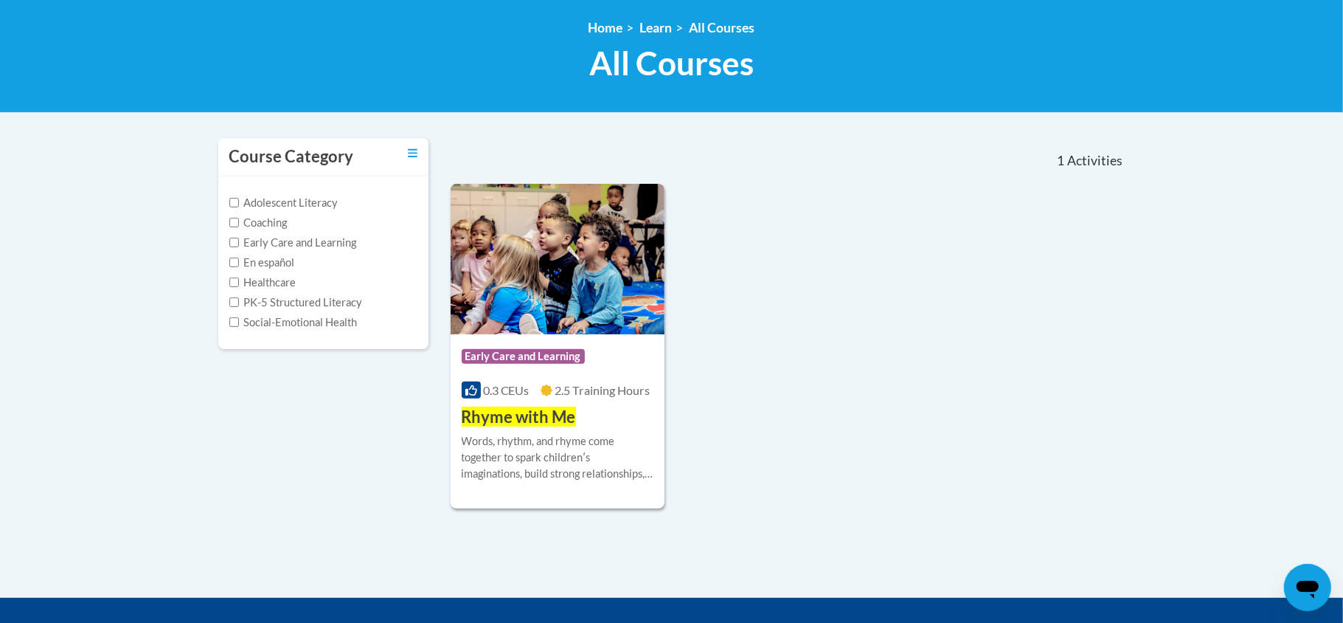
scroll to position [236, 0]
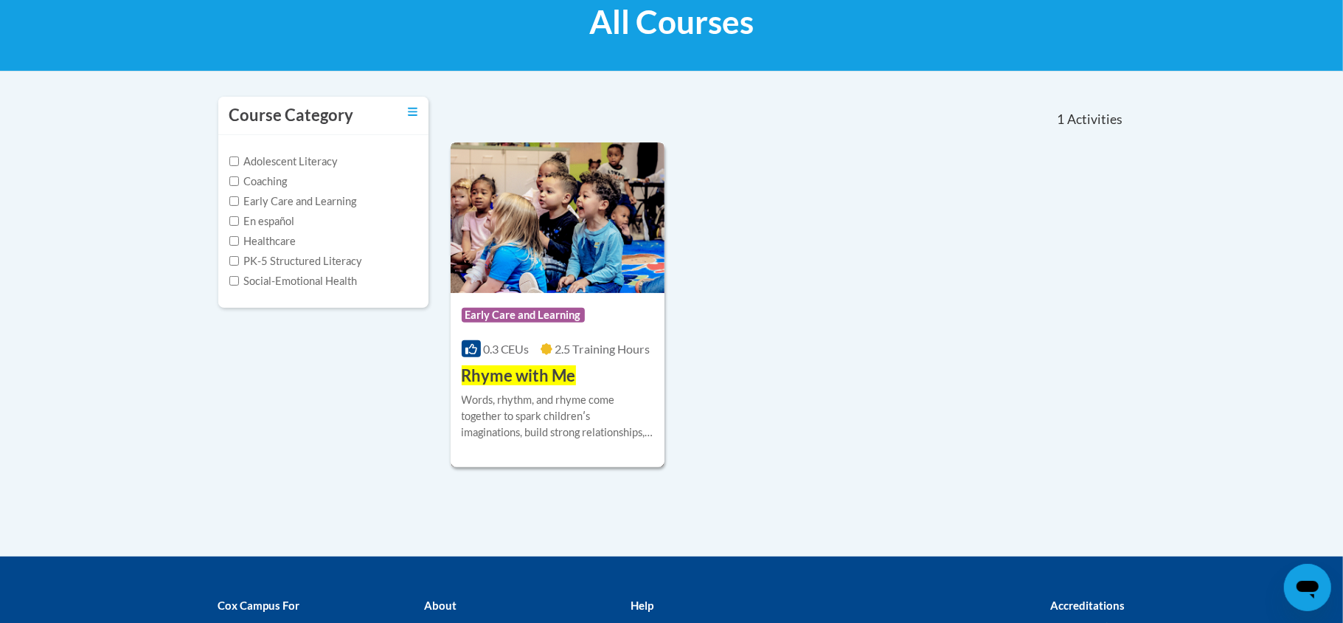
click at [603, 392] on div "Words, rhythm, and rhyme come together to spark childrenʹs imaginations, build …" at bounding box center [558, 416] width 193 height 49
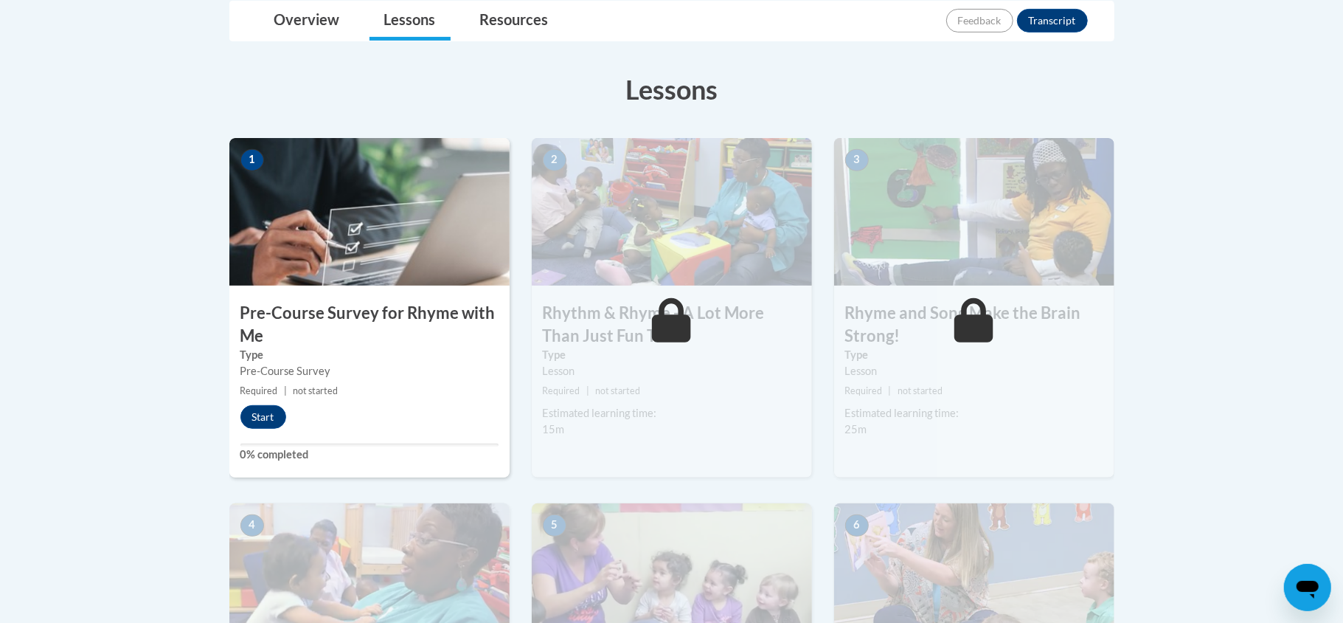
scroll to position [354, 0]
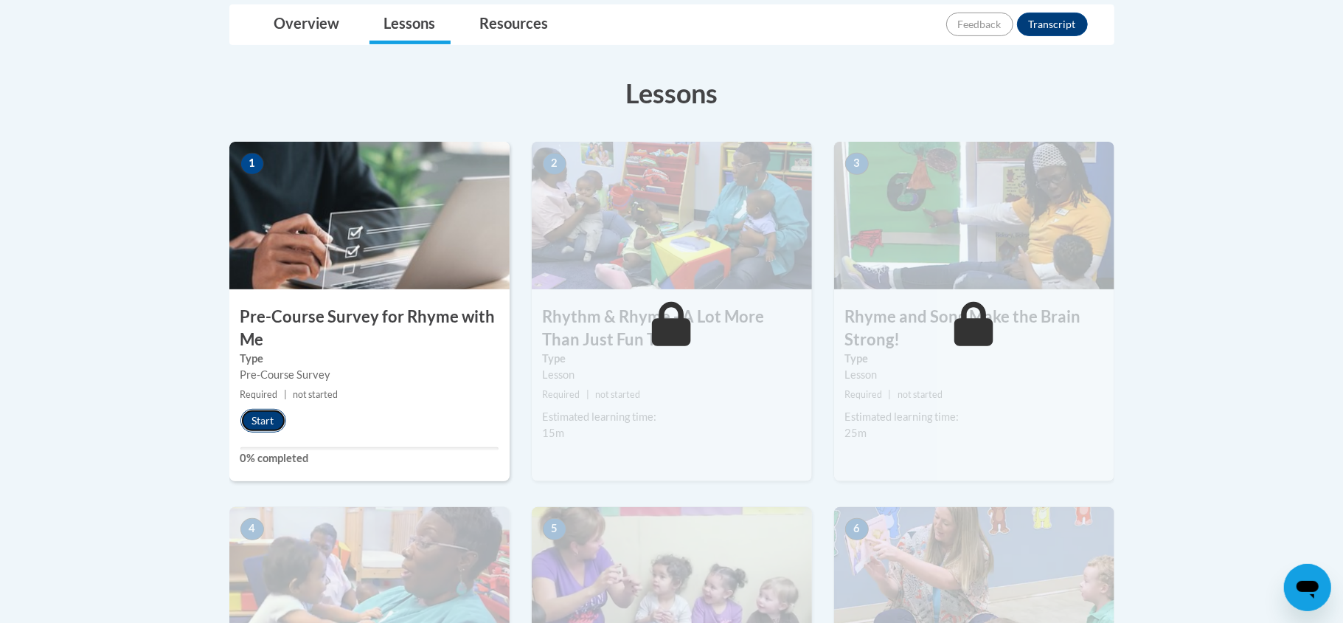
click at [269, 426] on button "Start" at bounding box center [263, 421] width 46 height 24
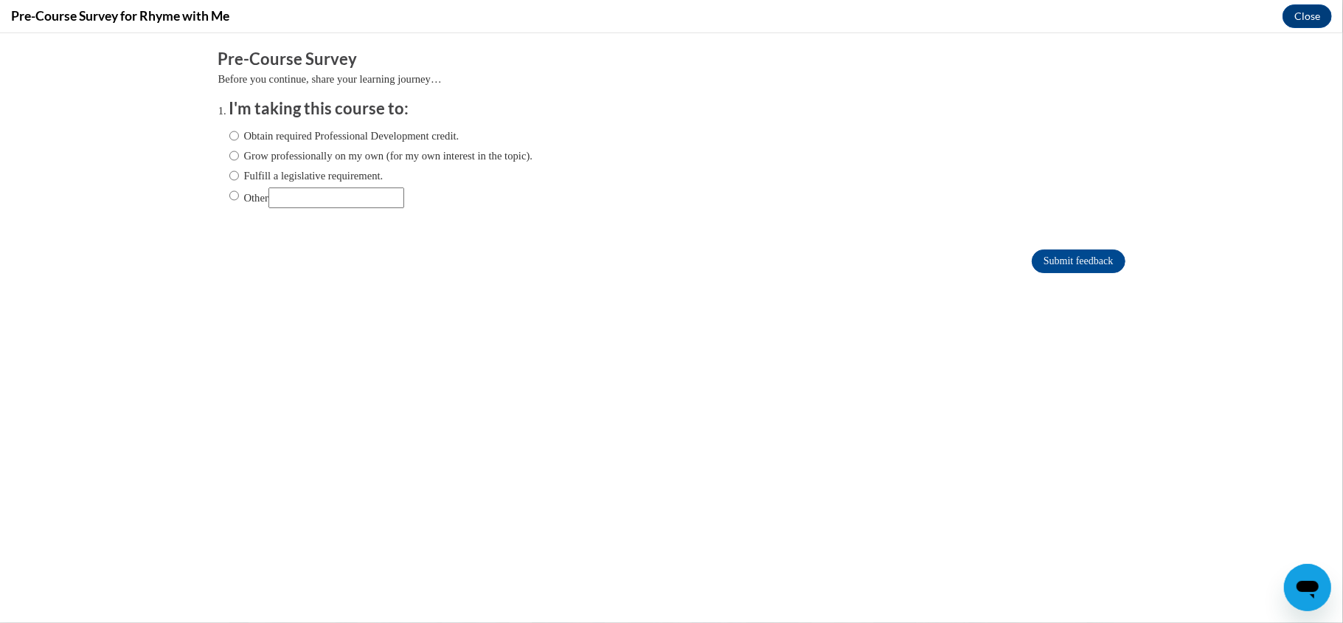
scroll to position [0, 0]
click at [339, 134] on label "Obtain required Professional Development credit." at bounding box center [344, 135] width 230 height 16
click at [239, 134] on input "Obtain required Professional Development credit." at bounding box center [234, 135] width 10 height 16
radio input "true"
click at [1099, 261] on input "Submit feedback" at bounding box center [1078, 261] width 93 height 24
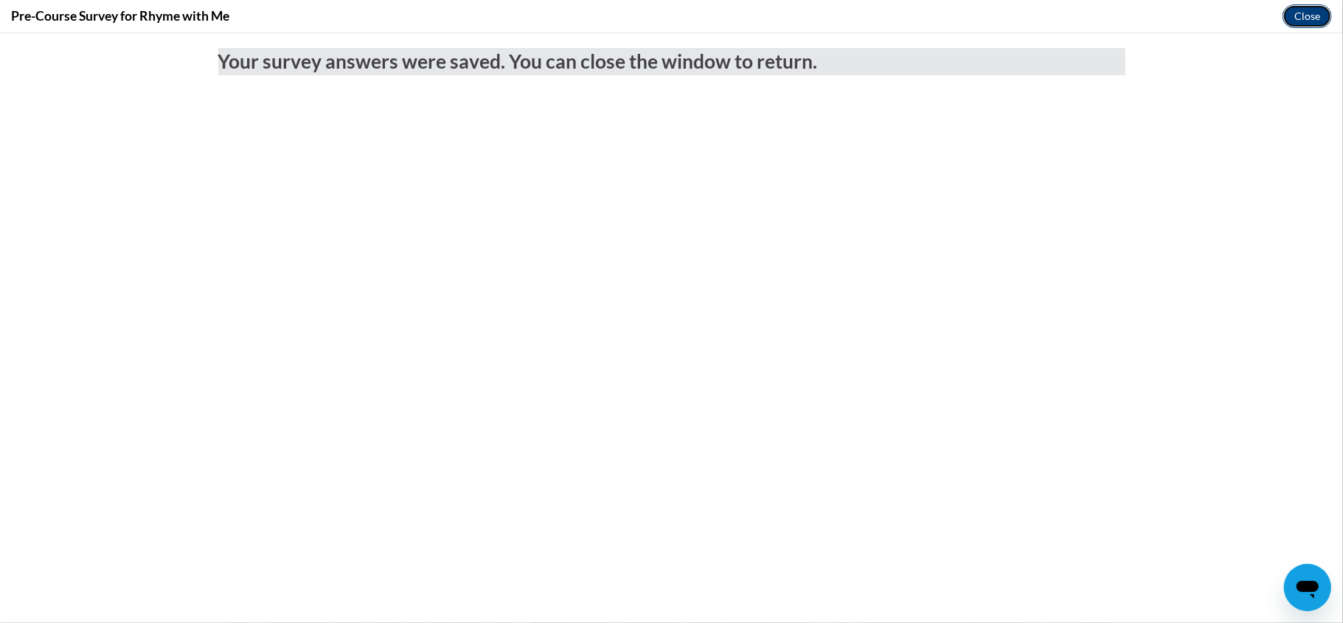
click at [1304, 27] on button "Close" at bounding box center [1307, 16] width 49 height 24
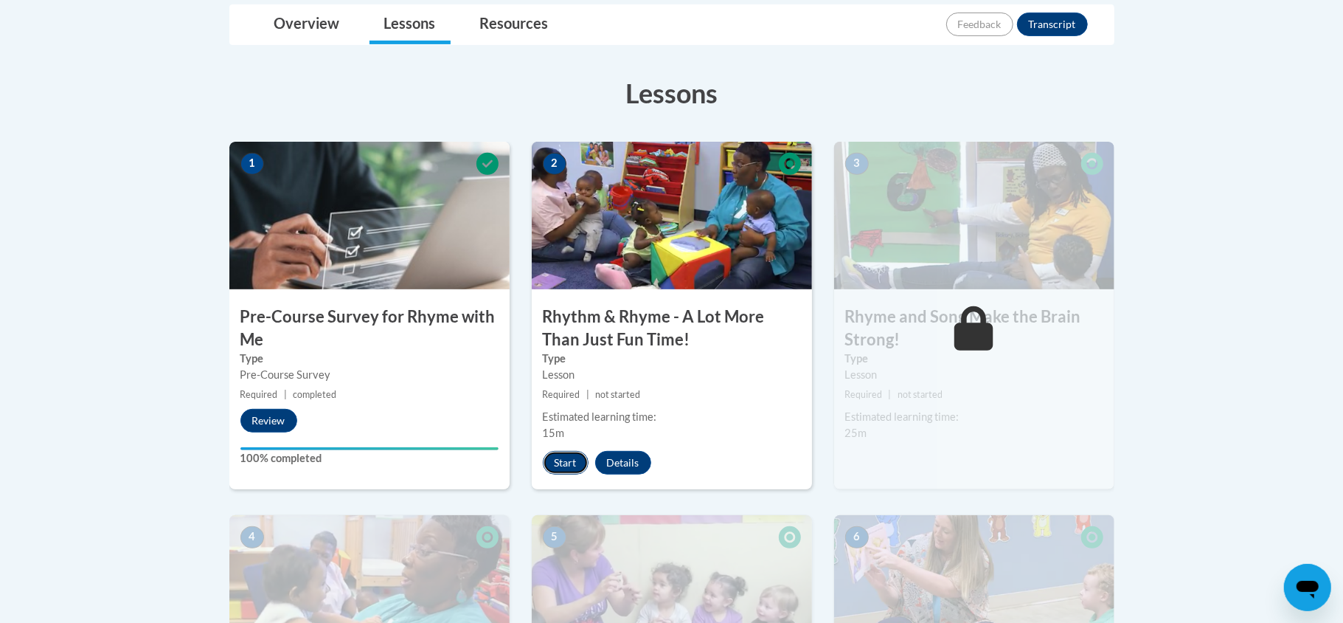
click at [579, 460] on button "Start" at bounding box center [566, 463] width 46 height 24
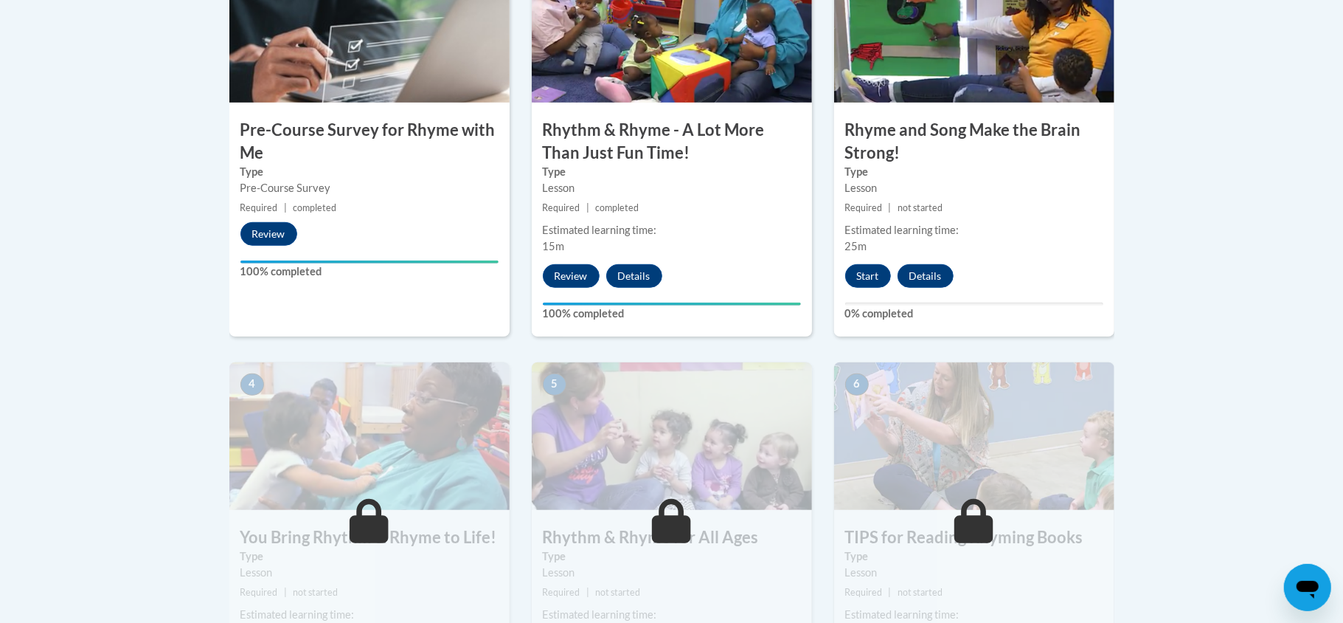
scroll to position [550, 0]
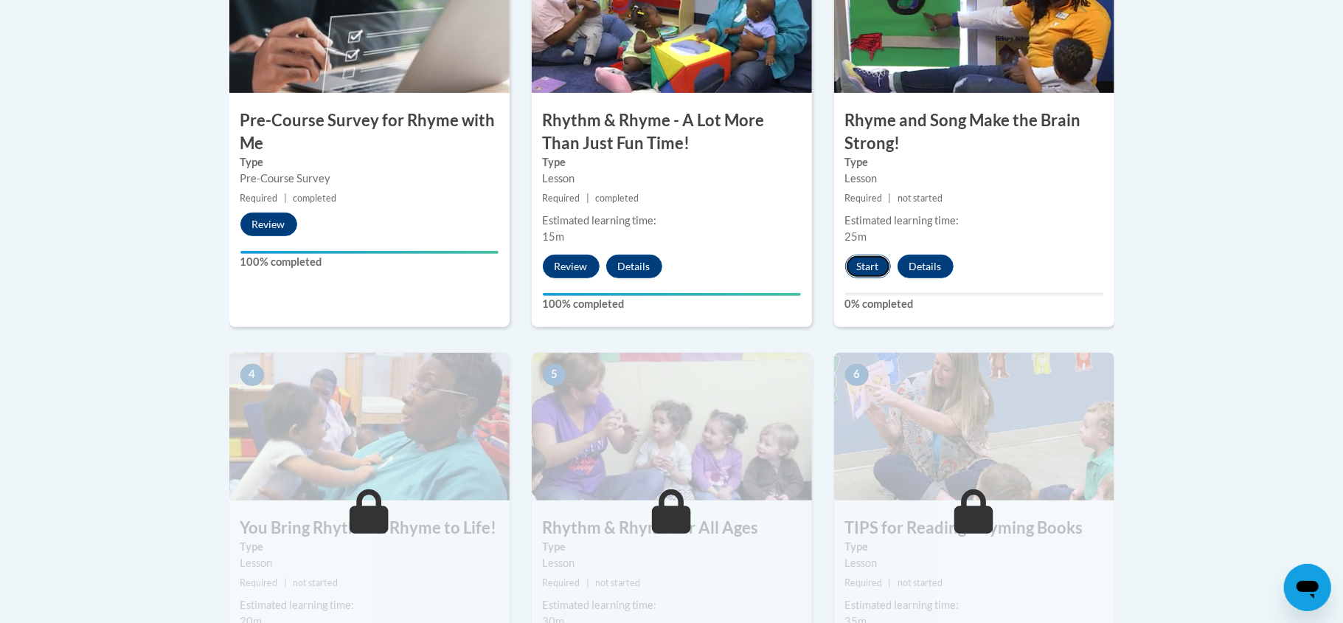
click at [882, 265] on button "Start" at bounding box center [868, 267] width 46 height 24
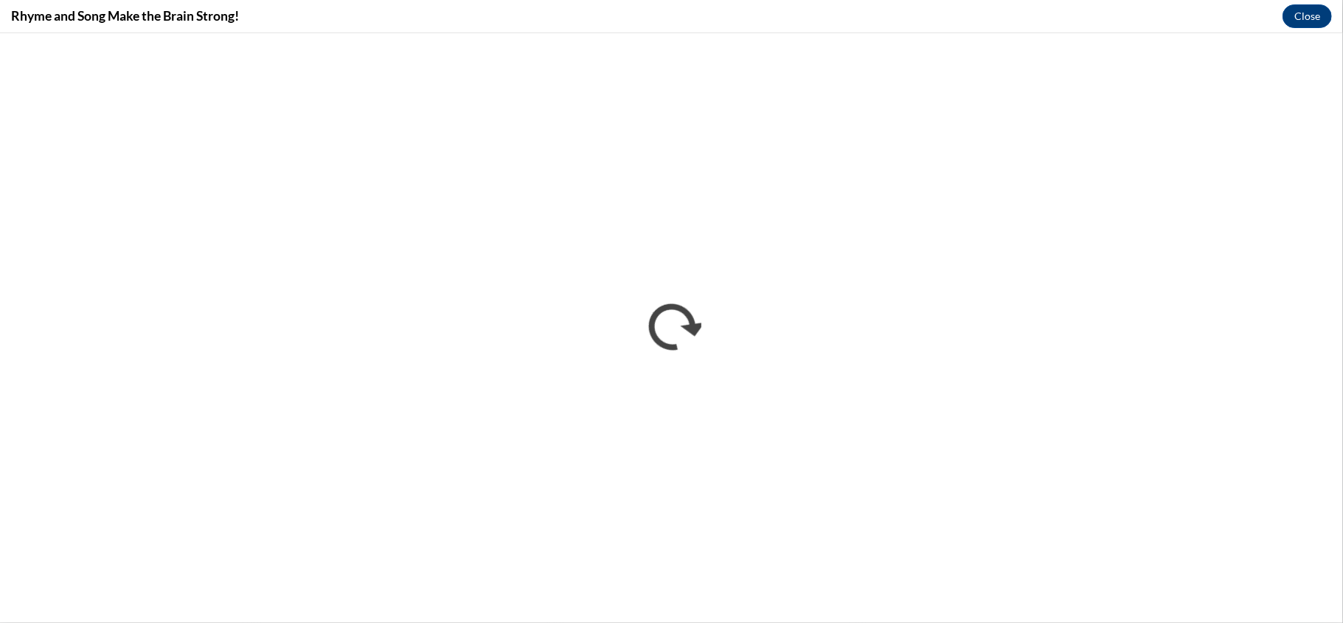
scroll to position [0, 0]
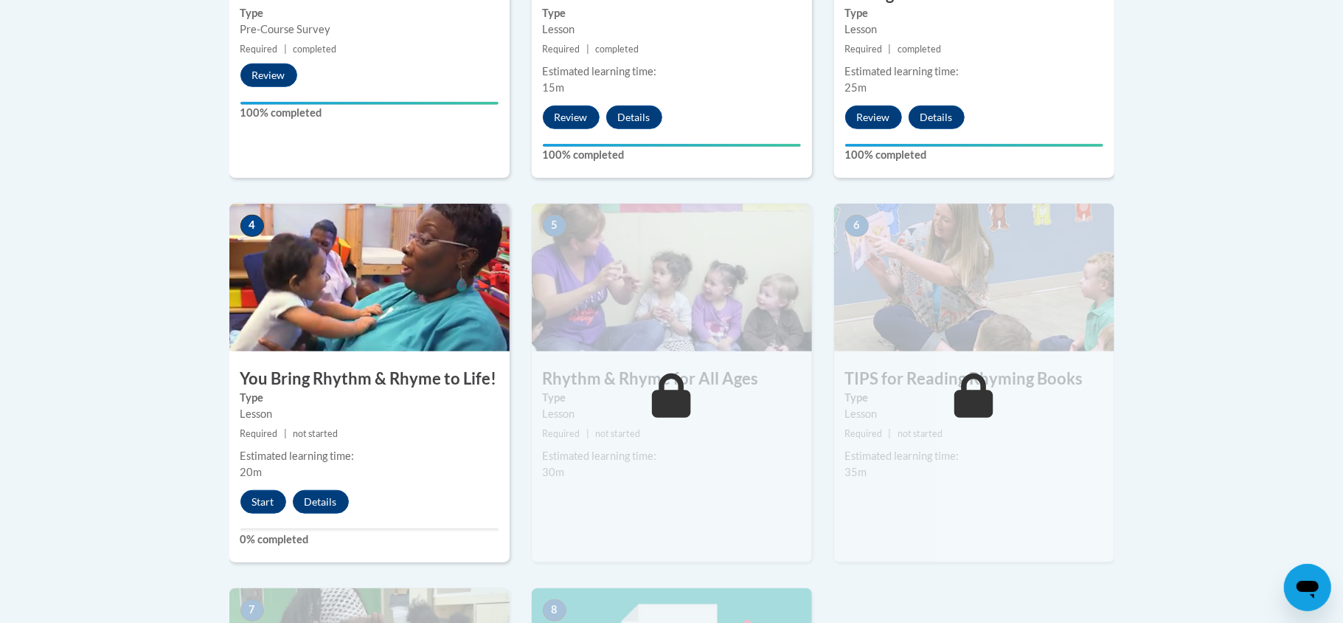
scroll to position [708, 0]
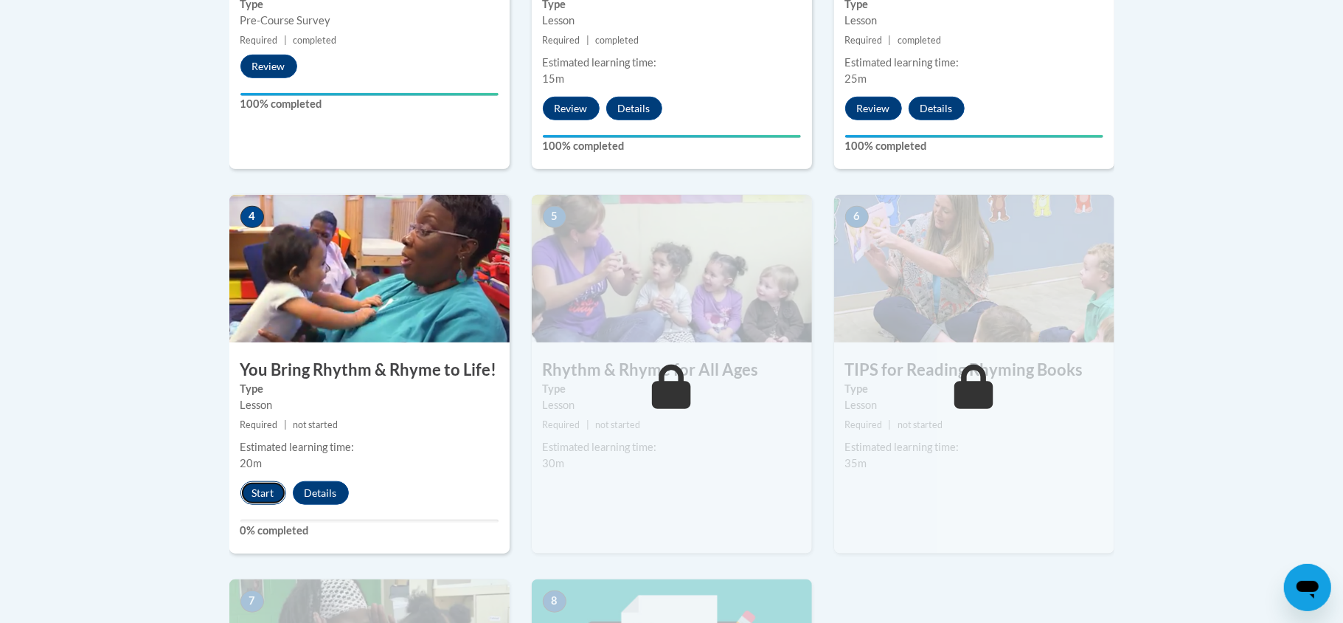
click at [271, 499] on button "Start" at bounding box center [263, 493] width 46 height 24
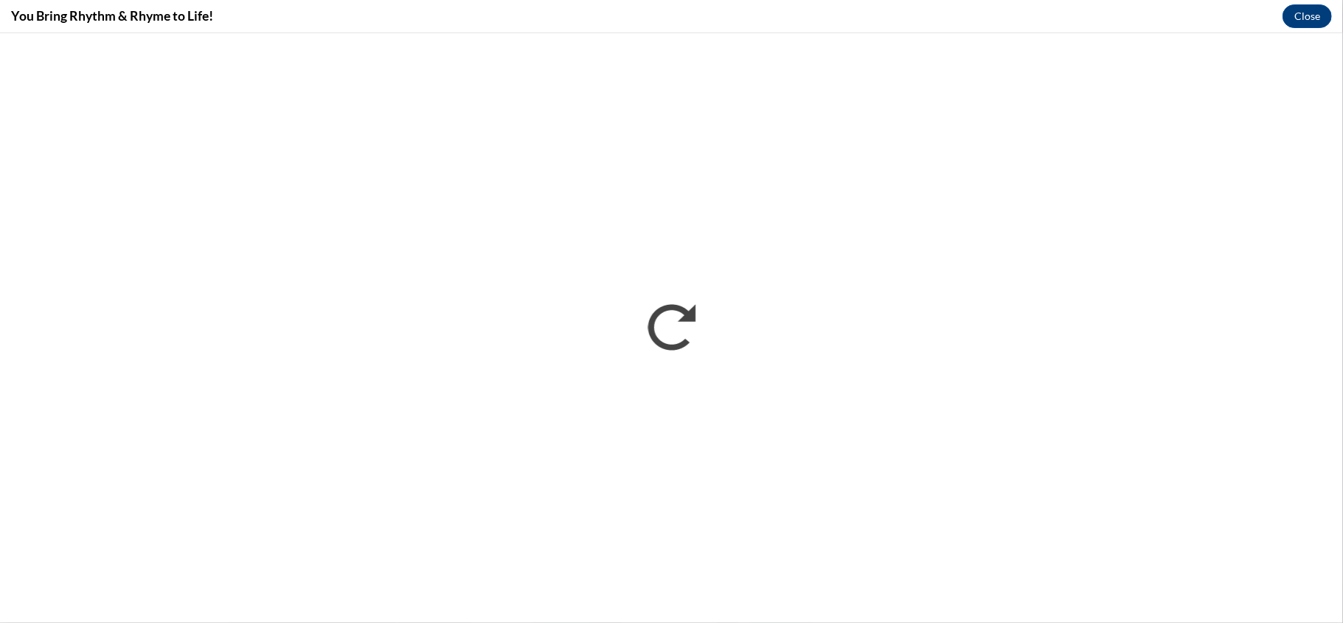
scroll to position [0, 0]
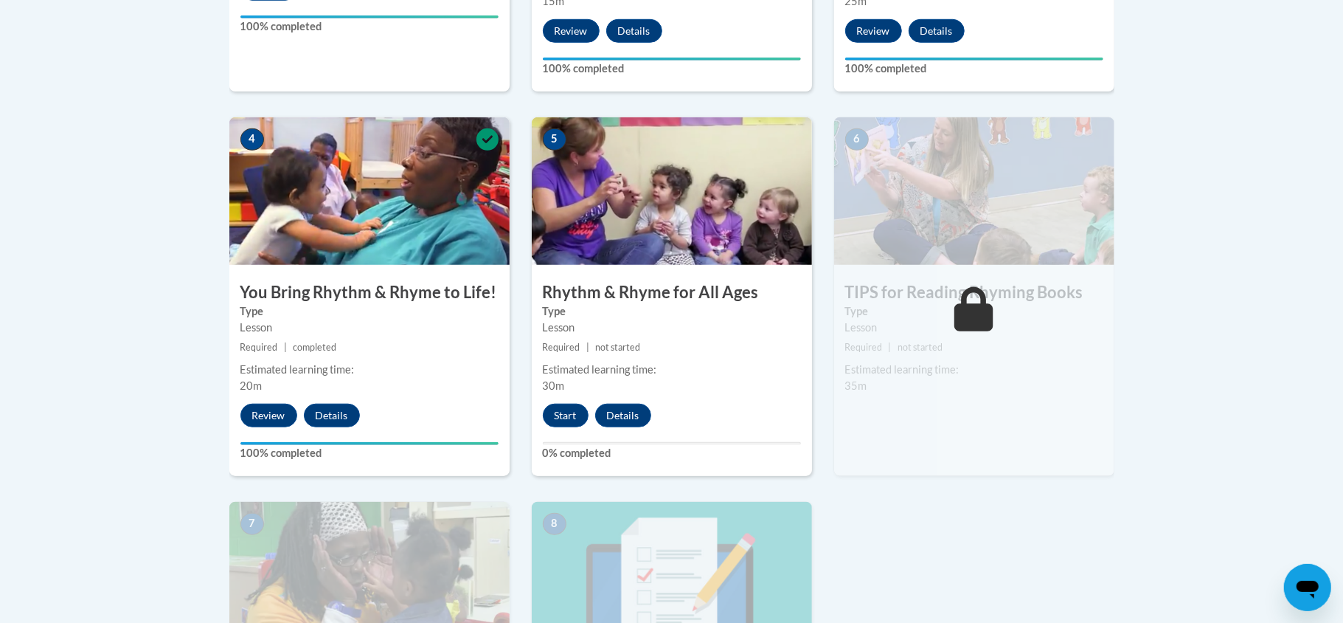
scroll to position [786, 0]
click at [556, 419] on button "Start" at bounding box center [566, 415] width 46 height 24
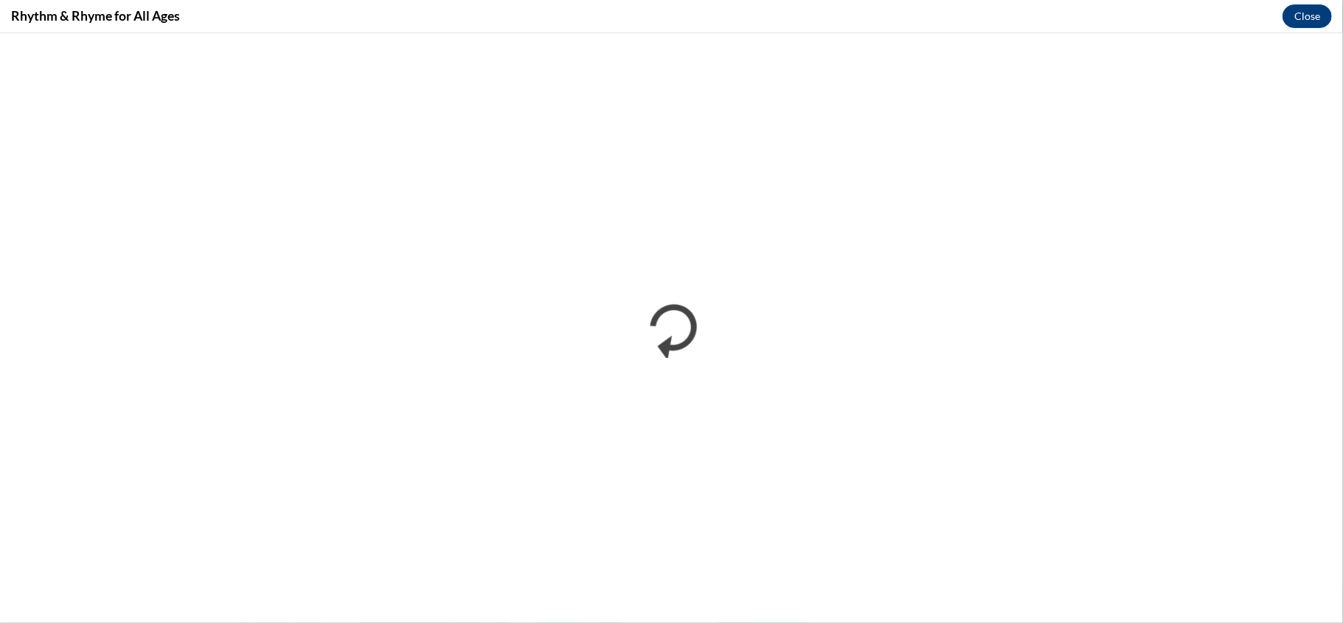
scroll to position [0, 0]
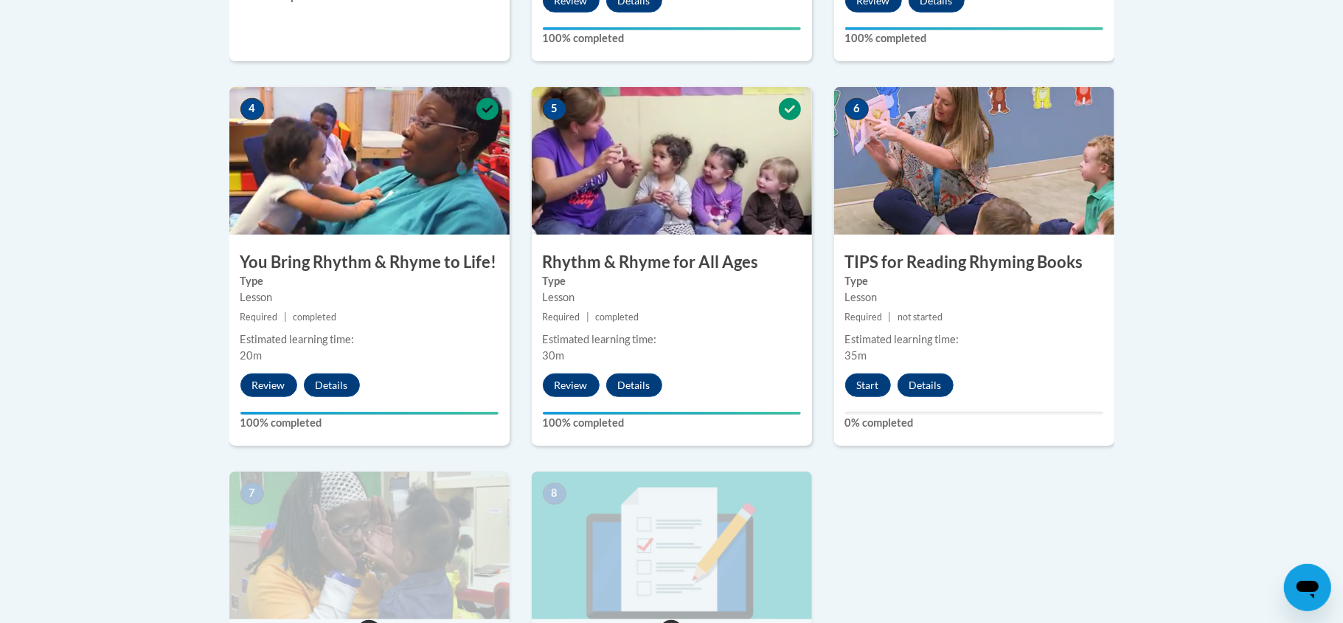
scroll to position [826, 0]
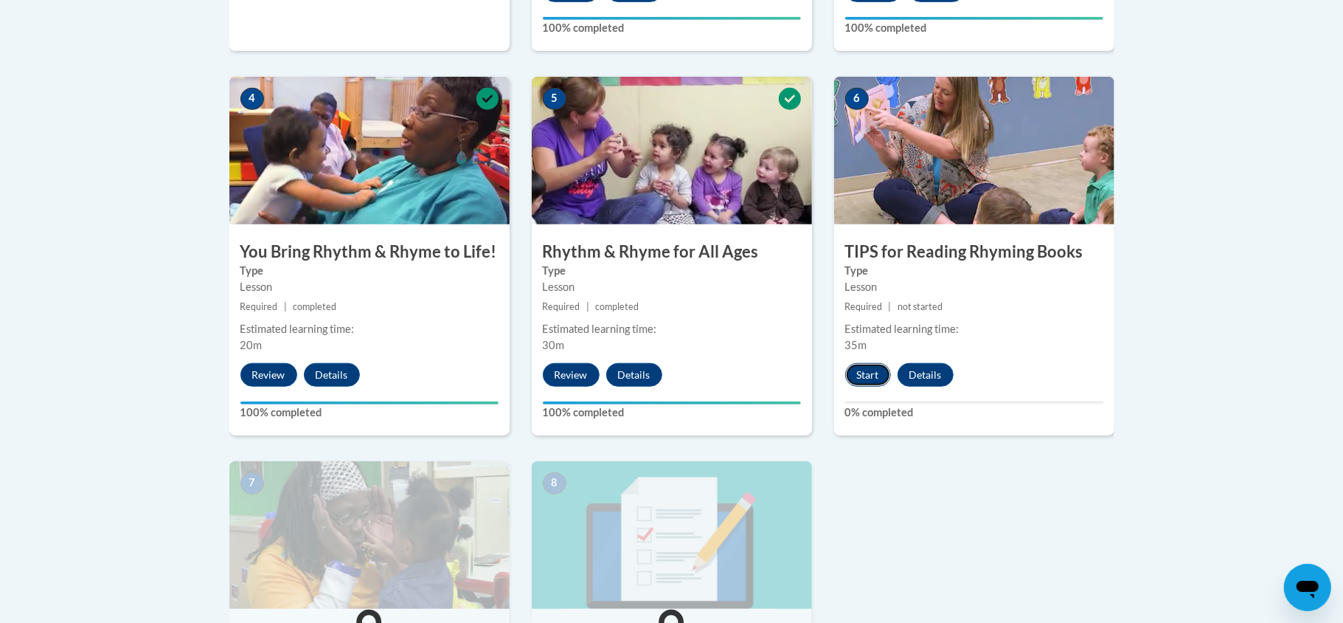
click at [870, 381] on button "Start" at bounding box center [868, 375] width 46 height 24
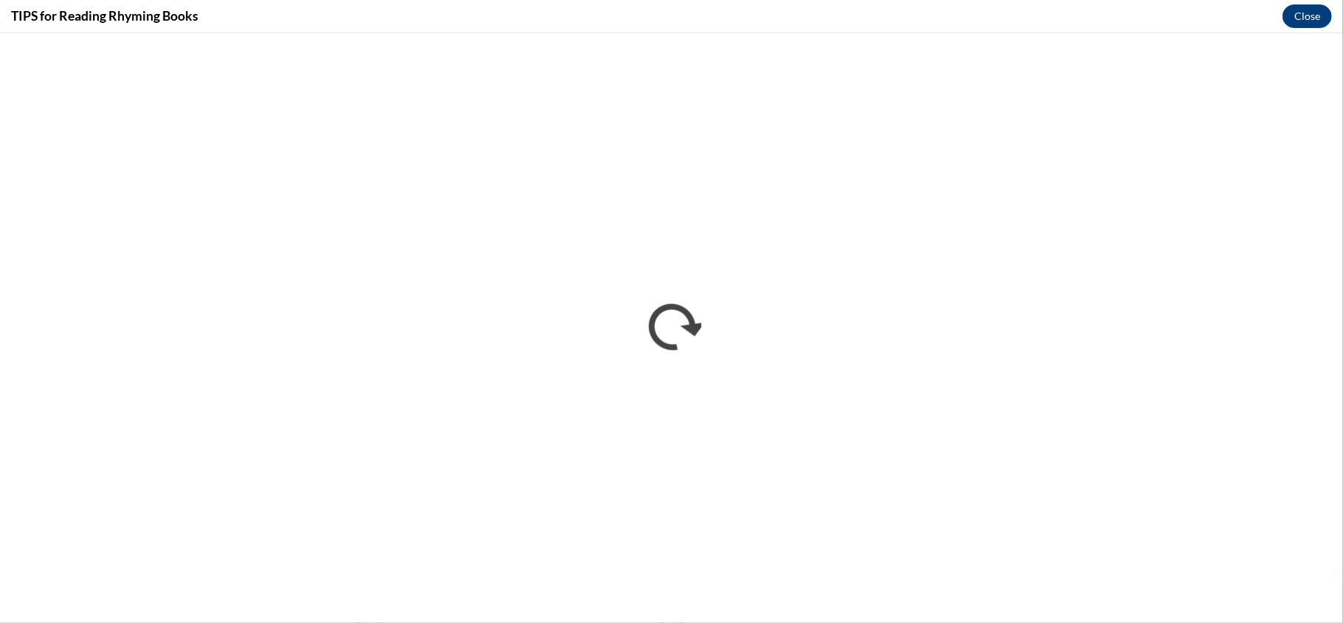
scroll to position [0, 0]
click at [1317, 12] on button "Close" at bounding box center [1307, 16] width 49 height 24
